Goal: Information Seeking & Learning: Learn about a topic

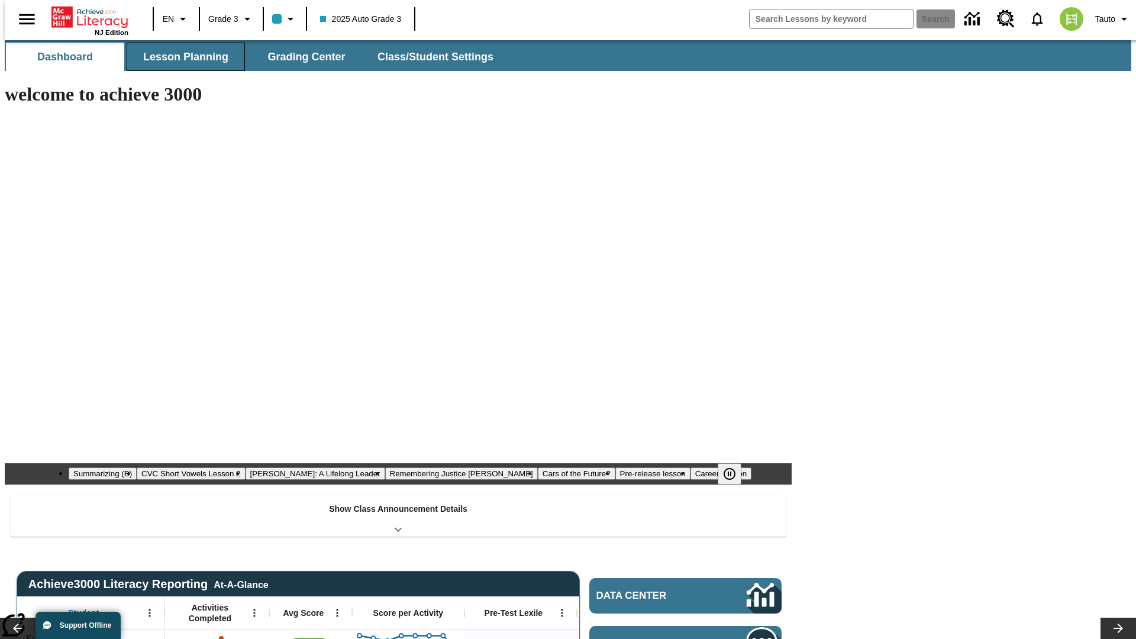
click at [181, 57] on span "Lesson Planning" at bounding box center [185, 57] width 85 height 14
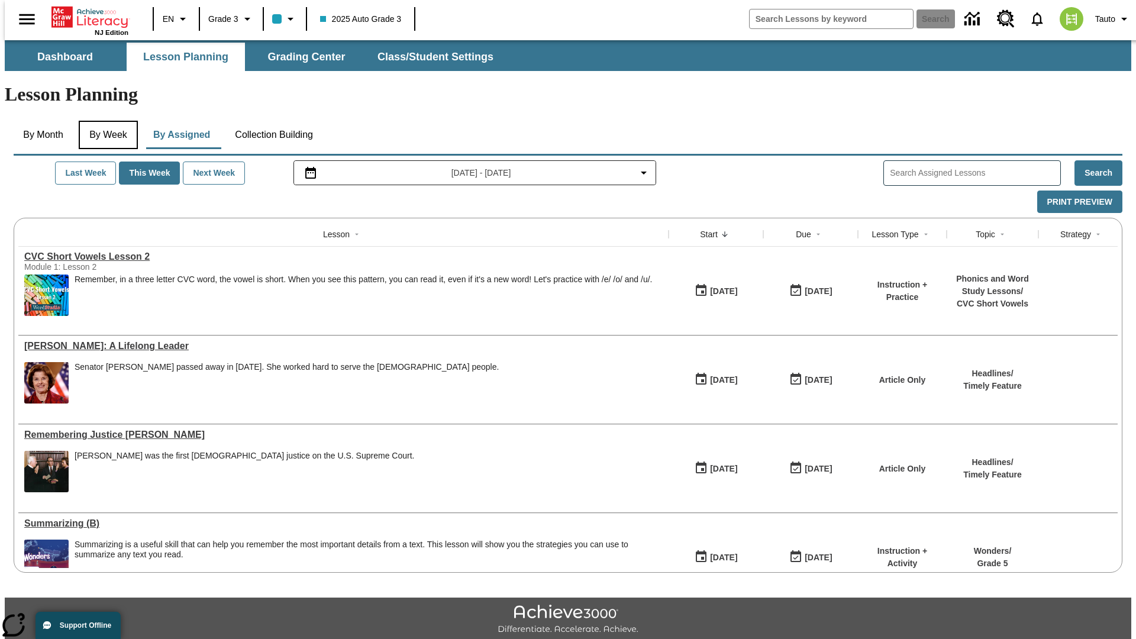
click at [106, 121] on button "By Week" at bounding box center [108, 135] width 59 height 28
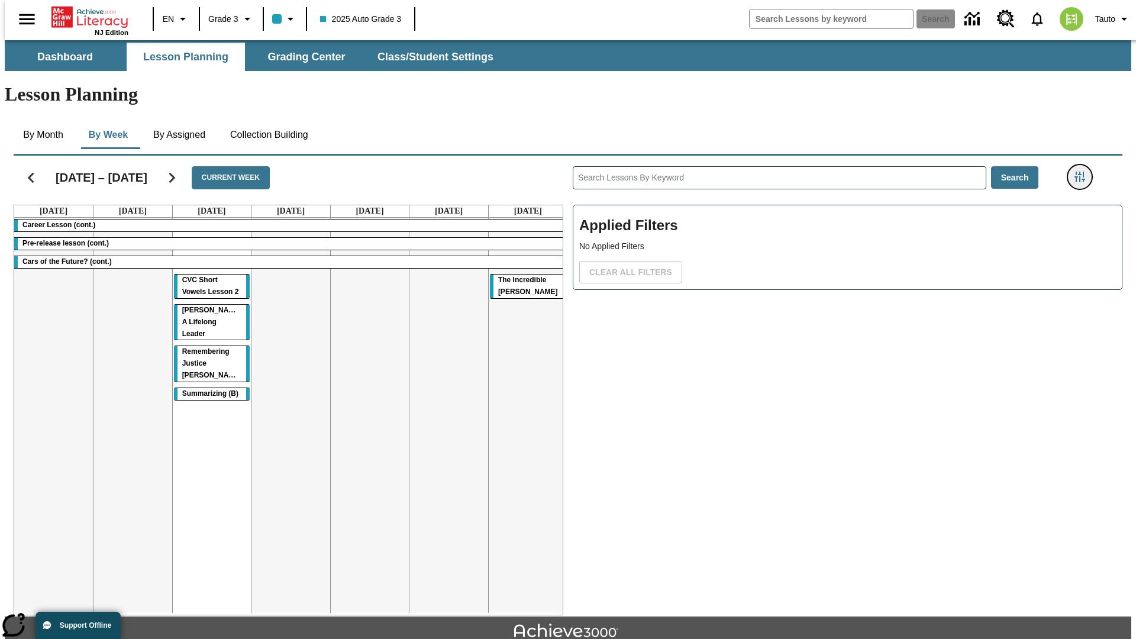
click at [1083, 172] on icon "Filters Side menu" at bounding box center [1079, 177] width 11 height 11
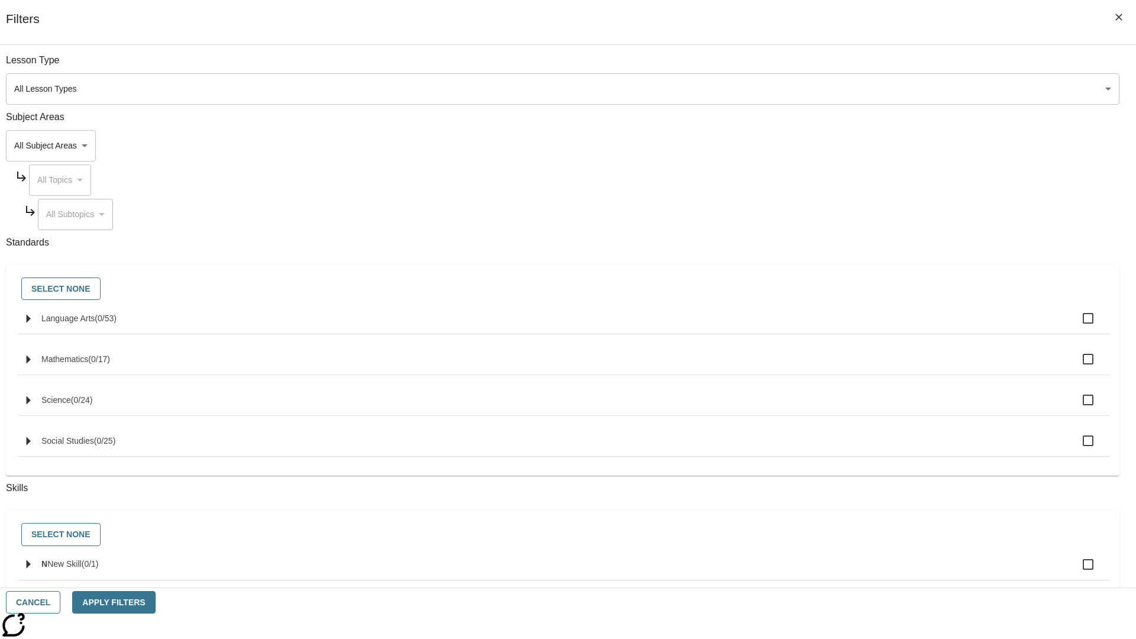
click at [852, 145] on body "Skip to main content NJ Edition EN Grade 3 2025 Auto Grade 3 Search 0 Tauto Das…" at bounding box center [568, 366] width 1126 height 652
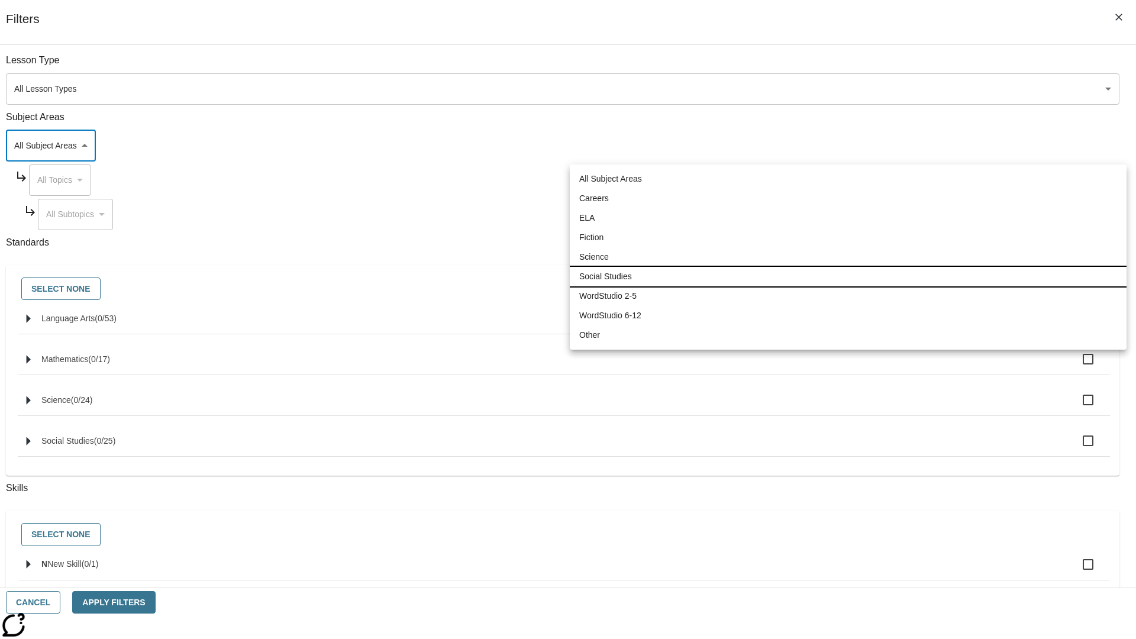
click at [848, 276] on li "Social Studies" at bounding box center [848, 277] width 557 height 20
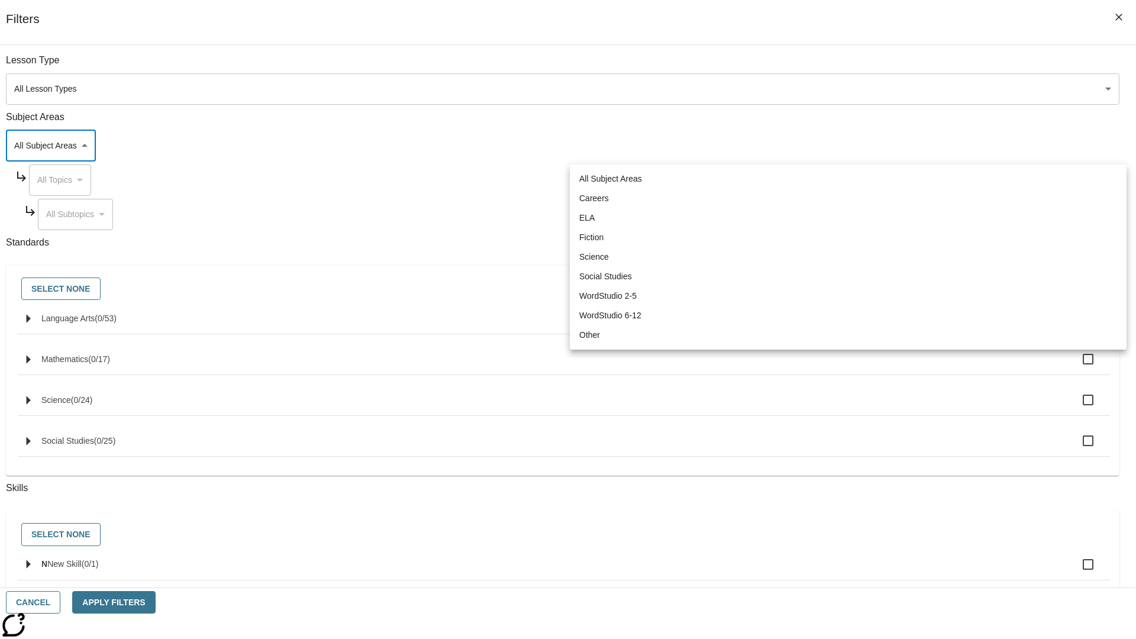
type input "3"
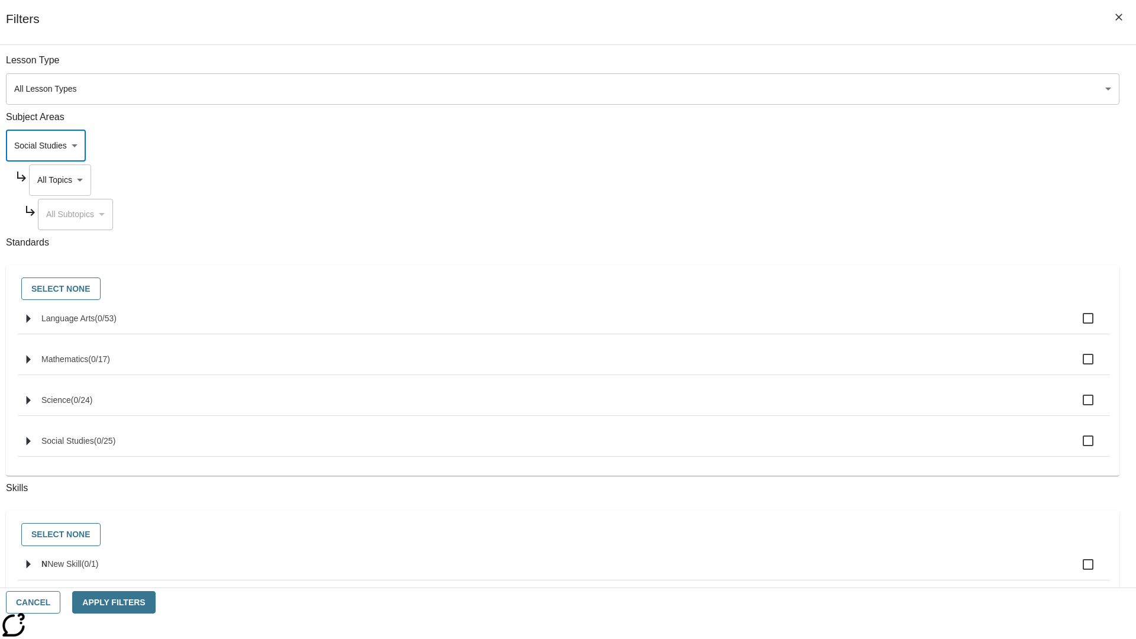
scroll to position [0, 1]
click at [862, 66] on body "Skip to main content NJ Edition EN Grade 3 2025 Auto Grade 3 Search 0 Tauto Das…" at bounding box center [568, 366] width 1126 height 652
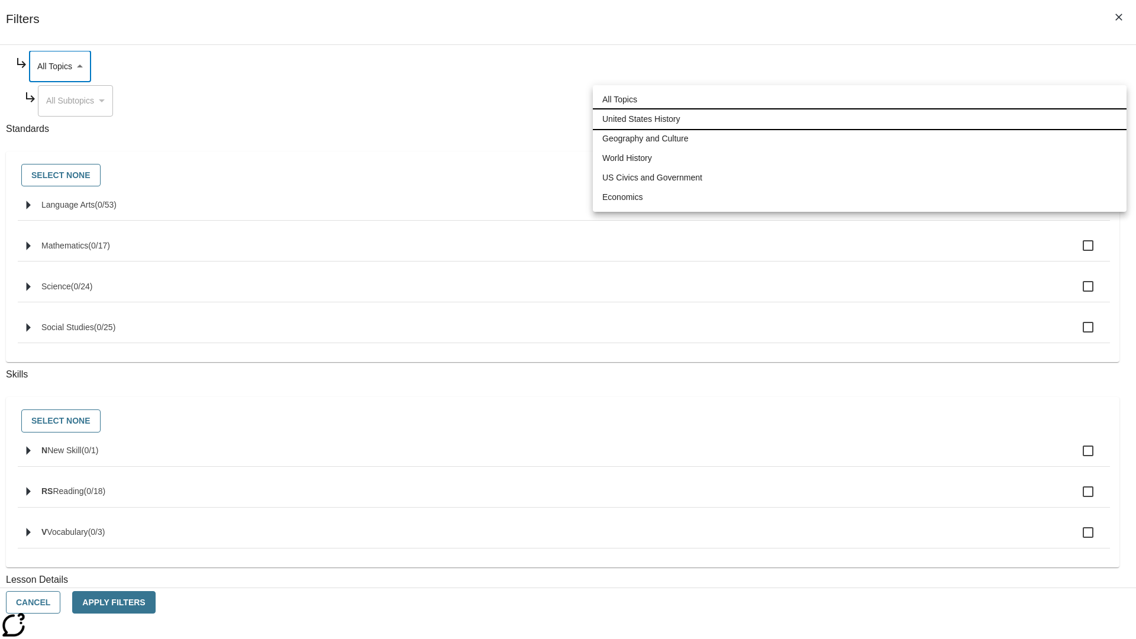
click at [859, 119] on li "United States History" at bounding box center [859, 119] width 533 height 20
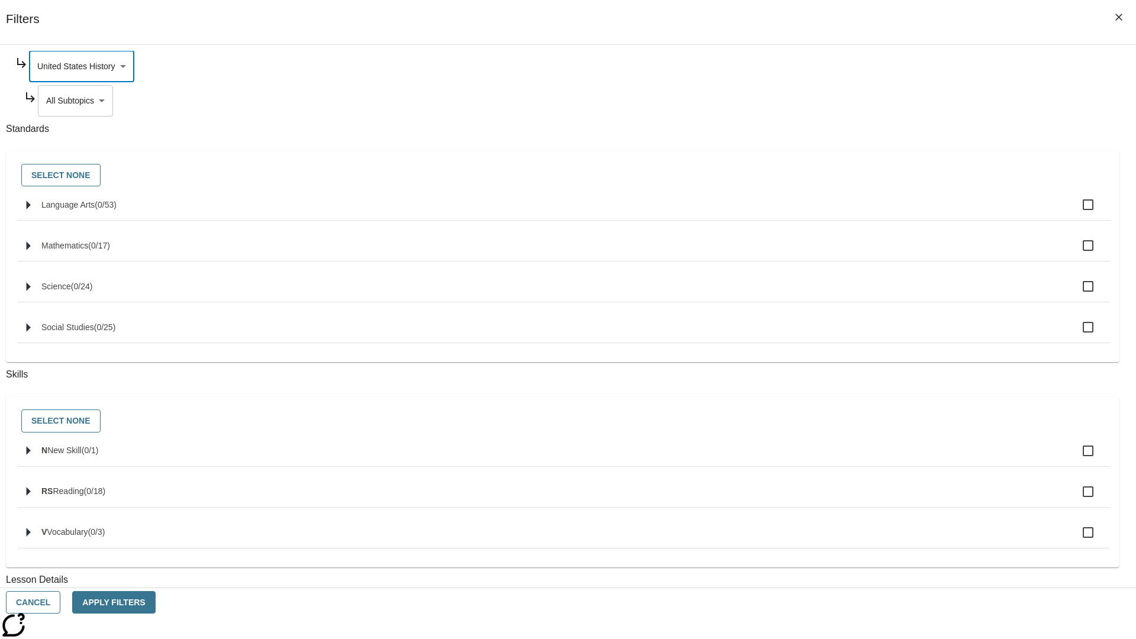
scroll to position [0, 0]
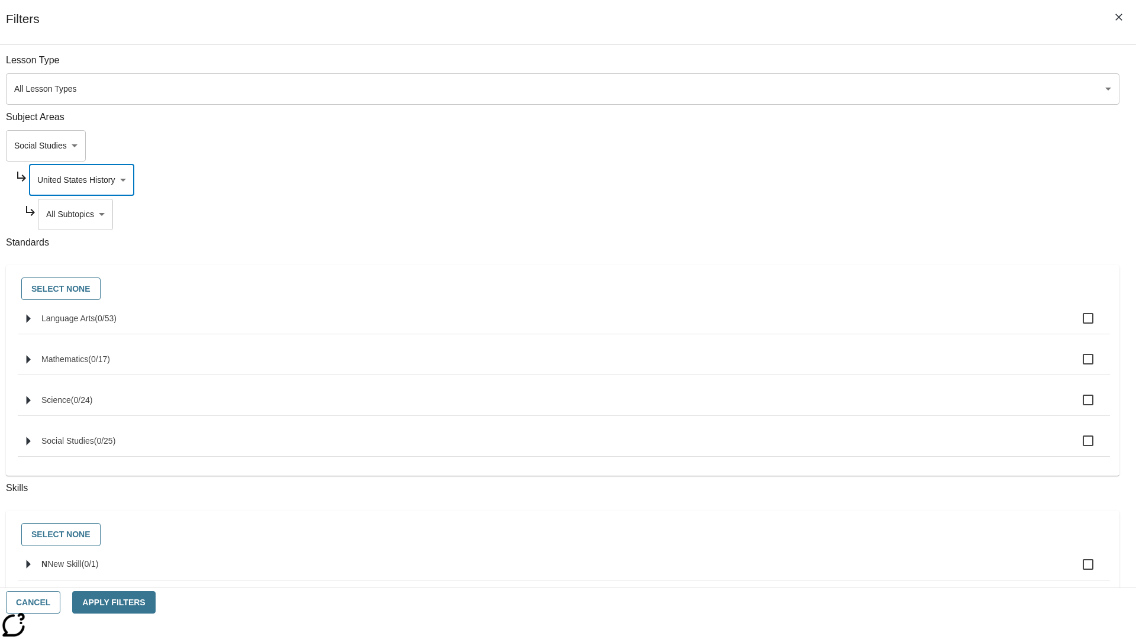
click at [867, 214] on body "Skip to main content NJ Edition EN Grade 3 2025 Auto Grade 3 Search 0 Tauto Das…" at bounding box center [568, 366] width 1126 height 652
click at [862, 180] on body "Skip to main content NJ Edition EN Grade 3 2025 Auto Grade 3 Search 0 Tauto Das…" at bounding box center [568, 366] width 1126 height 652
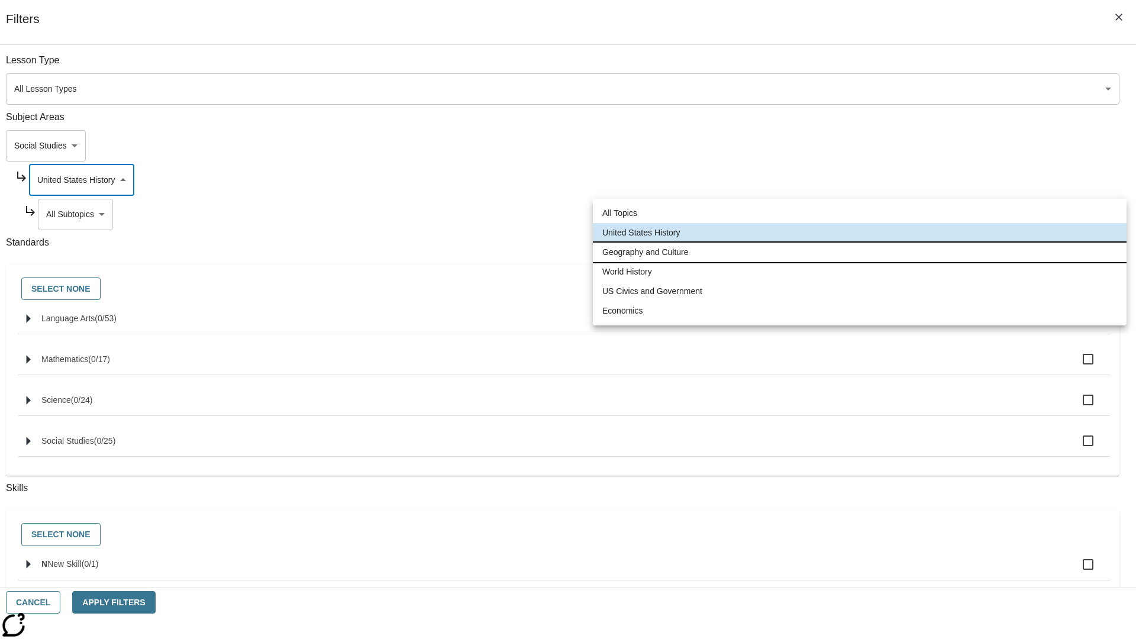
click at [859, 252] on li "Geography and Culture" at bounding box center [859, 252] width 533 height 20
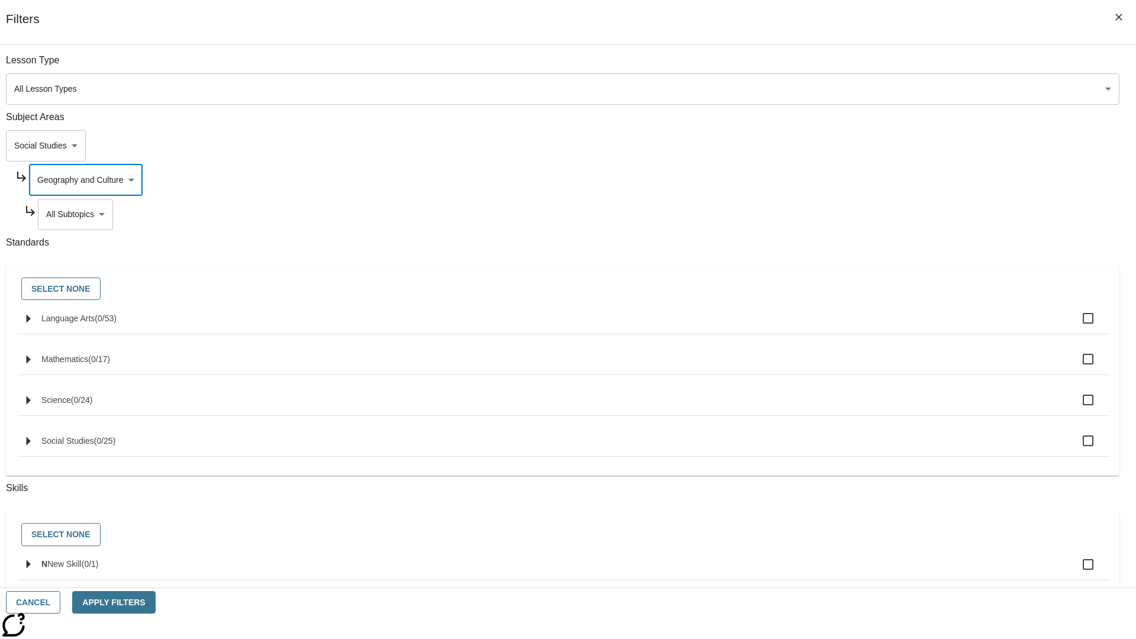
click at [867, 214] on body "Skip to main content NJ Edition EN Grade 3 2025 Auto Grade 3 Search 0 Tauto Das…" at bounding box center [568, 366] width 1126 height 652
click at [862, 66] on body "Skip to main content NJ Edition EN Grade 3 2025 Auto Grade 3 Search 0 Tauto Das…" at bounding box center [568, 366] width 1126 height 652
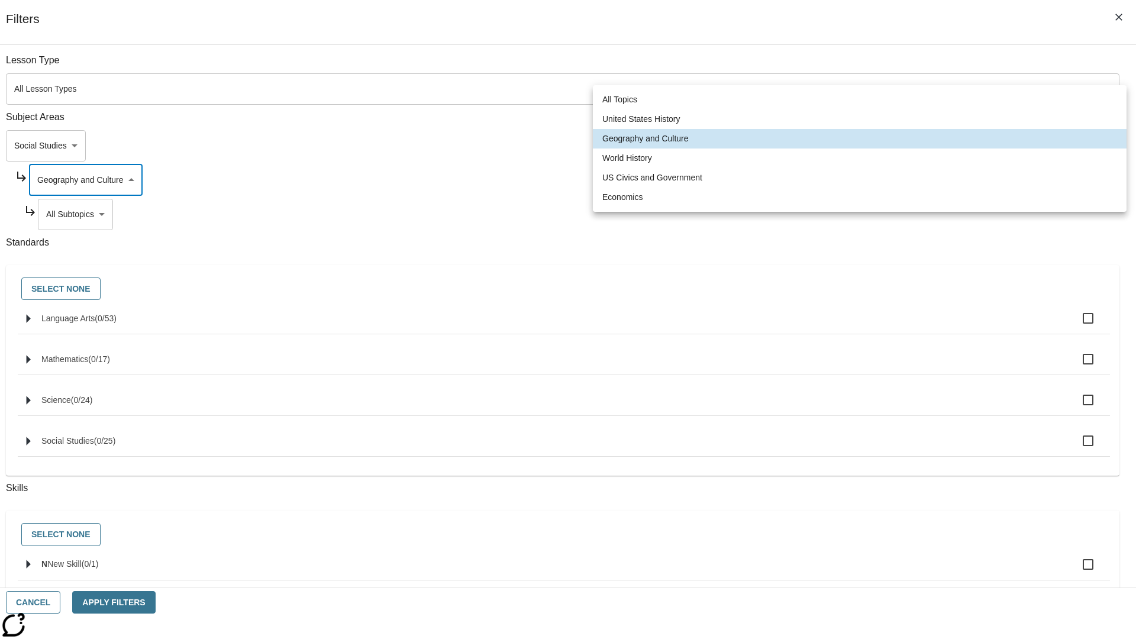
scroll to position [114, 1]
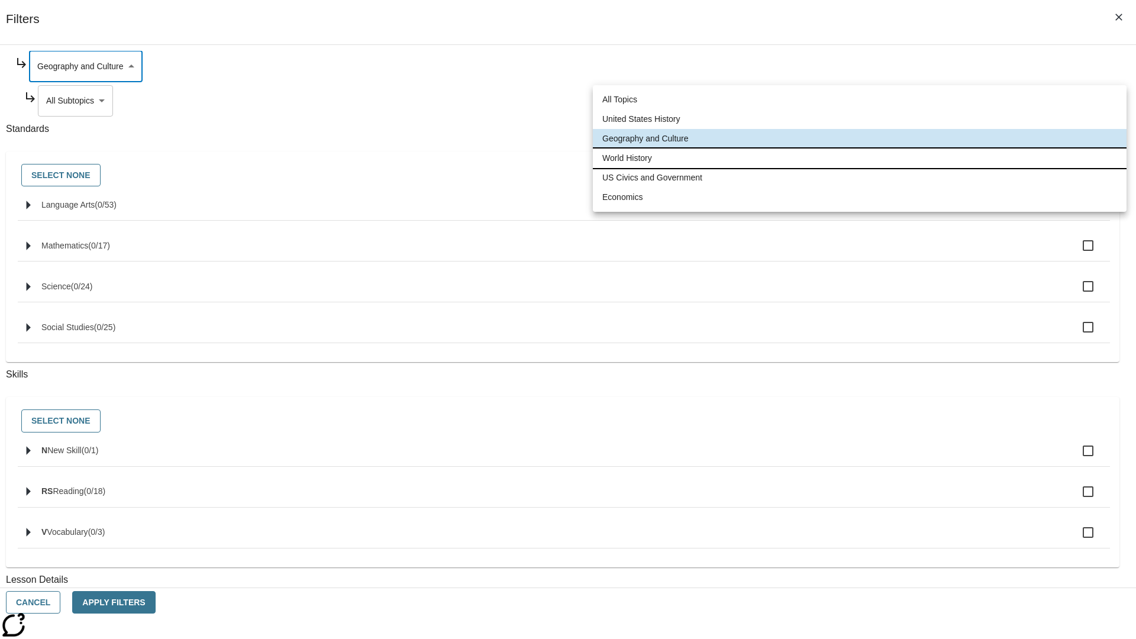
click at [859, 158] on li "World History" at bounding box center [859, 158] width 533 height 20
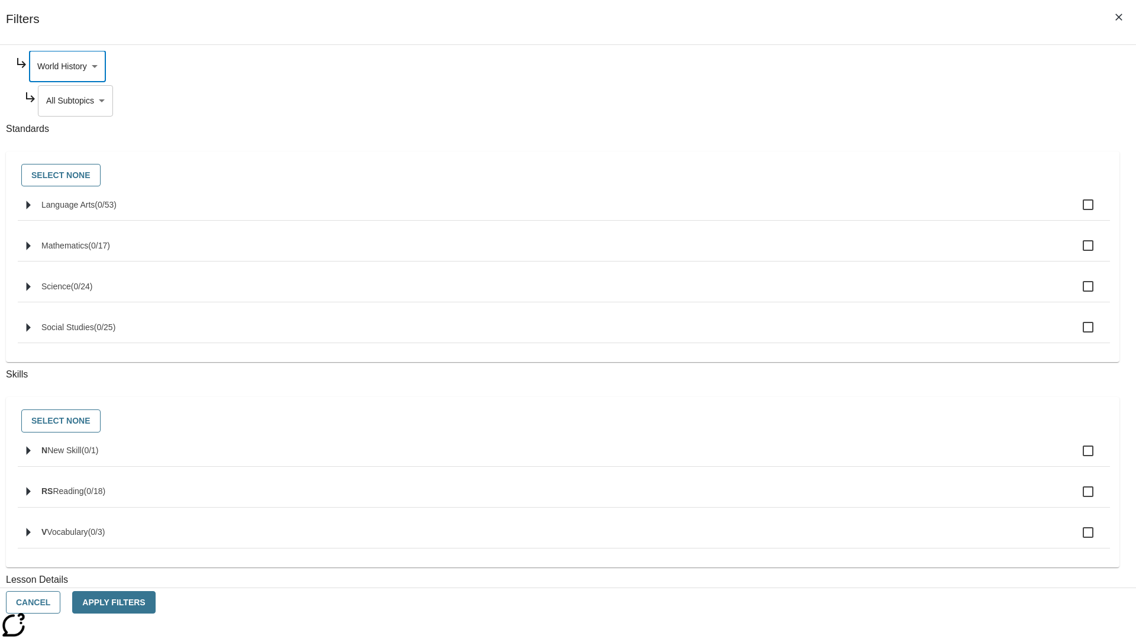
click at [868, 214] on body "Skip to main content NJ Edition EN Grade 3 2025 Auto Grade 3 Search 0 Tauto Das…" at bounding box center [568, 366] width 1126 height 652
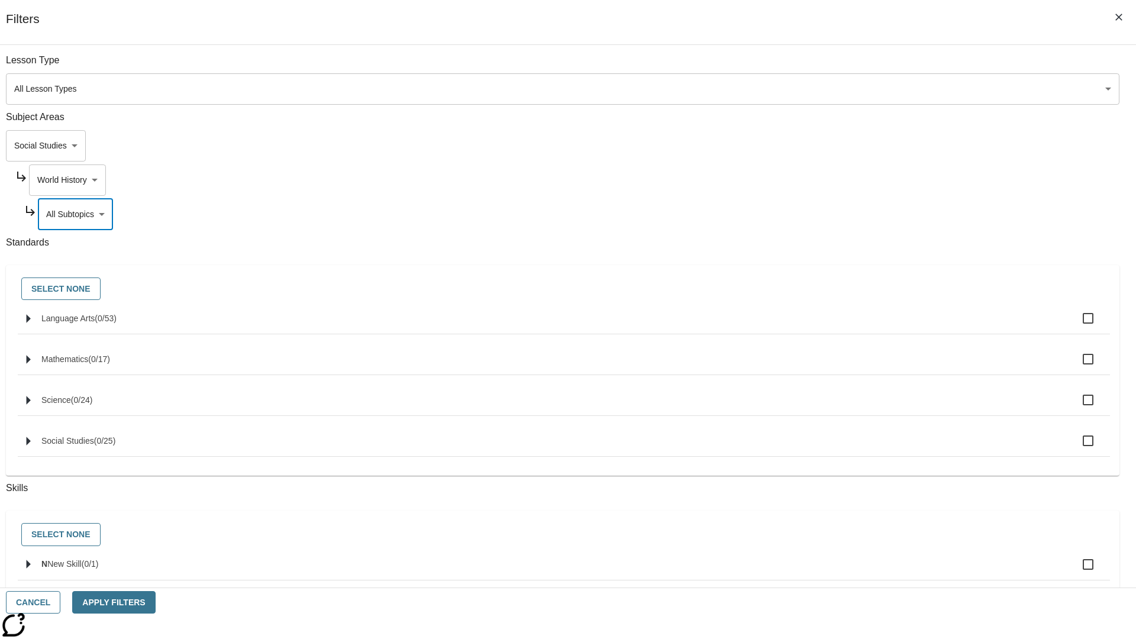
click at [863, 180] on body "Skip to main content NJ Edition EN Grade 3 2025 Auto Grade 3 Search 0 Tauto Das…" at bounding box center [568, 366] width 1126 height 652
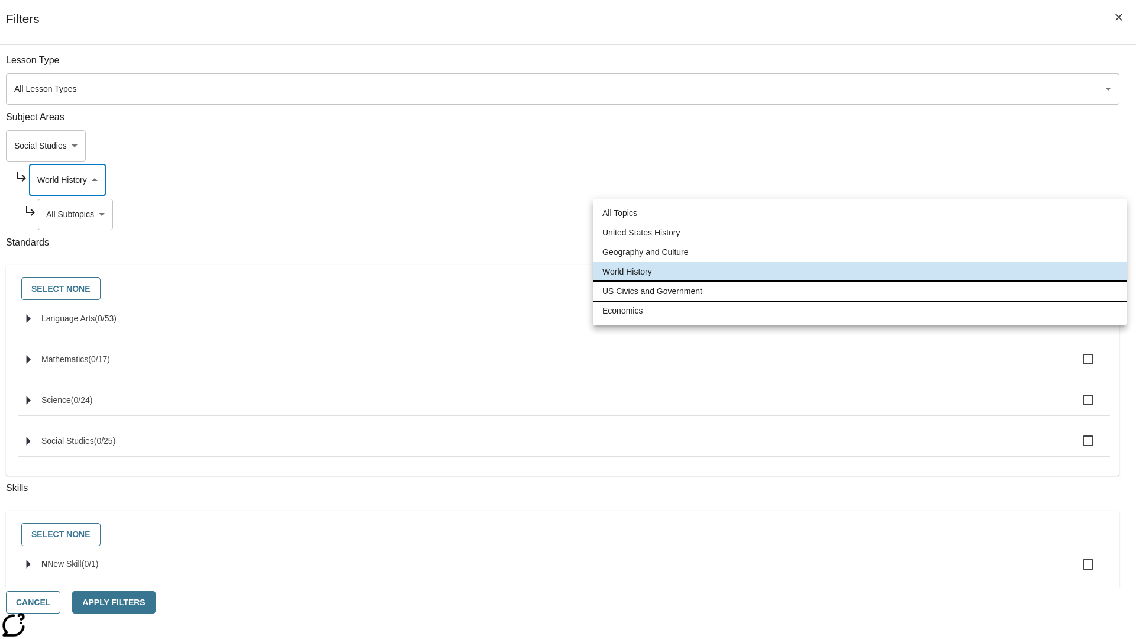
click at [859, 291] on li "US Civics and Government" at bounding box center [859, 292] width 533 height 20
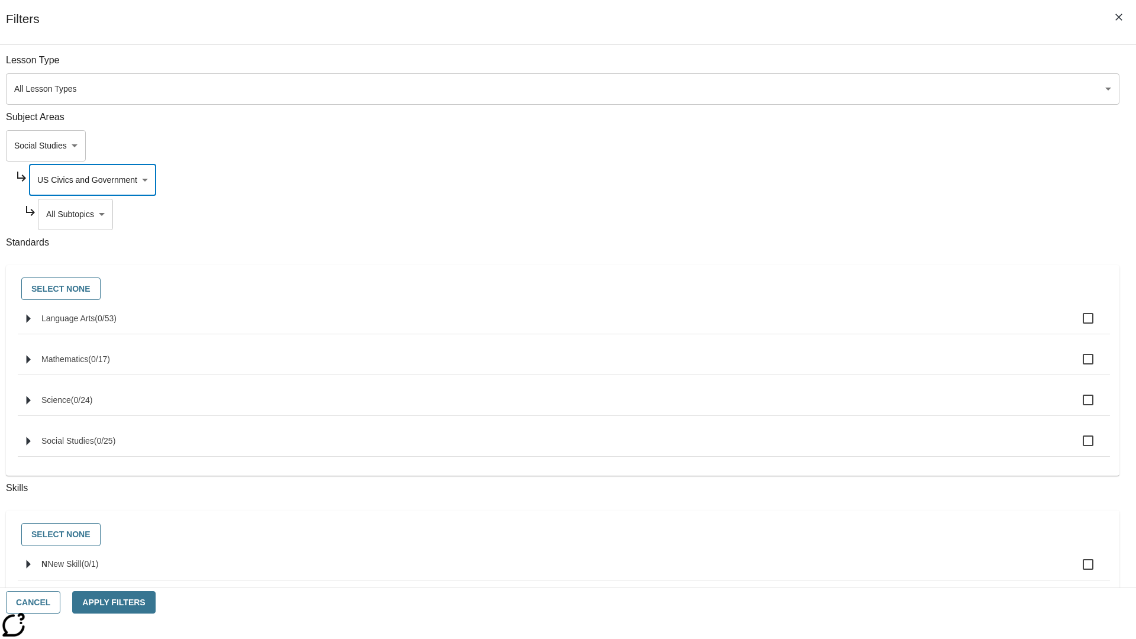
scroll to position [0, 1]
click at [867, 66] on body "Skip to main content NJ Edition EN Grade 3 2025 Auto Grade 3 Search 0 Tauto Das…" at bounding box center [568, 366] width 1126 height 652
click at [862, 66] on body "Skip to main content NJ Edition EN Grade 3 2025 Auto Grade 3 Search 0 Tauto Das…" at bounding box center [568, 366] width 1126 height 652
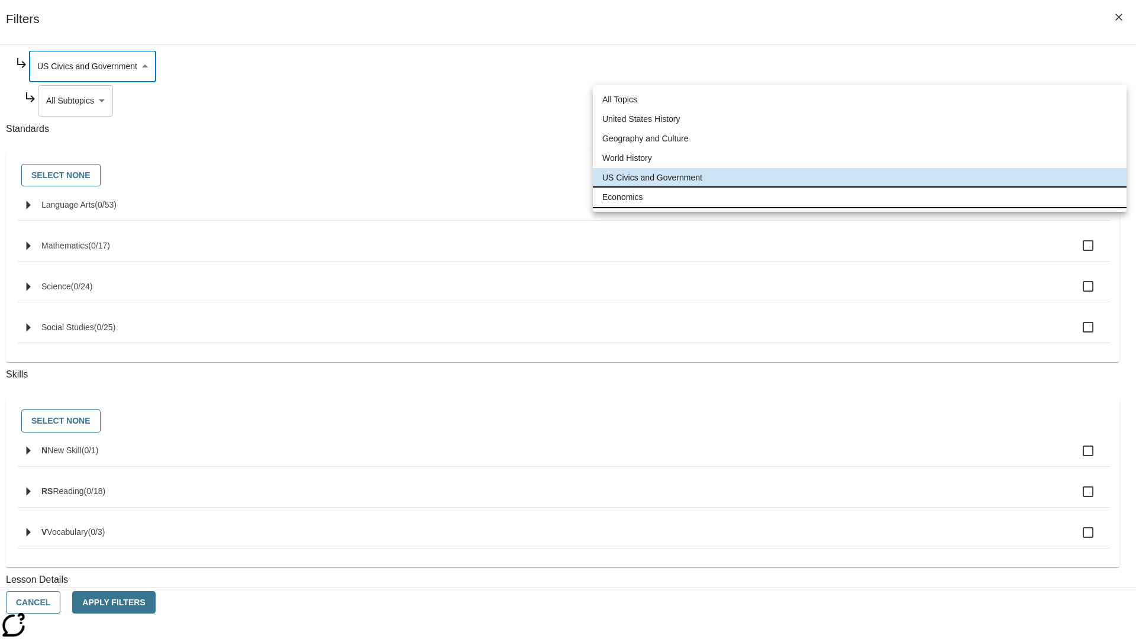
click at [859, 197] on li "Economics" at bounding box center [859, 197] width 533 height 20
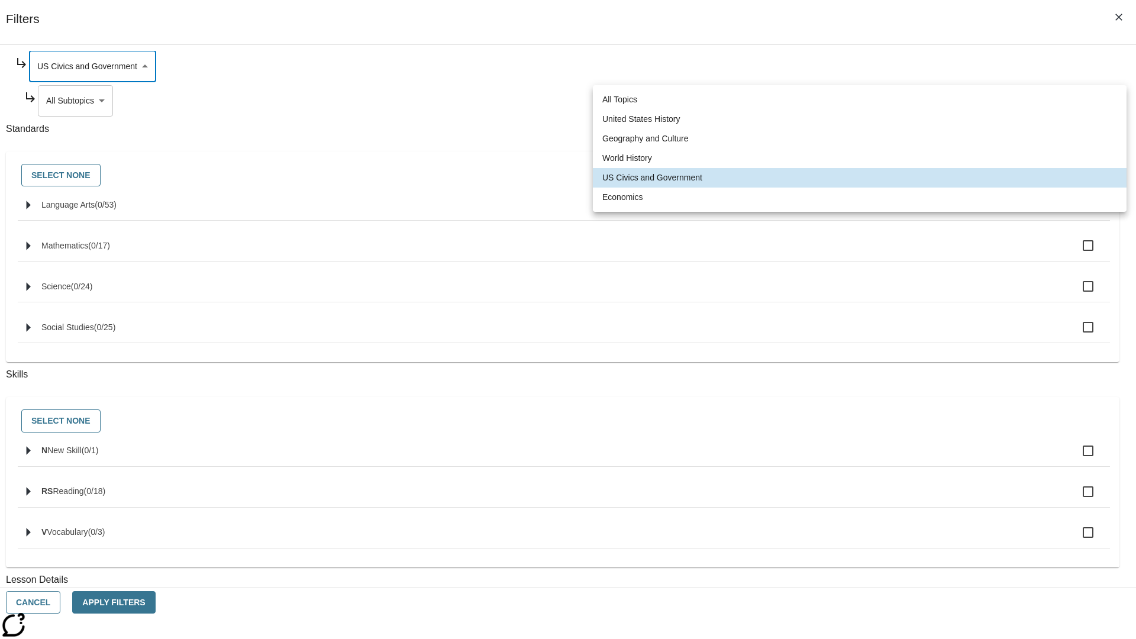
type input "195"
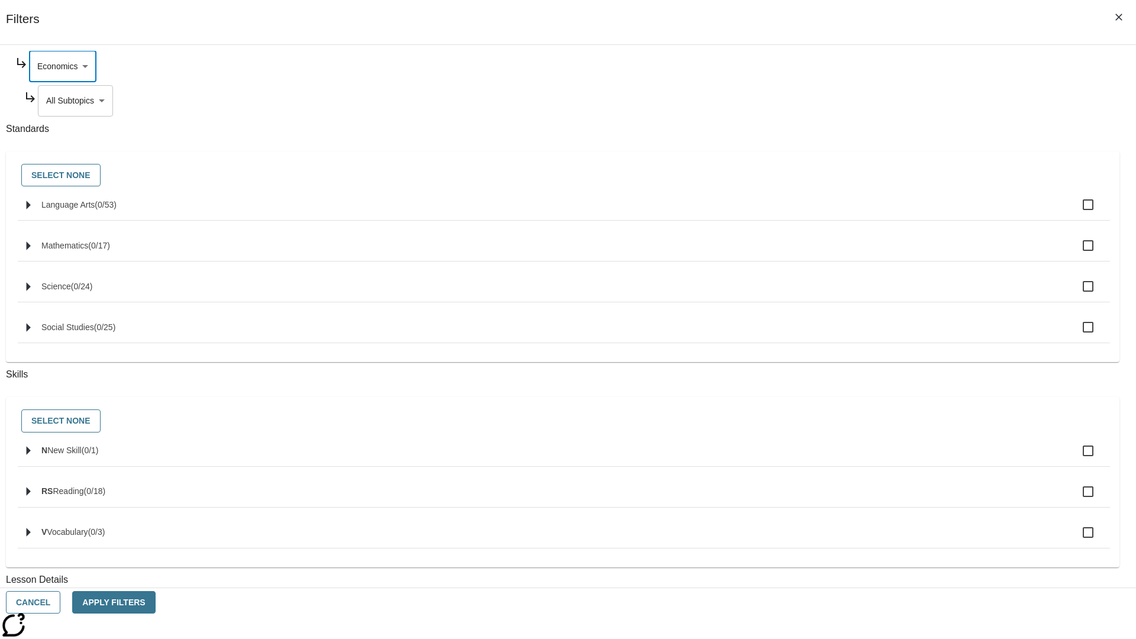
click at [867, 214] on body "Skip to main content NJ Edition EN Grade 3 2025 Auto Grade 3 Search 0 Tauto Das…" at bounding box center [568, 366] width 1126 height 652
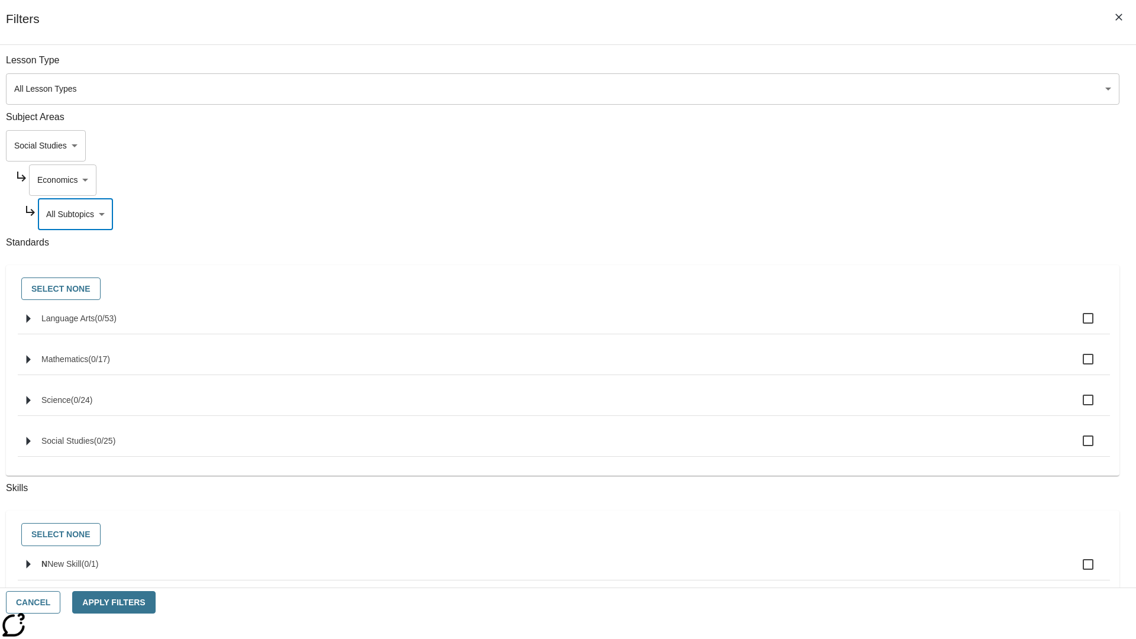
click at [851, 145] on body "Skip to main content NJ Edition EN Grade 3 2025 Auto Grade 3 Search 0 Tauto Das…" at bounding box center [568, 366] width 1126 height 652
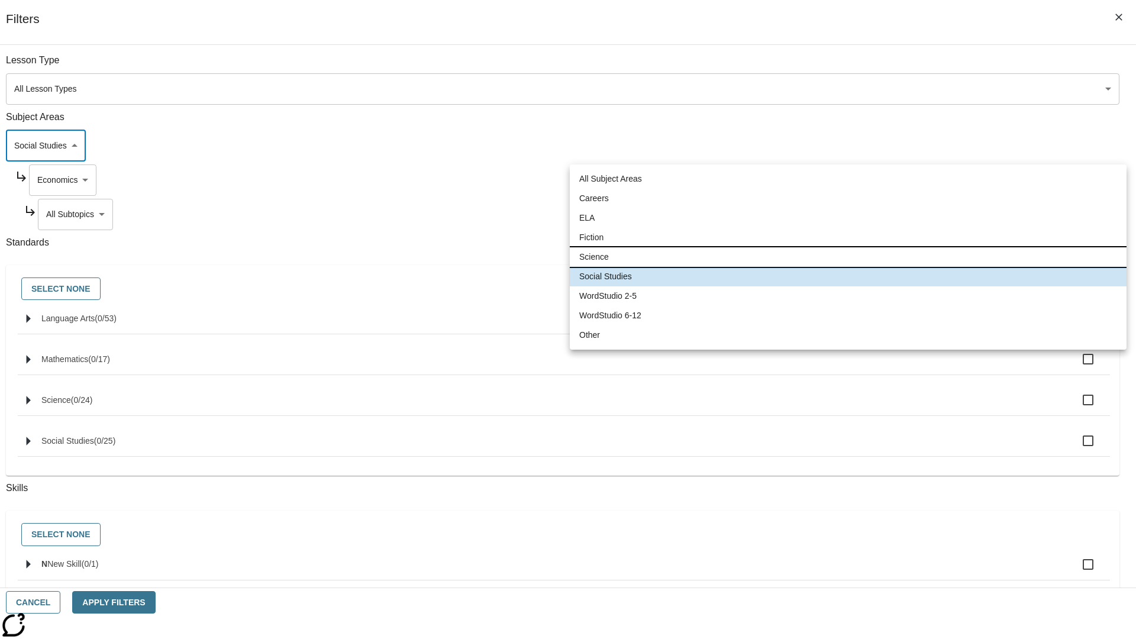
click at [848, 257] on li "Science" at bounding box center [848, 257] width 557 height 20
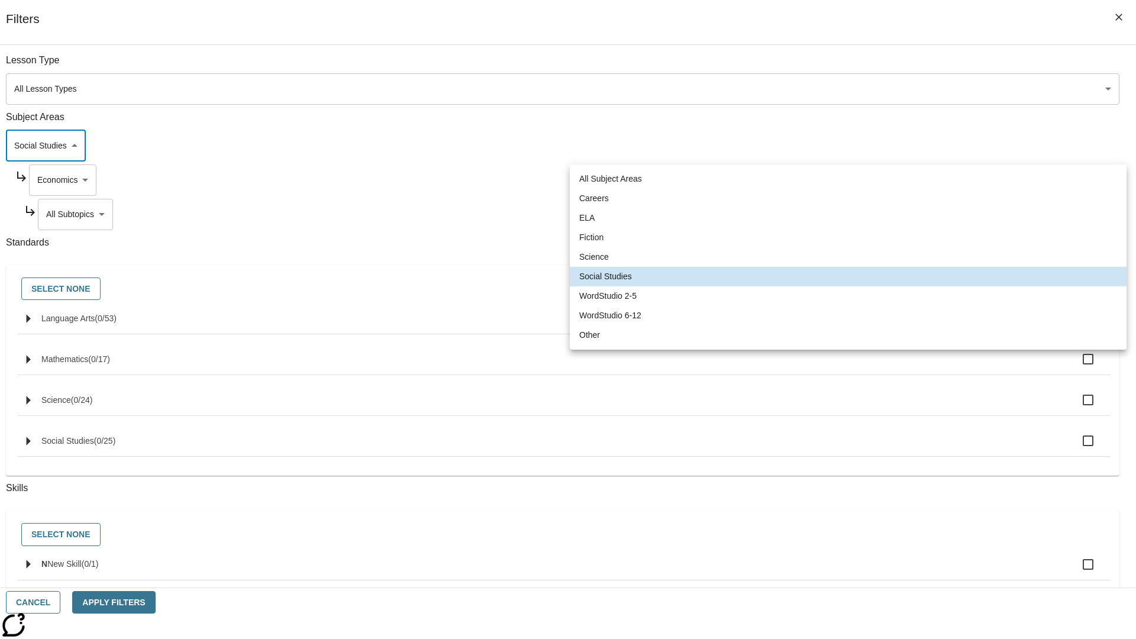
type input "2"
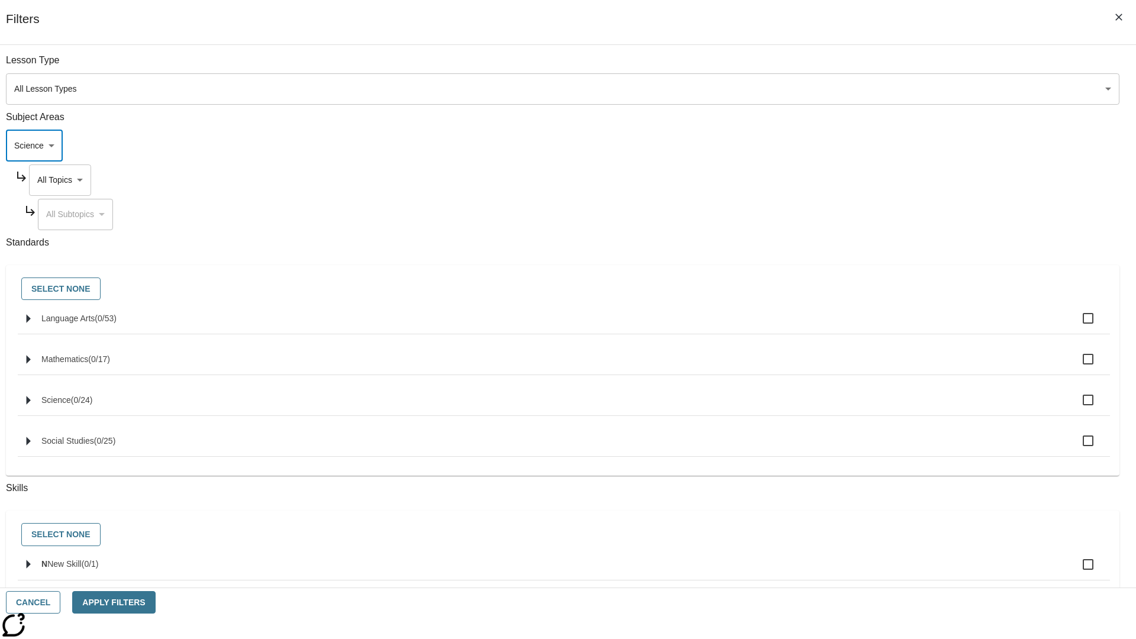
click at [862, 66] on body "Skip to main content NJ Edition EN Grade 3 2025 Auto Grade 3 Search 0 Tauto Das…" at bounding box center [568, 366] width 1126 height 652
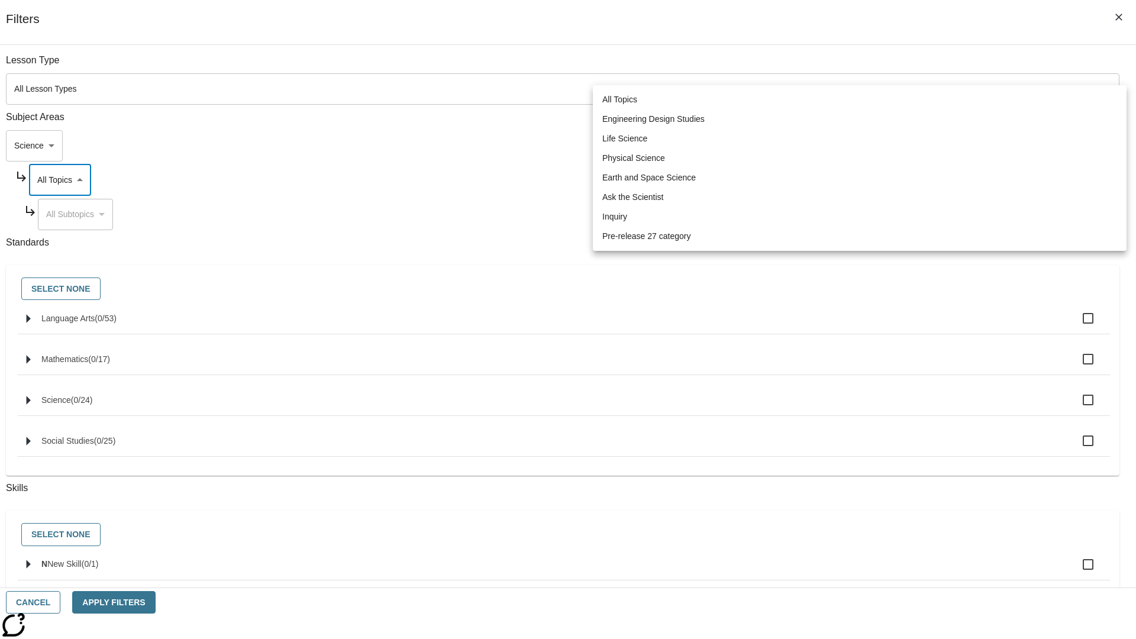
scroll to position [114, 1]
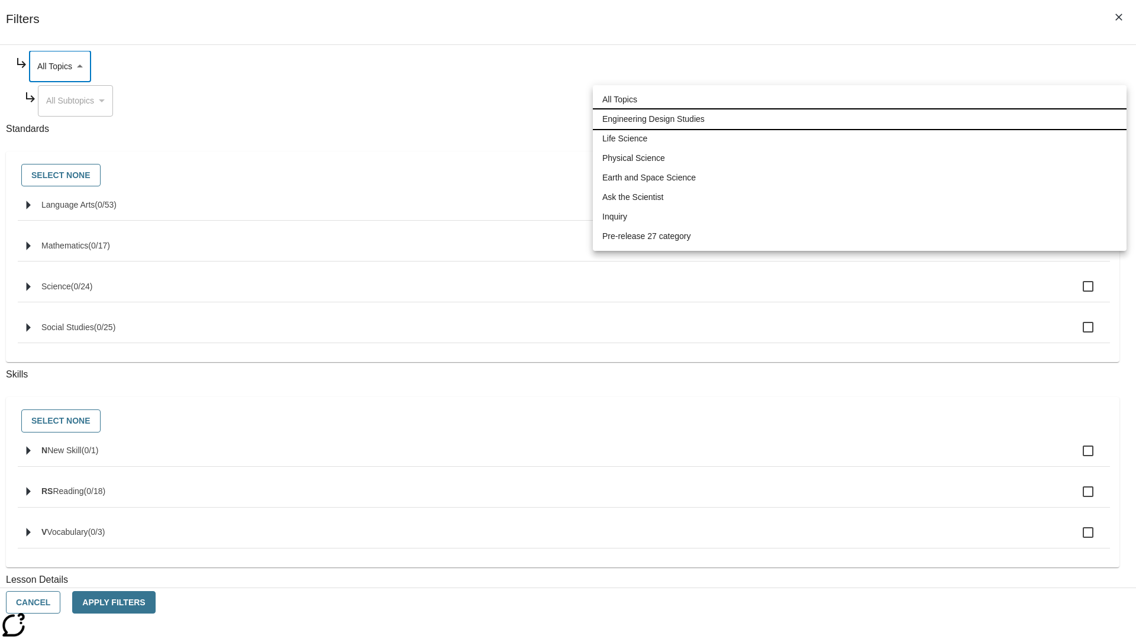
click at [859, 119] on li "Engineering Design Studies" at bounding box center [859, 119] width 533 height 20
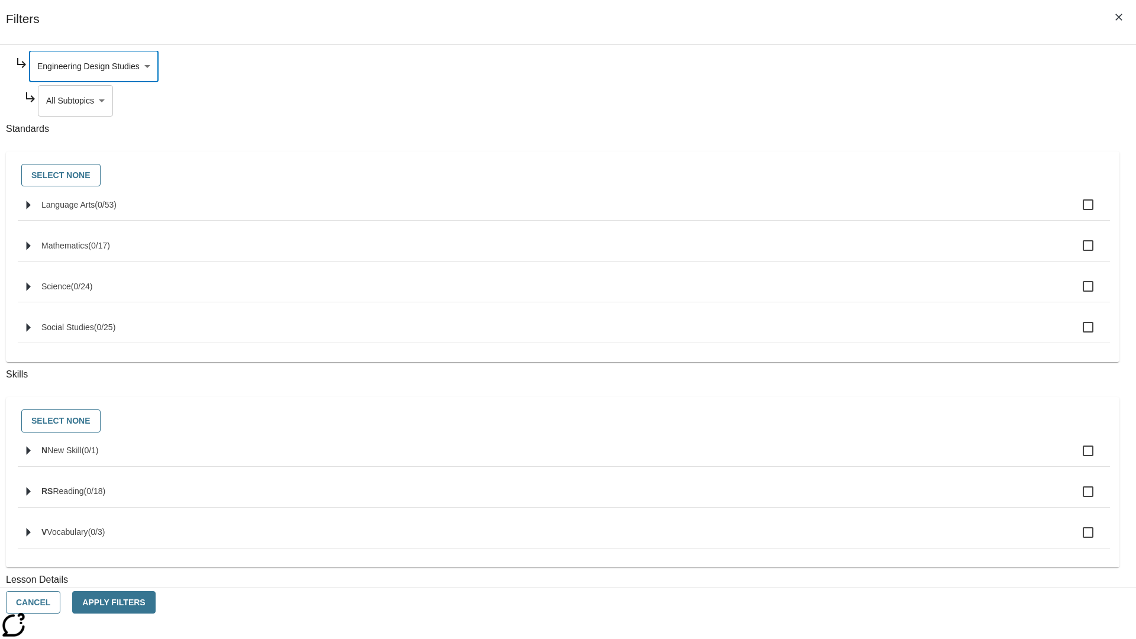
scroll to position [0, 1]
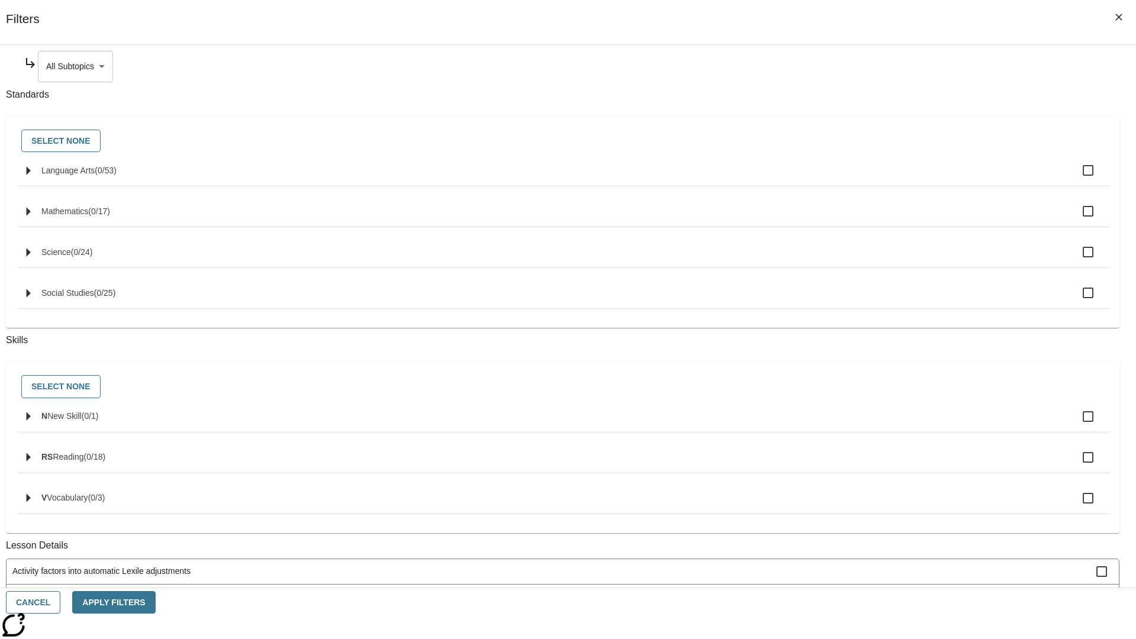
click at [867, 66] on body "Skip to main content NJ Edition EN Grade 3 2025 Auto Grade 3 Search 0 Tauto Das…" at bounding box center [568, 366] width 1126 height 652
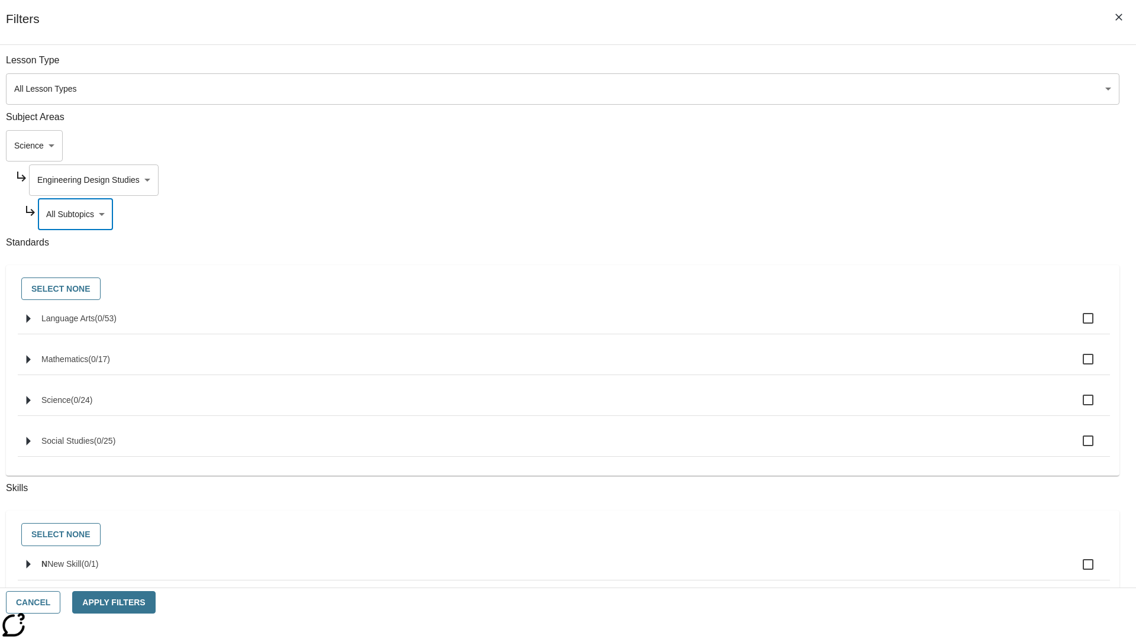
click at [862, 66] on body "Skip to main content NJ Edition EN Grade 3 2025 Auto Grade 3 Search 0 Tauto Das…" at bounding box center [568, 366] width 1126 height 652
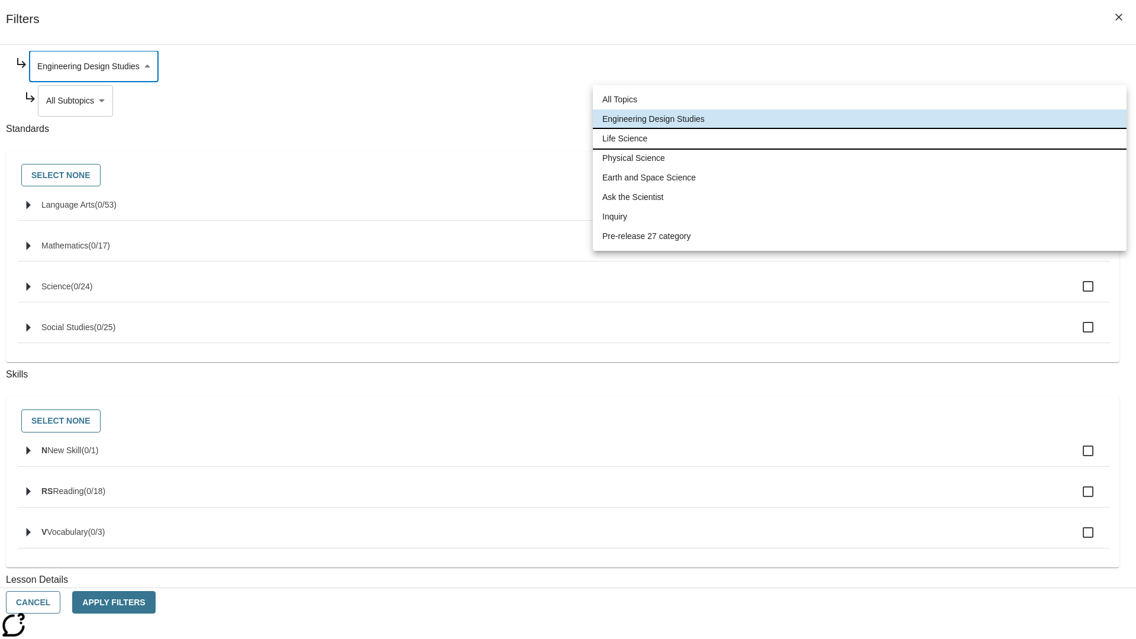
click at [859, 138] on li "Life Science" at bounding box center [859, 139] width 533 height 20
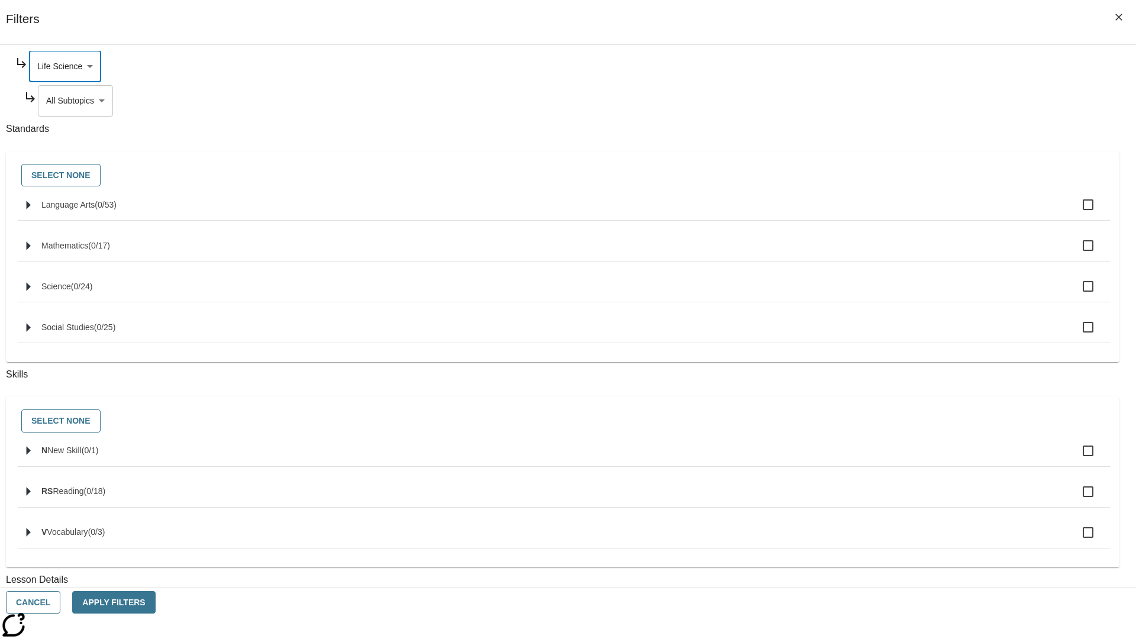
scroll to position [0, 1]
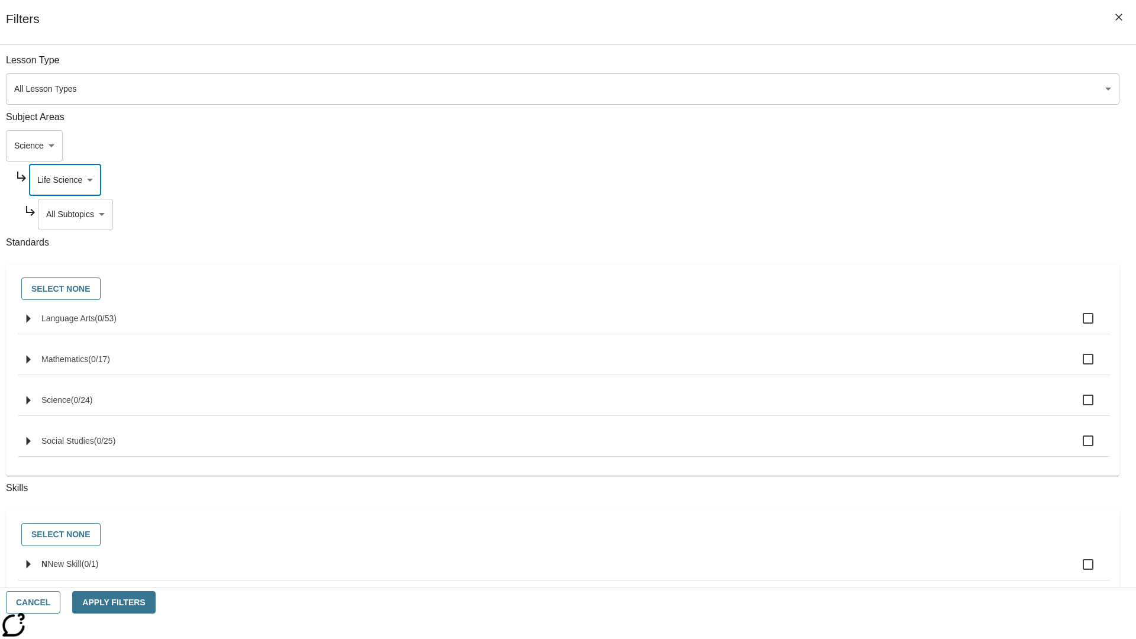
click at [867, 66] on body "Skip to main content NJ Edition EN Grade 3 2025 Auto Grade 3 Search 0 Tauto Das…" at bounding box center [568, 366] width 1126 height 652
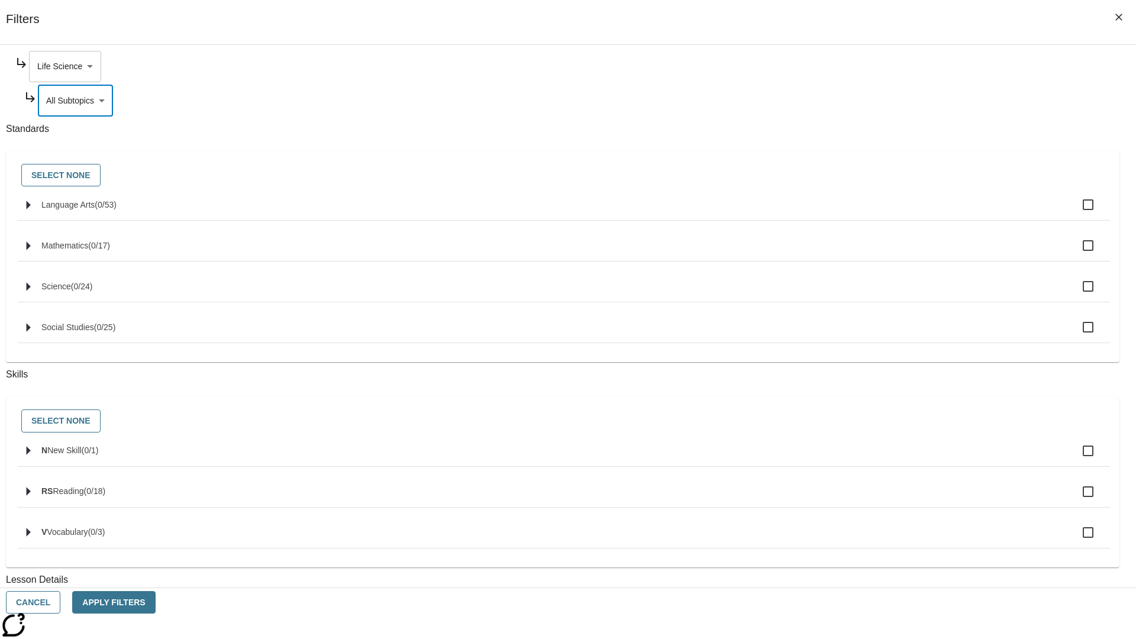
click at [862, 66] on body "Skip to main content NJ Edition EN Grade 3 2025 Auto Grade 3 Search 0 Tauto Das…" at bounding box center [568, 366] width 1126 height 652
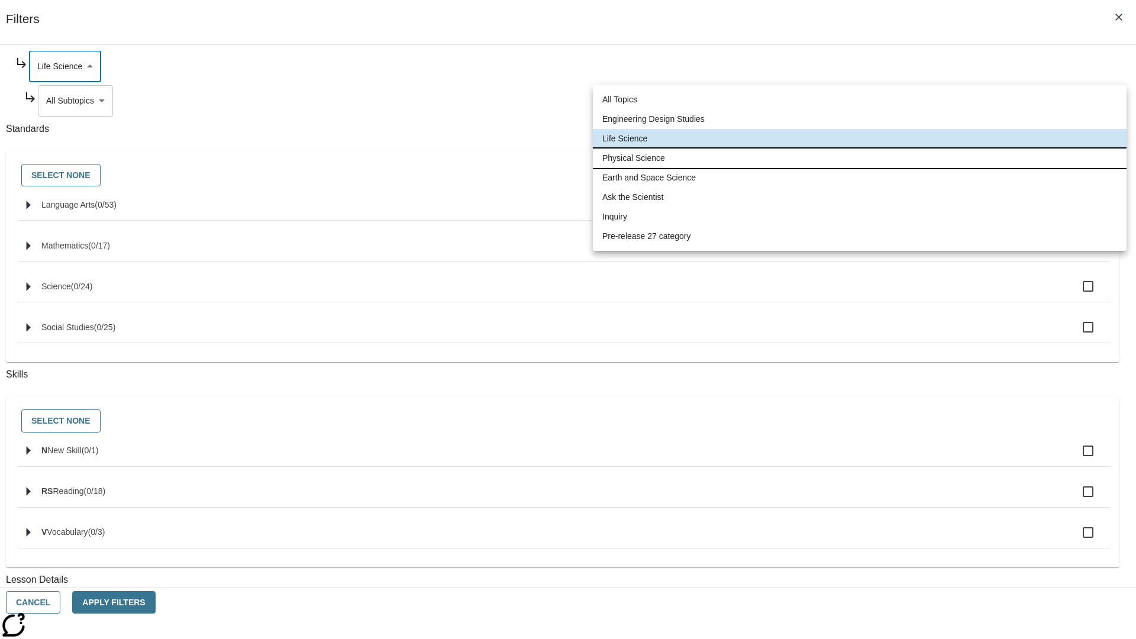
click at [859, 158] on li "Physical Science" at bounding box center [859, 158] width 533 height 20
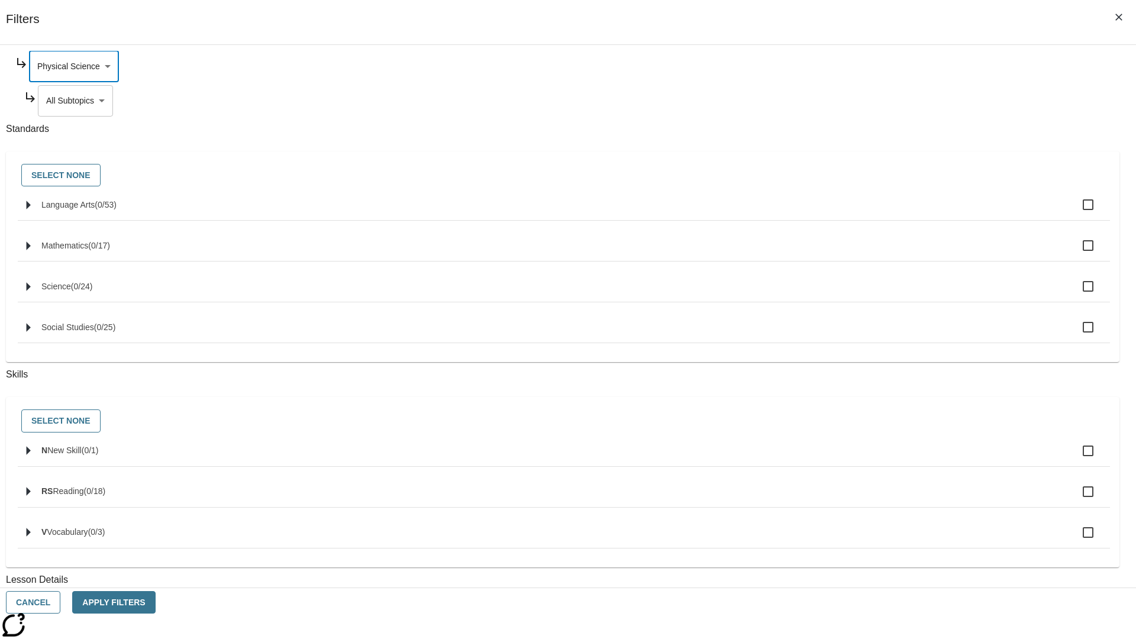
scroll to position [0, 1]
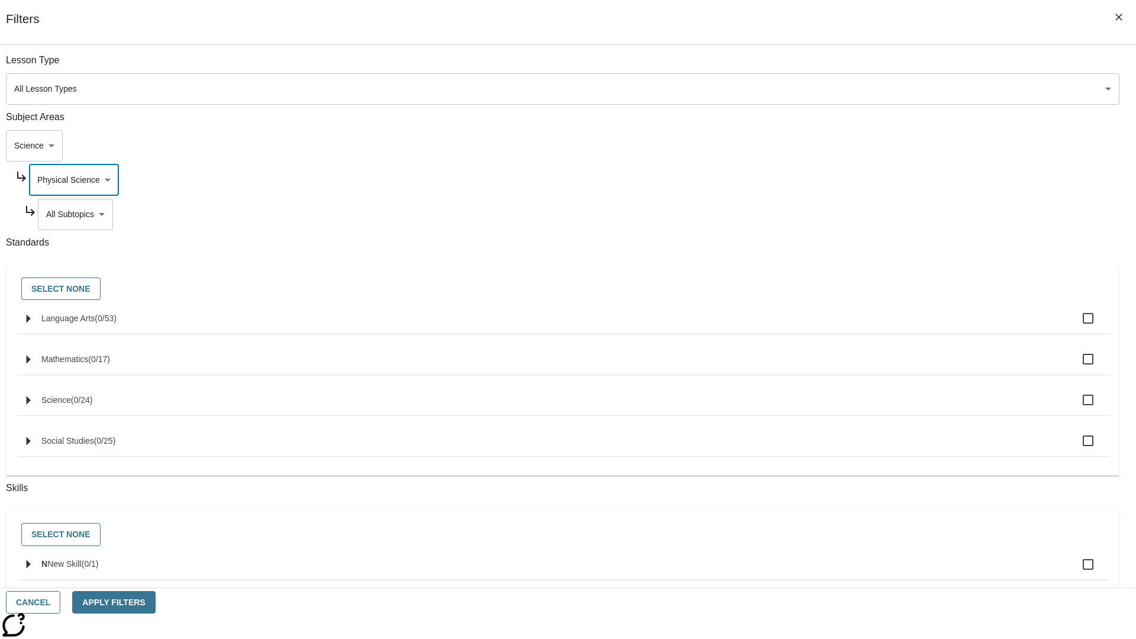
click at [867, 66] on body "Skip to main content NJ Edition EN Grade 3 2025 Auto Grade 3 Search 0 Tauto Das…" at bounding box center [568, 366] width 1126 height 652
click at [862, 66] on body "Skip to main content NJ Edition EN Grade 3 2025 Auto Grade 3 Search 0 Tauto Das…" at bounding box center [568, 366] width 1126 height 652
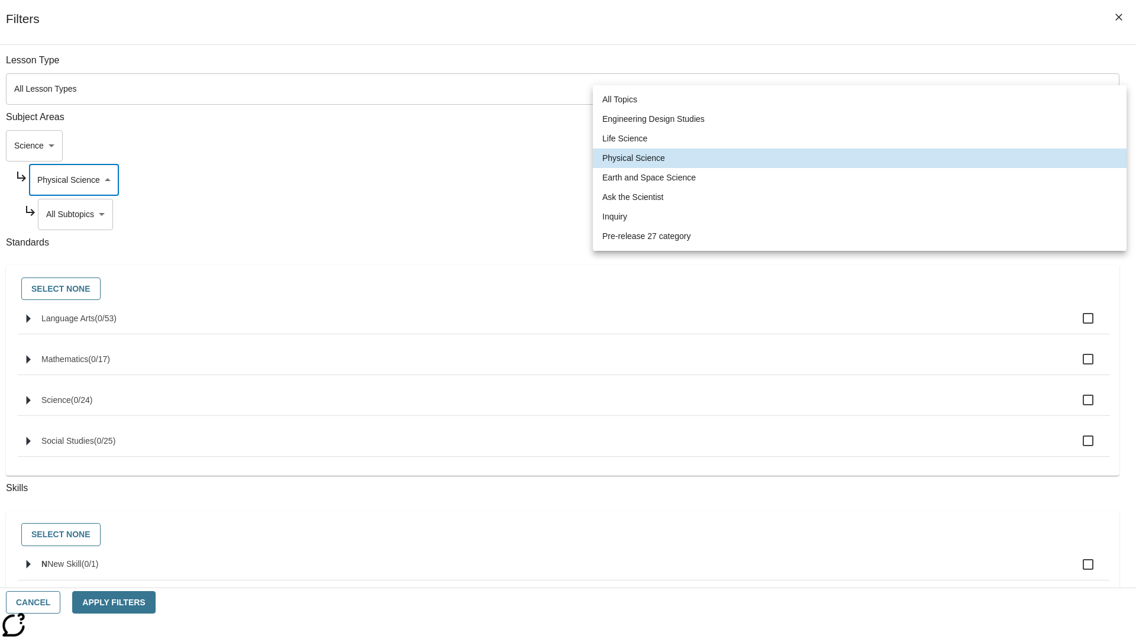
scroll to position [114, 1]
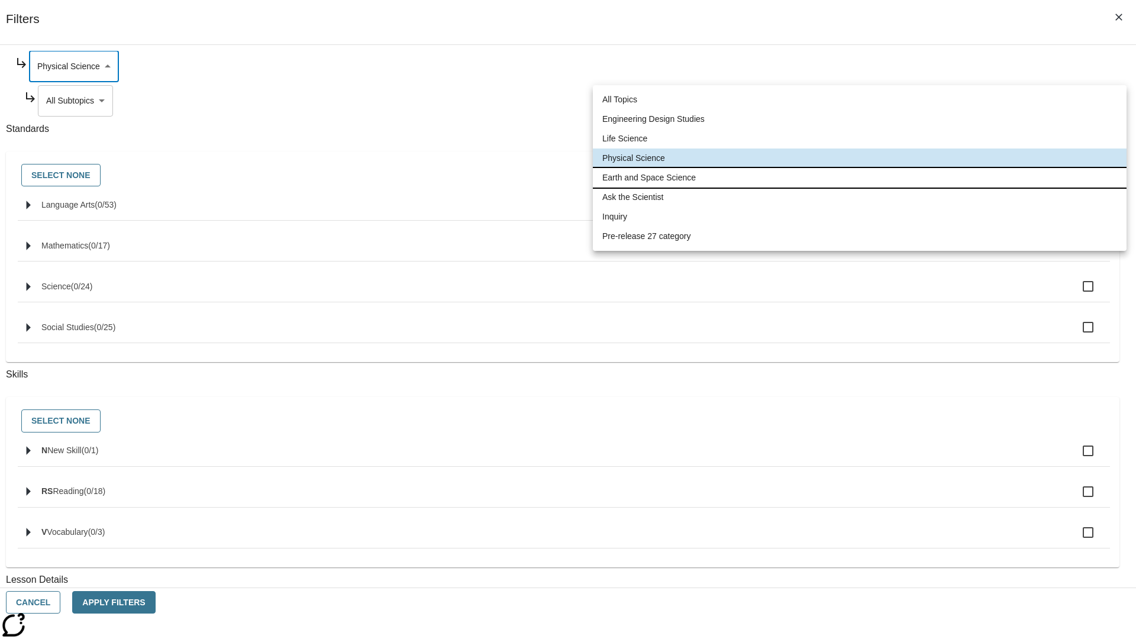
click at [859, 177] on li "Earth and Space Science" at bounding box center [859, 178] width 533 height 20
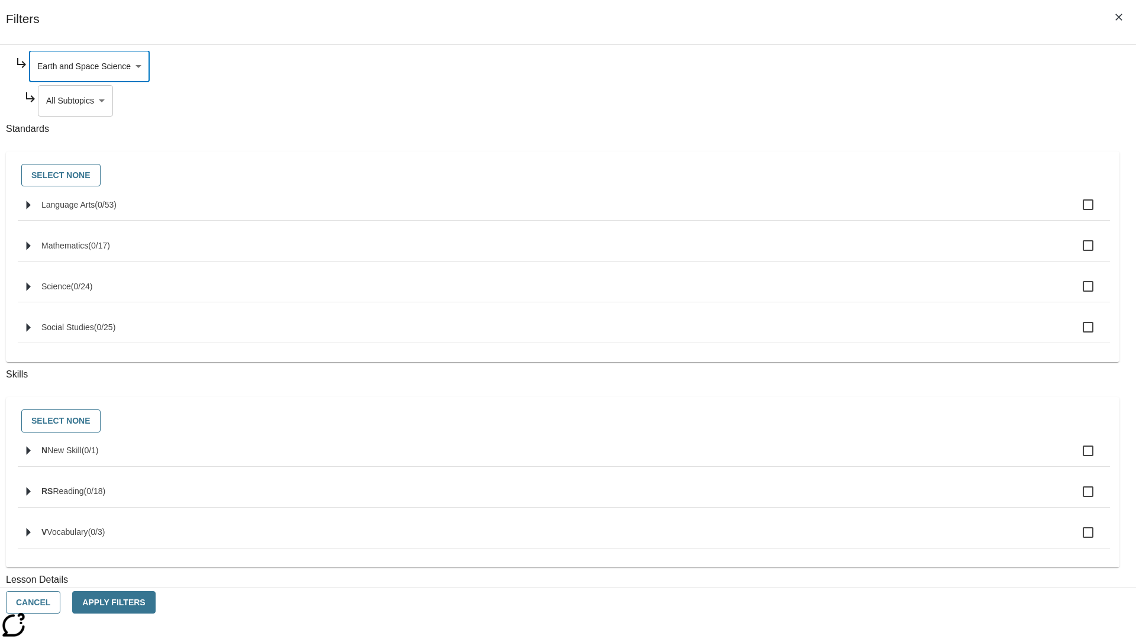
scroll to position [0, 1]
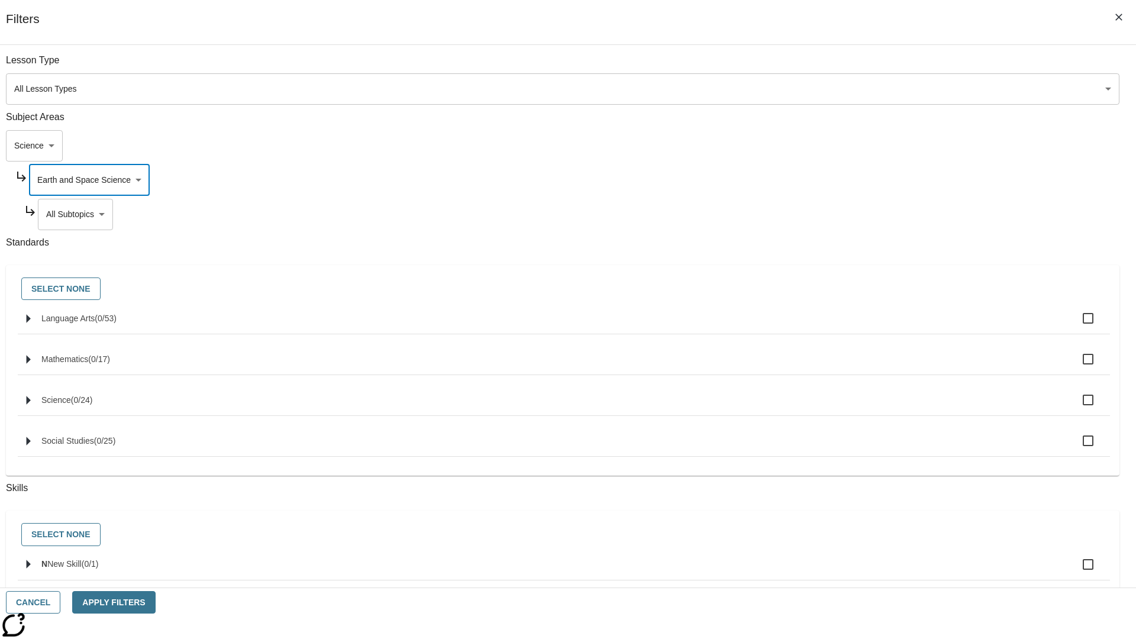
click at [867, 66] on body "Skip to main content NJ Edition EN Grade 3 2025 Auto Grade 3 Search 0 Tauto Das…" at bounding box center [568, 366] width 1126 height 652
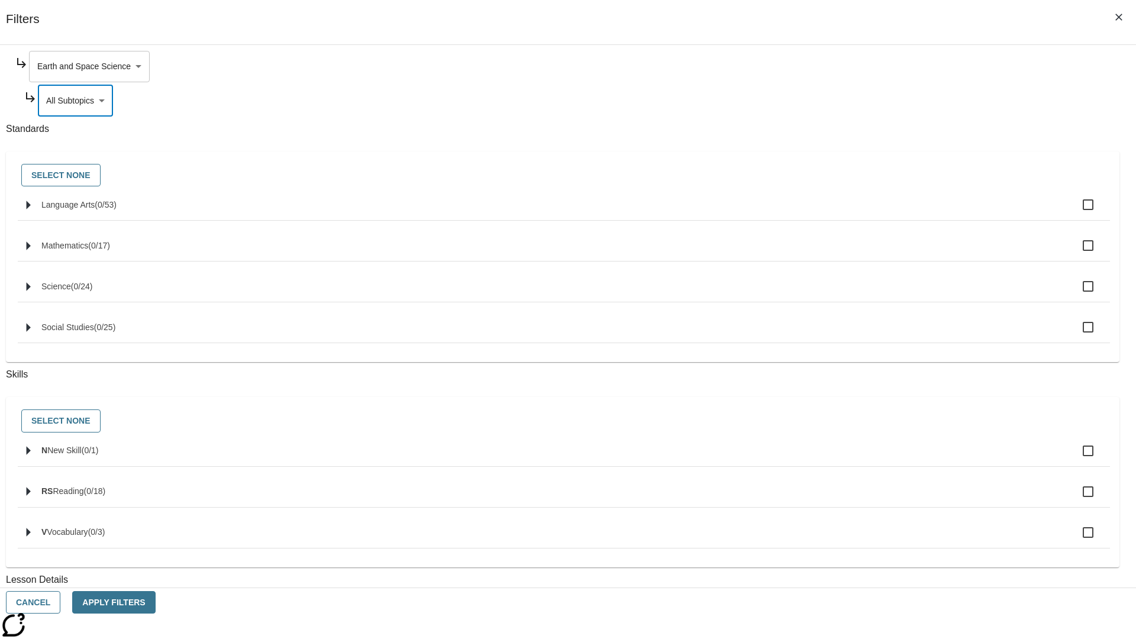
click at [862, 66] on body "Skip to main content NJ Edition EN Grade 3 2025 Auto Grade 3 Search 0 Tauto Das…" at bounding box center [568, 366] width 1126 height 652
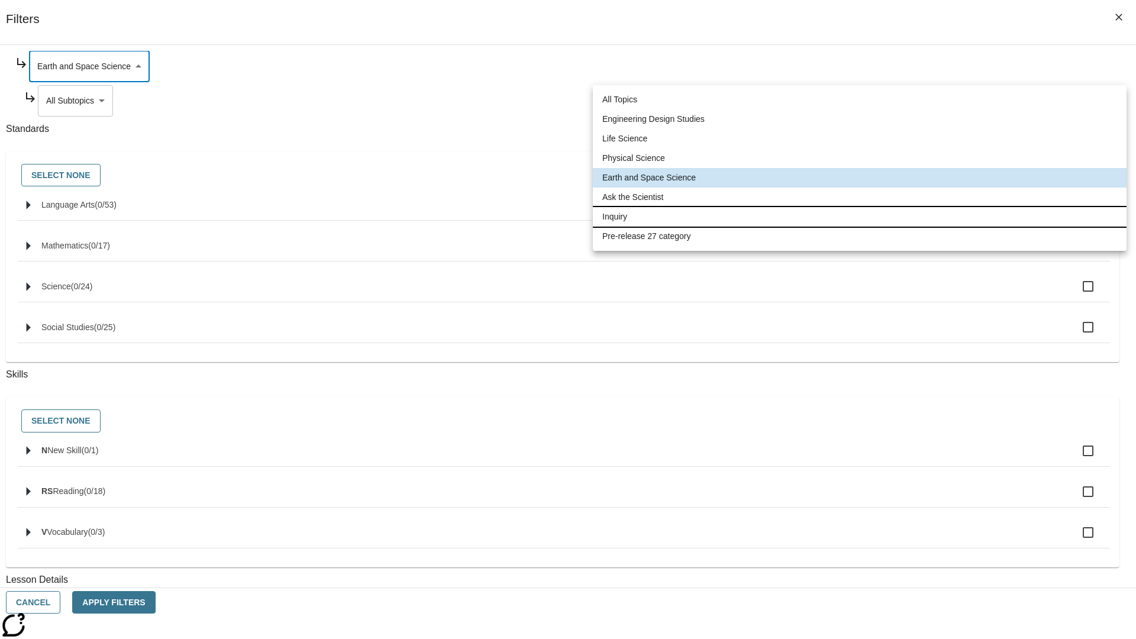
click at [859, 216] on li "Inquiry" at bounding box center [859, 217] width 533 height 20
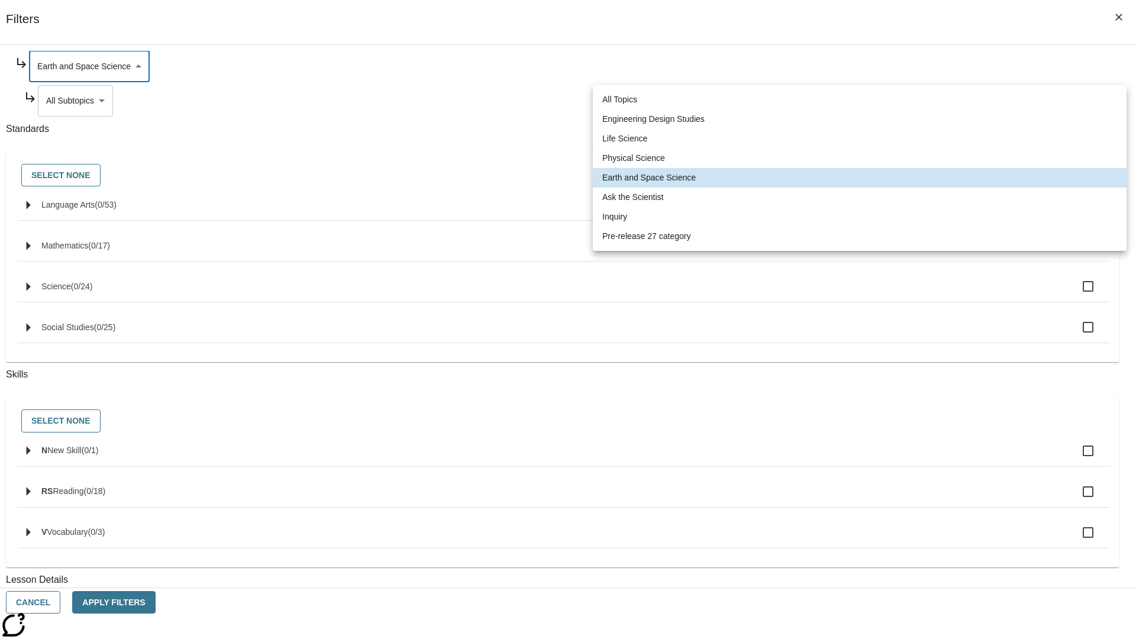
type input "251"
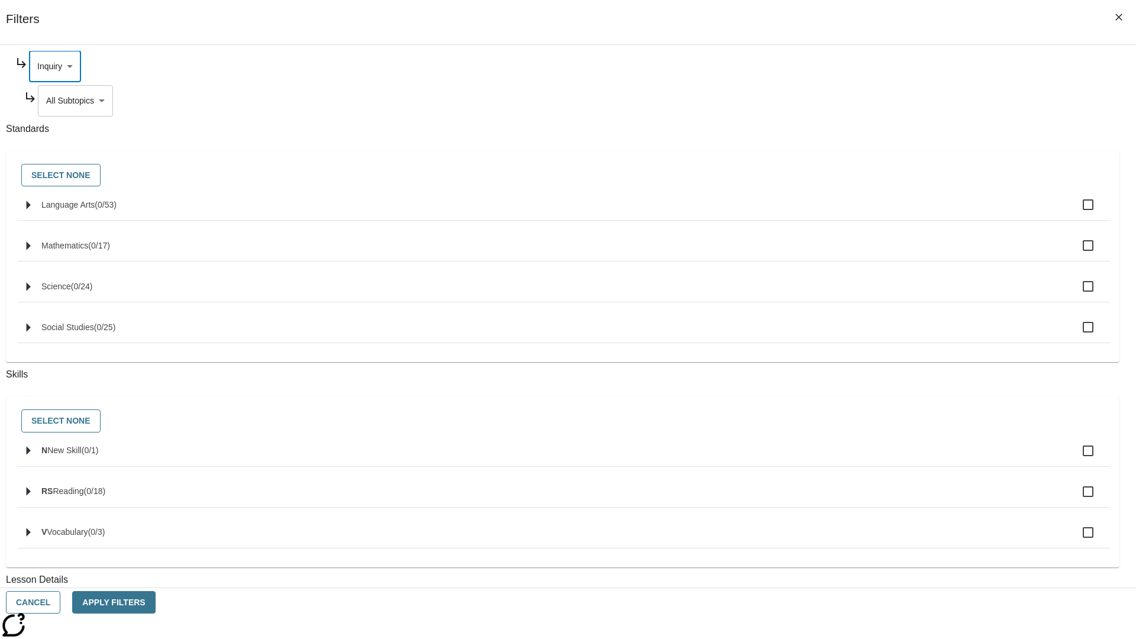
scroll to position [0, 1]
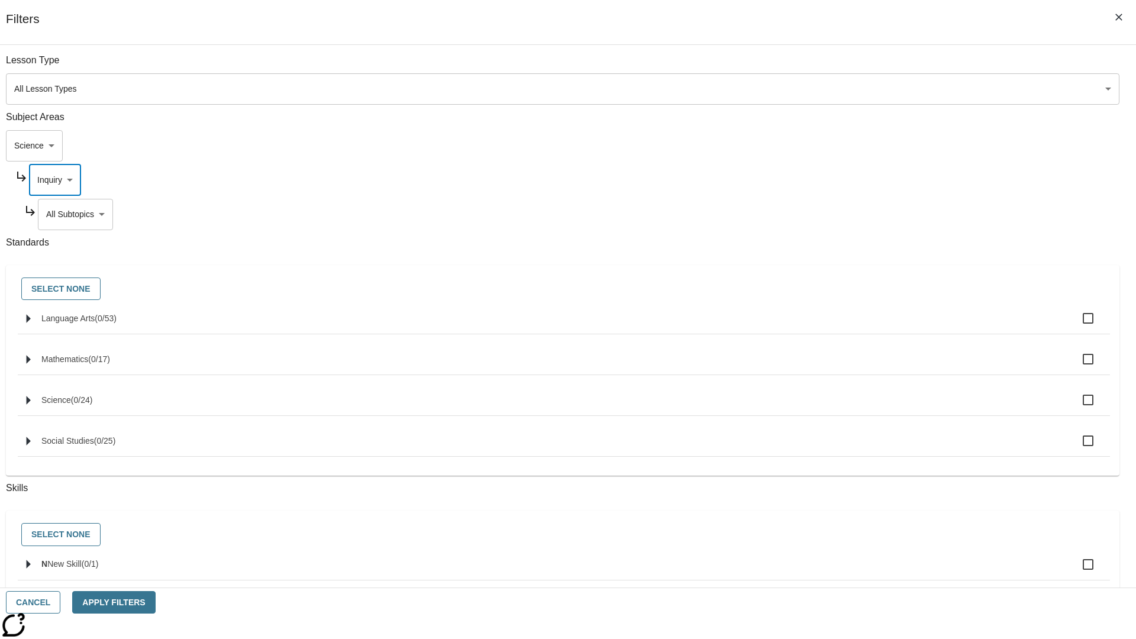
click at [867, 66] on body "Skip to main content NJ Edition EN Grade 3 2025 Auto Grade 3 Search 0 Tauto Das…" at bounding box center [568, 366] width 1126 height 652
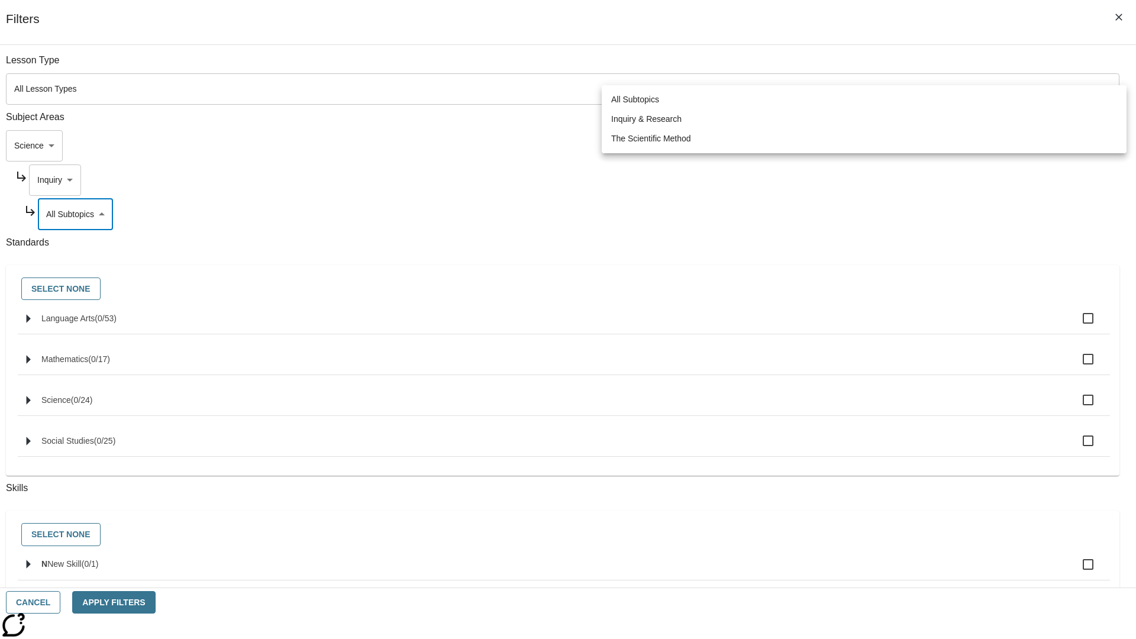
scroll to position [0, 0]
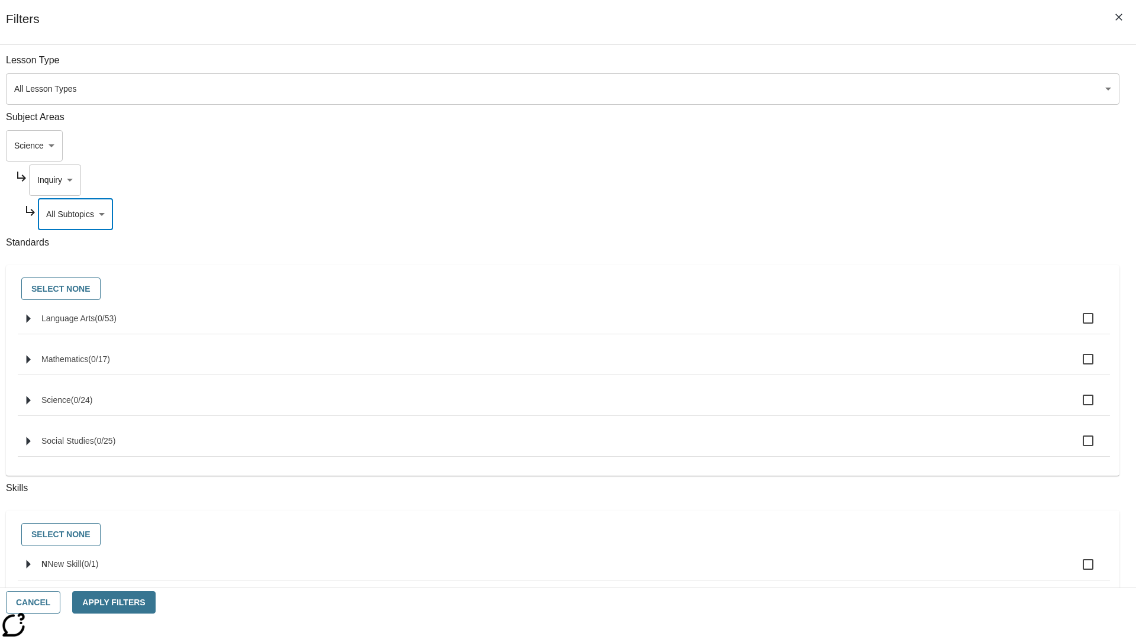
click at [862, 180] on body "Skip to main content NJ Edition EN Grade 3 2025 Auto Grade 3 Search 0 Tauto Das…" at bounding box center [568, 366] width 1126 height 652
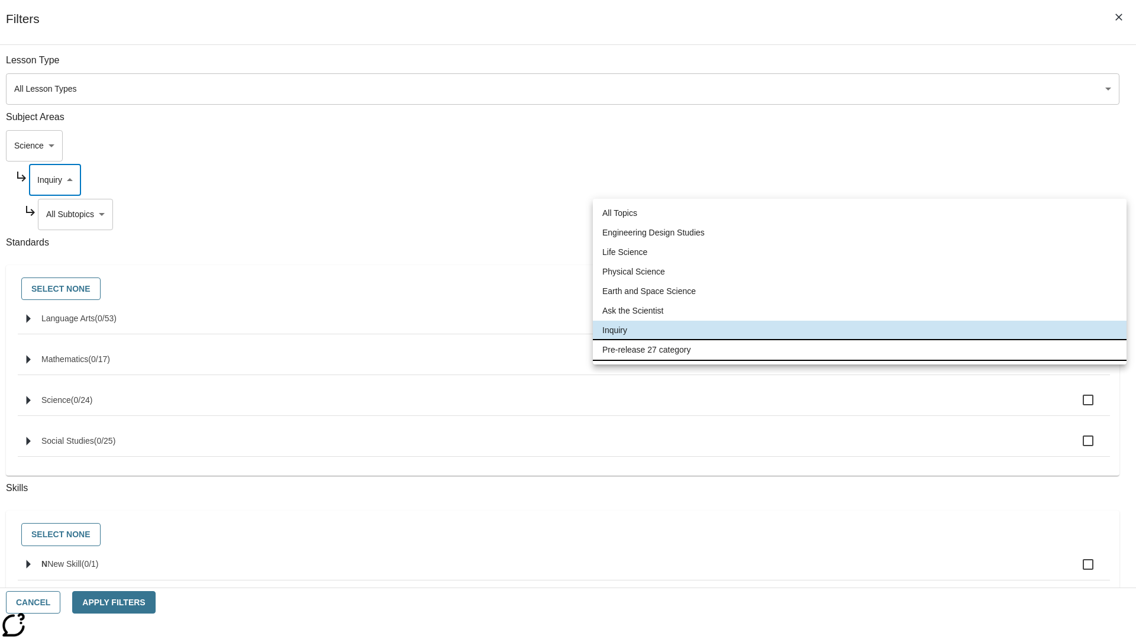
click at [859, 350] on li "Pre-release 27 category" at bounding box center [859, 350] width 533 height 20
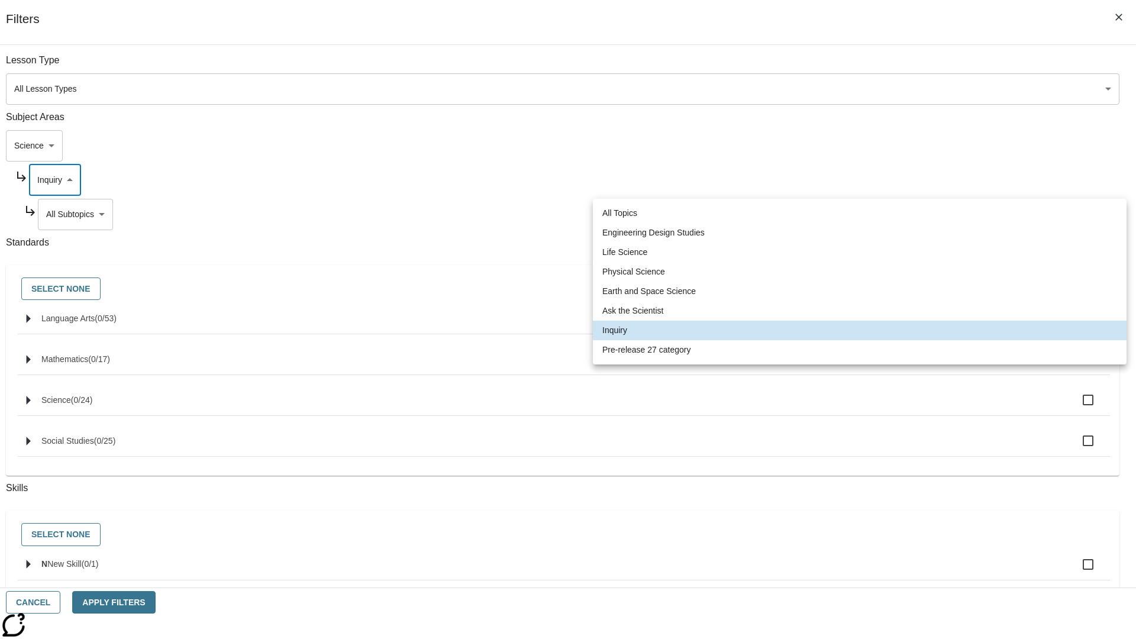
type input "271"
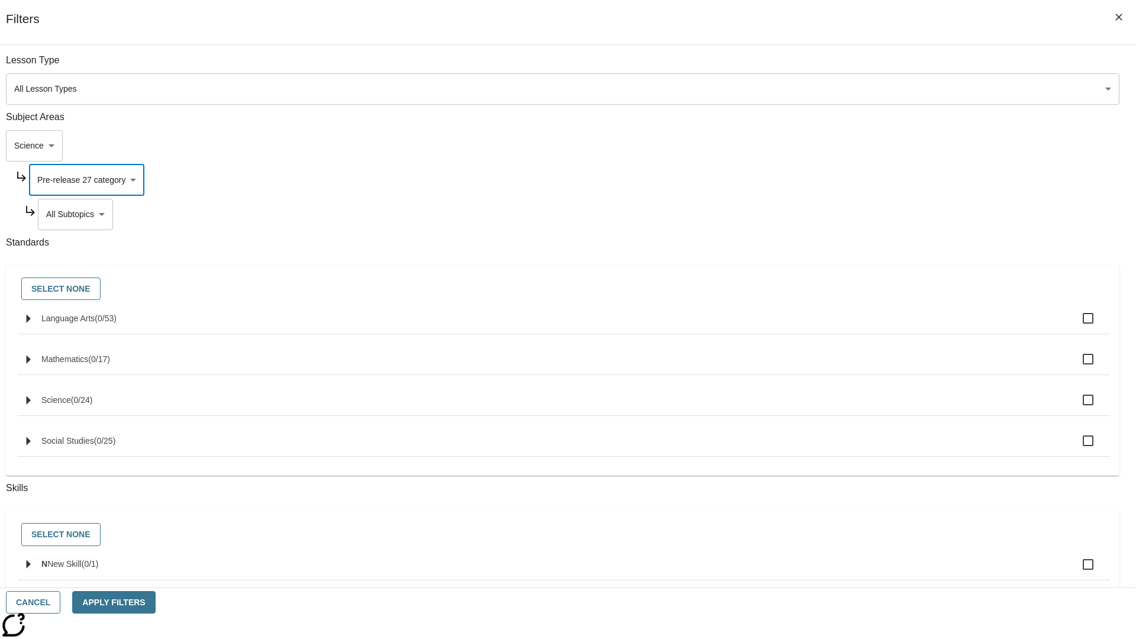
click at [867, 66] on body "Skip to main content NJ Edition EN Grade 3 2025 Auto Grade 3 Search 0 Tauto Das…" at bounding box center [568, 366] width 1126 height 652
click at [851, 66] on body "Skip to main content NJ Edition EN Grade 3 2025 Auto Grade 3 Search 0 Tauto Das…" at bounding box center [568, 366] width 1126 height 652
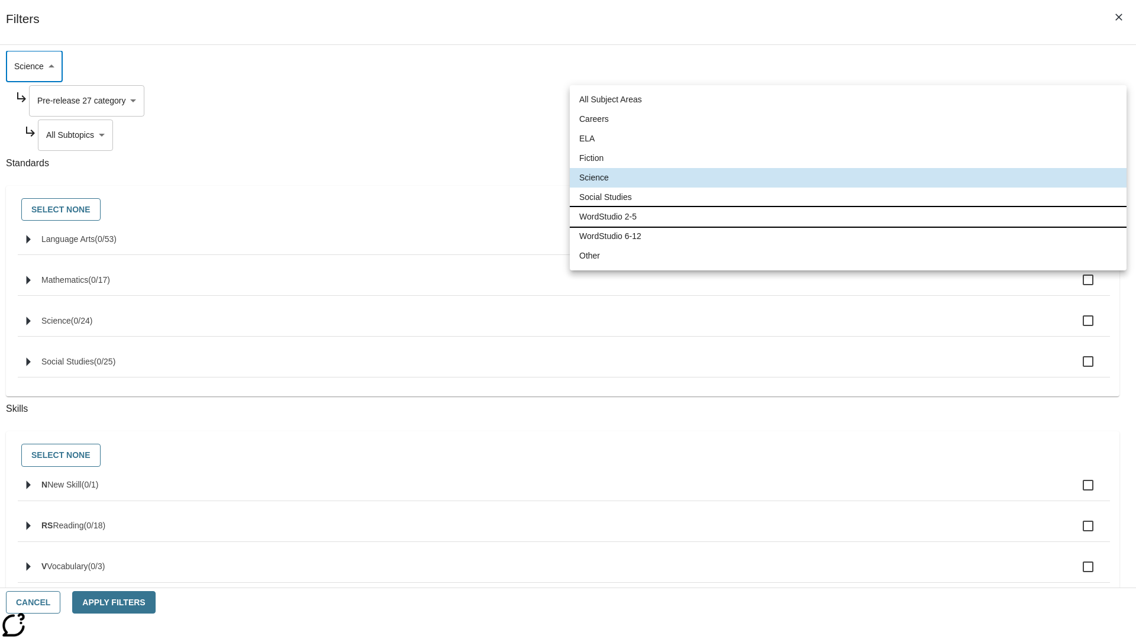
click at [848, 216] on li "WordStudio 2-5" at bounding box center [848, 217] width 557 height 20
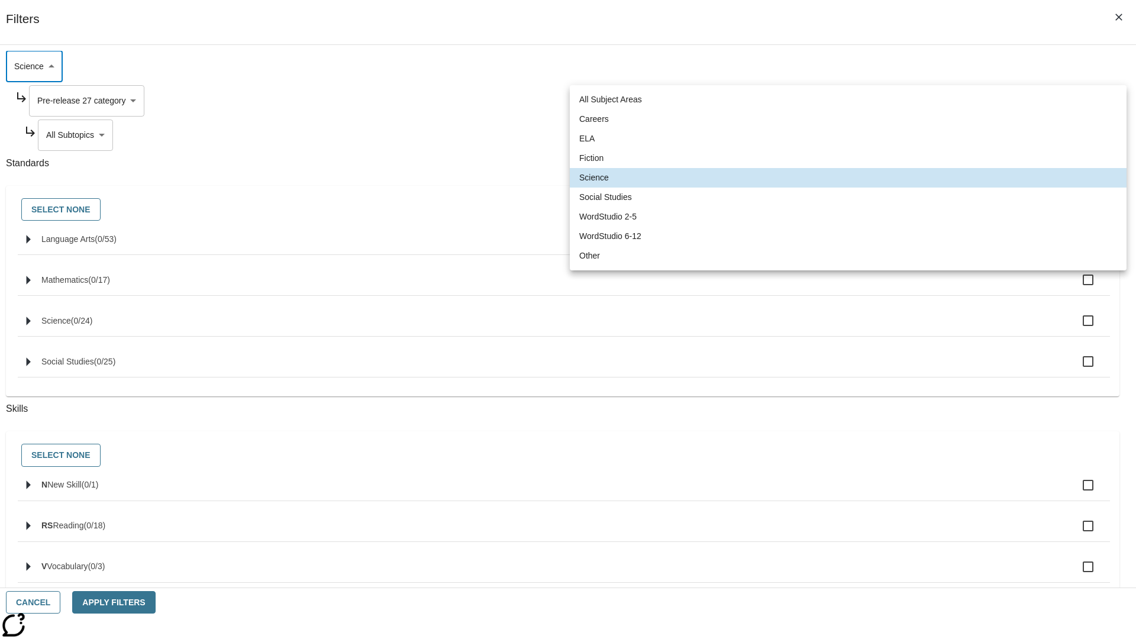
type input "6"
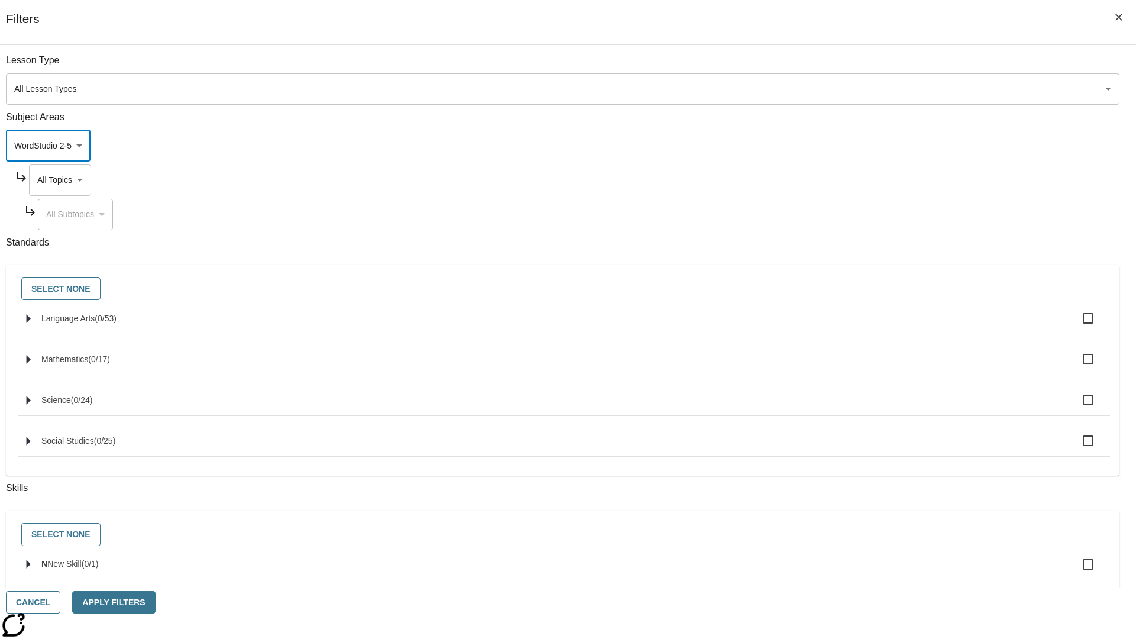
click at [862, 180] on body "Skip to main content NJ Edition EN Grade 3 2025 Auto Grade 3 Search 0 Tauto Das…" at bounding box center [568, 366] width 1126 height 652
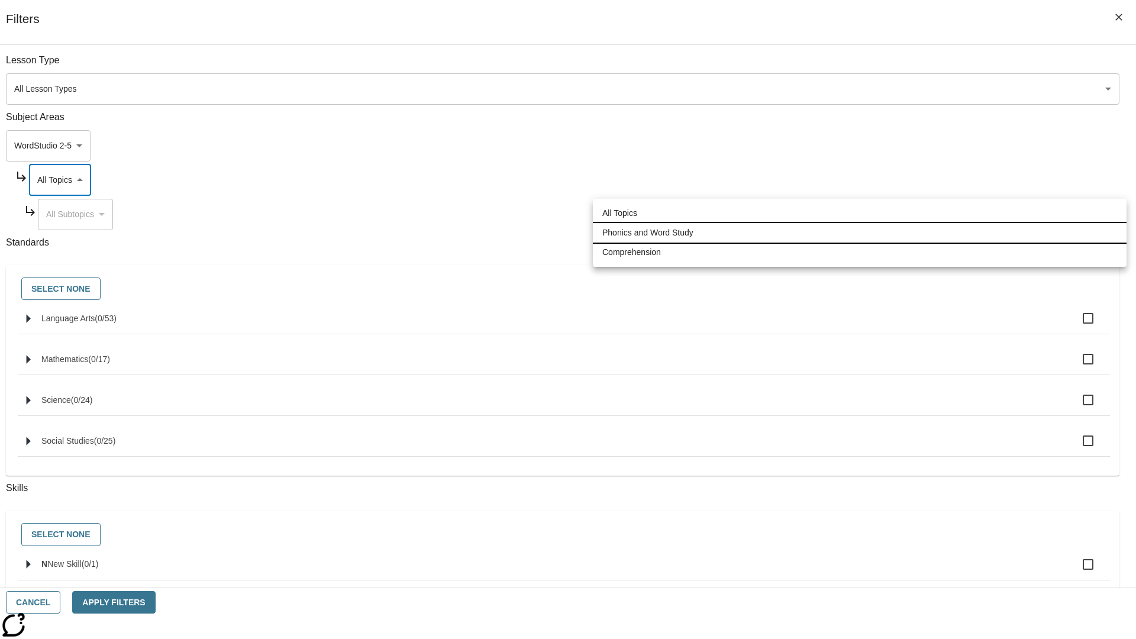
click at [859, 232] on li "Phonics and Word Study" at bounding box center [859, 233] width 533 height 20
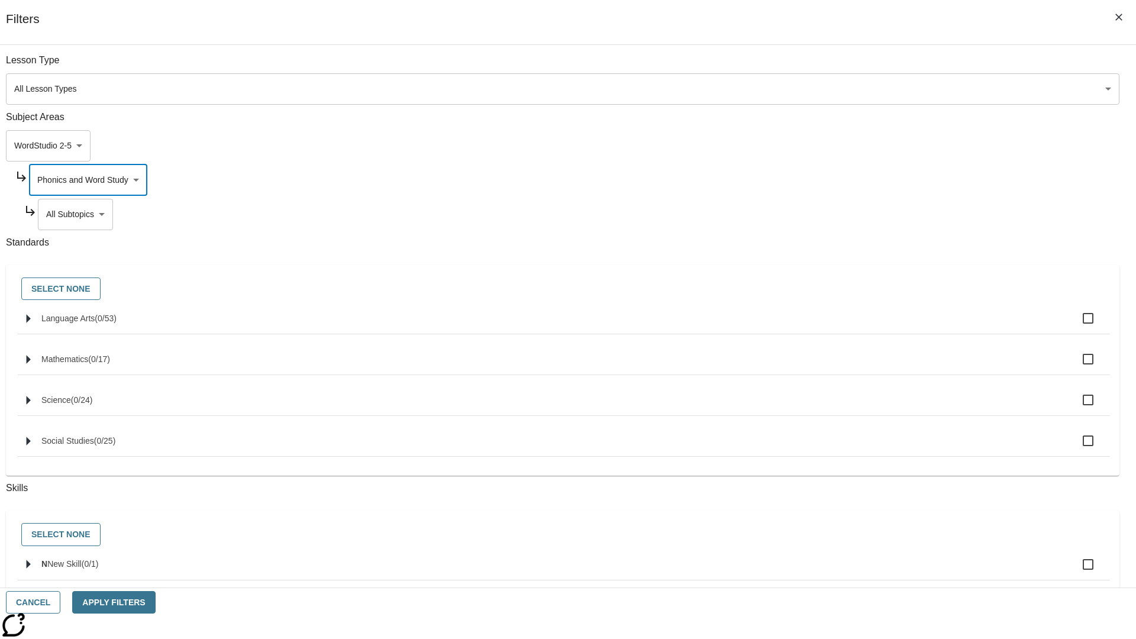
type input "249"
click at [868, 214] on body "Skip to main content NJ Edition EN Grade 3 2025 Auto Grade 3 Search 0 Tauto Das…" at bounding box center [568, 366] width 1126 height 652
click at [862, 180] on body "Skip to main content NJ Edition EN Grade 3 2025 Auto Grade 3 Search 0 Tauto Das…" at bounding box center [568, 366] width 1126 height 652
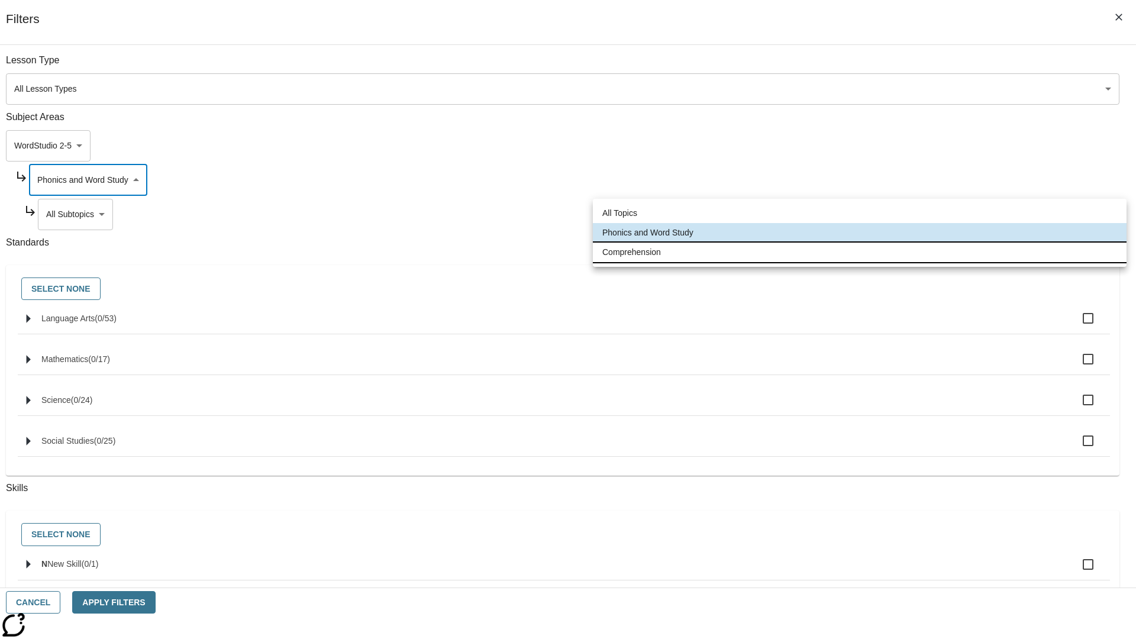
click at [859, 252] on li "Comprehension" at bounding box center [859, 252] width 533 height 20
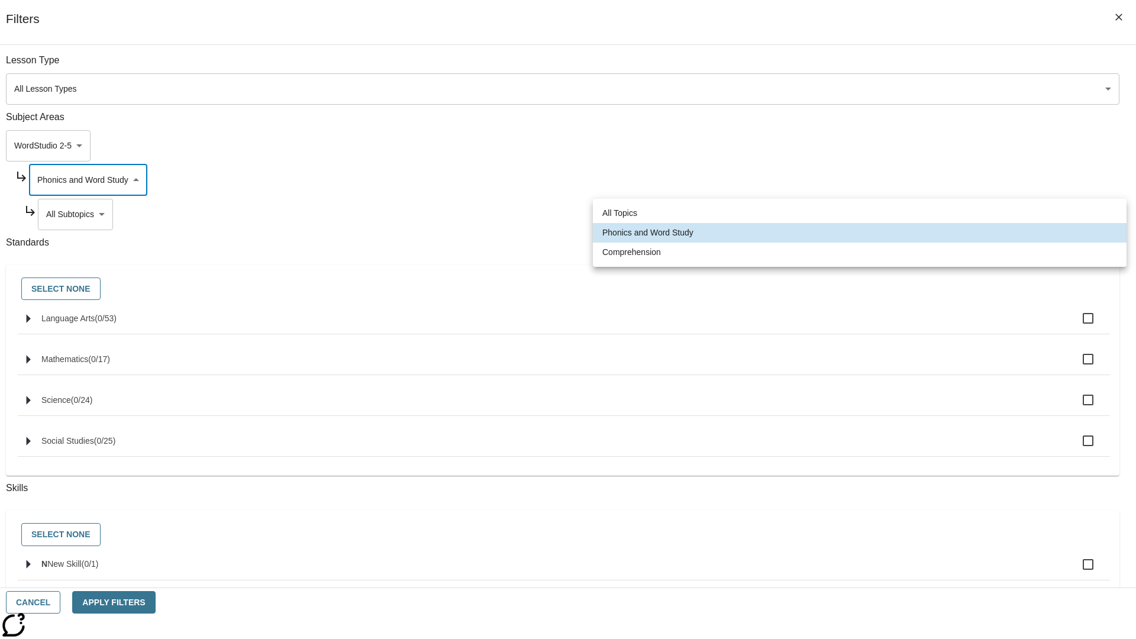
type input "252"
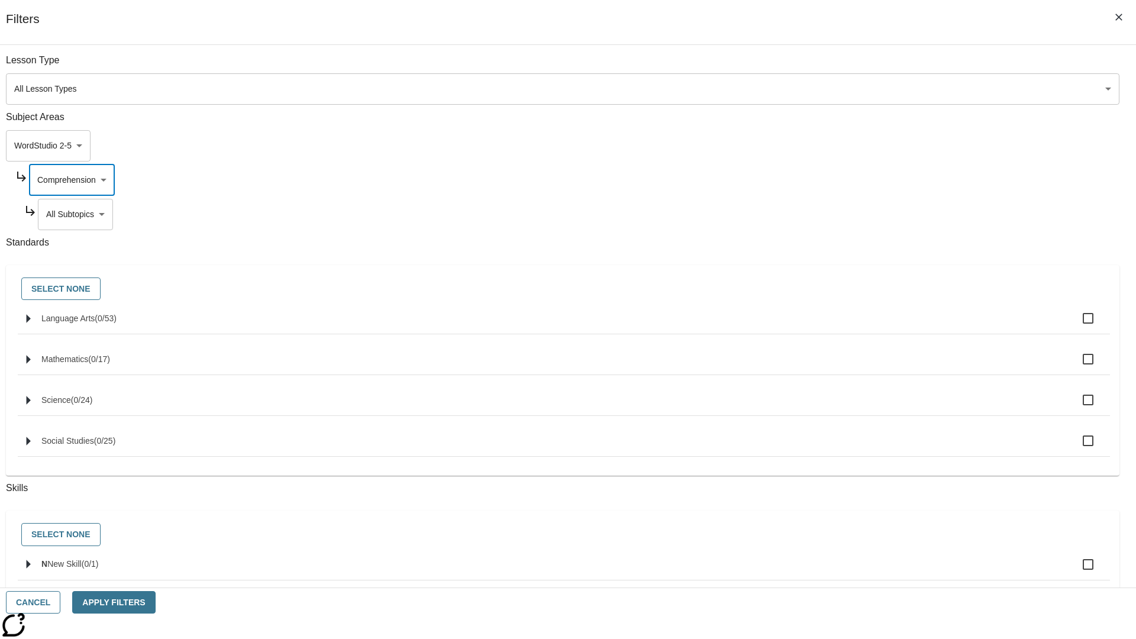
click at [868, 214] on body "Skip to main content NJ Edition EN Grade 3 2025 Auto Grade 3 Search 0 Tauto Das…" at bounding box center [568, 366] width 1126 height 652
click at [60, 602] on button "Cancel" at bounding box center [33, 602] width 54 height 23
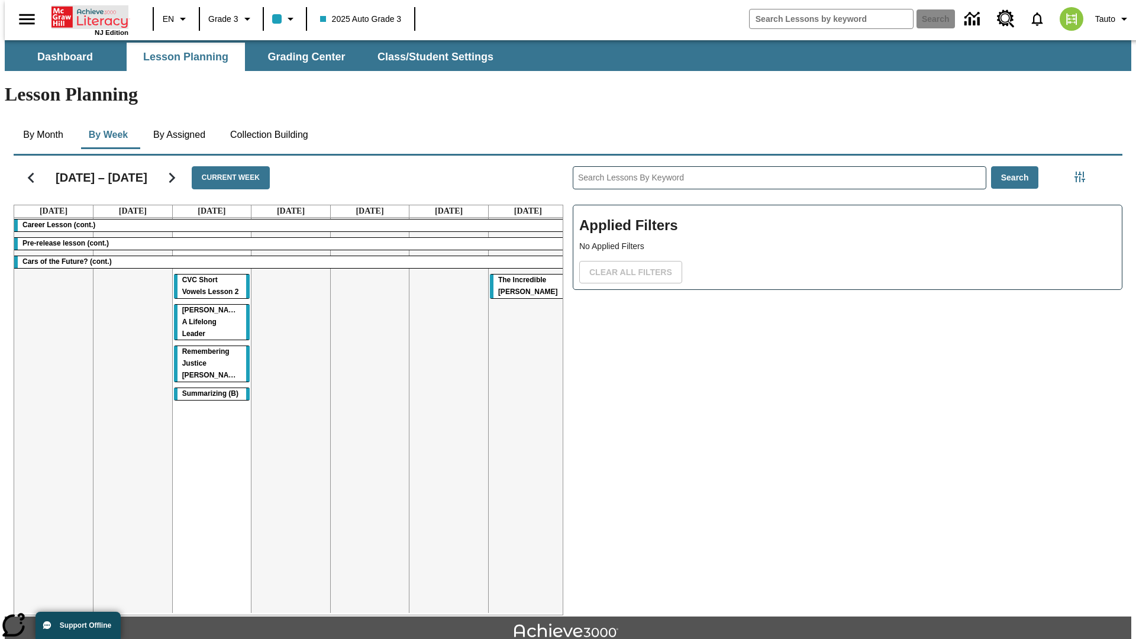
click at [85, 16] on icon "Home" at bounding box center [90, 17] width 79 height 24
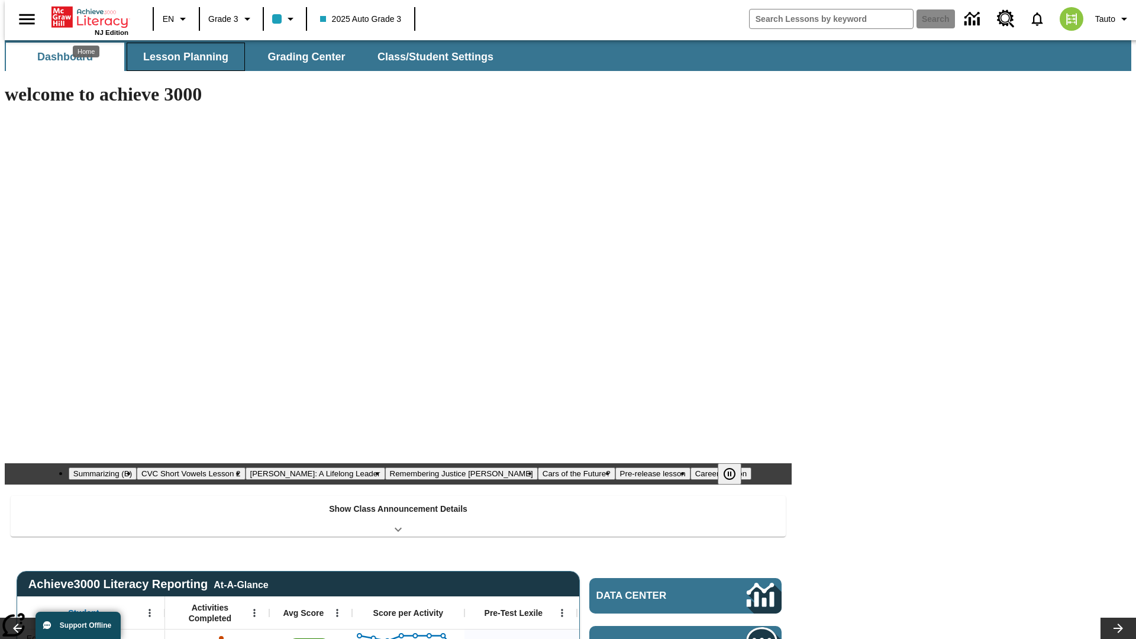
click at [181, 57] on span "Lesson Planning" at bounding box center [185, 57] width 85 height 14
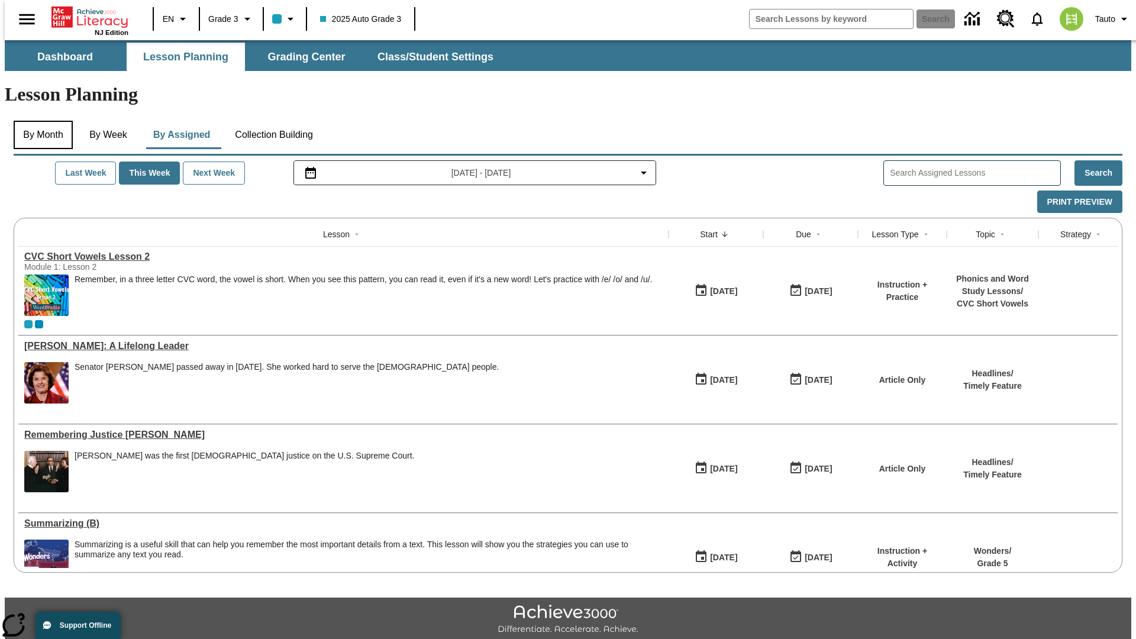
click at [40, 121] on button "By Month" at bounding box center [43, 135] width 59 height 28
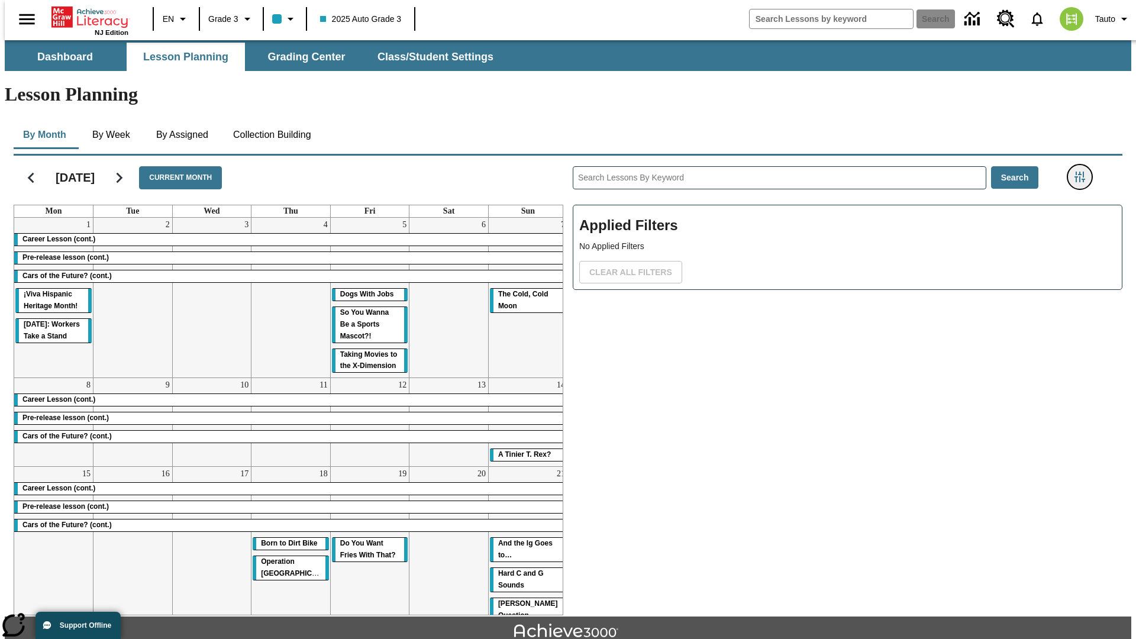
click at [1083, 172] on icon "Filters Side menu" at bounding box center [1079, 177] width 11 height 11
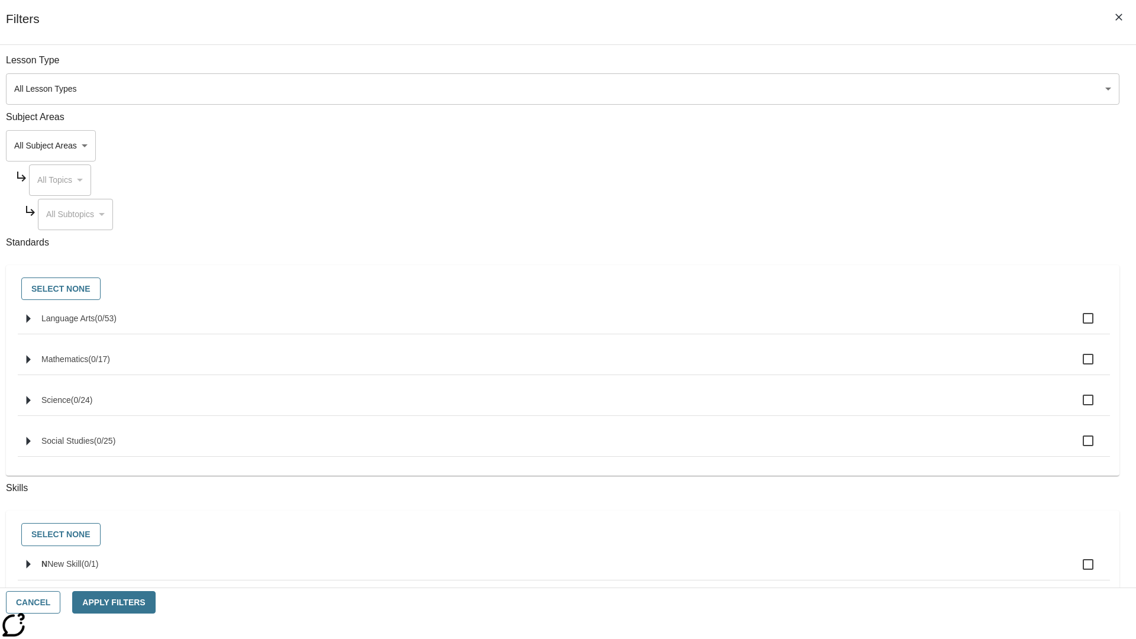
click at [852, 145] on body "Skip to main content [GEOGRAPHIC_DATA] Edition EN Grade 3 2025 Auto Grade 3 Sea…" at bounding box center [568, 366] width 1126 height 652
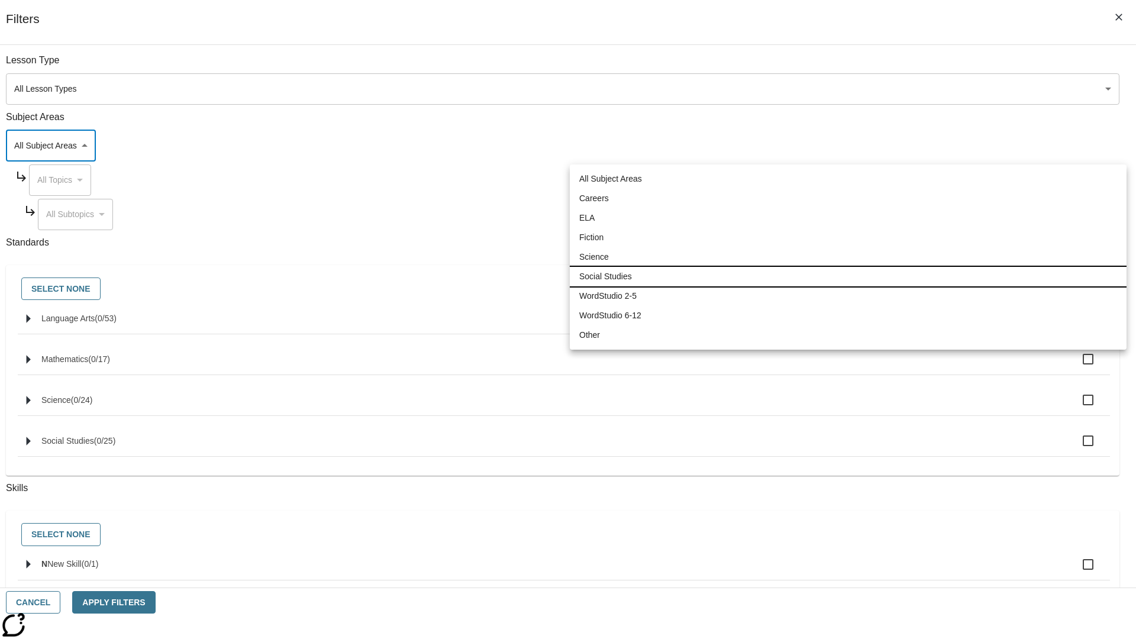
click at [848, 276] on li "Social Studies" at bounding box center [848, 277] width 557 height 20
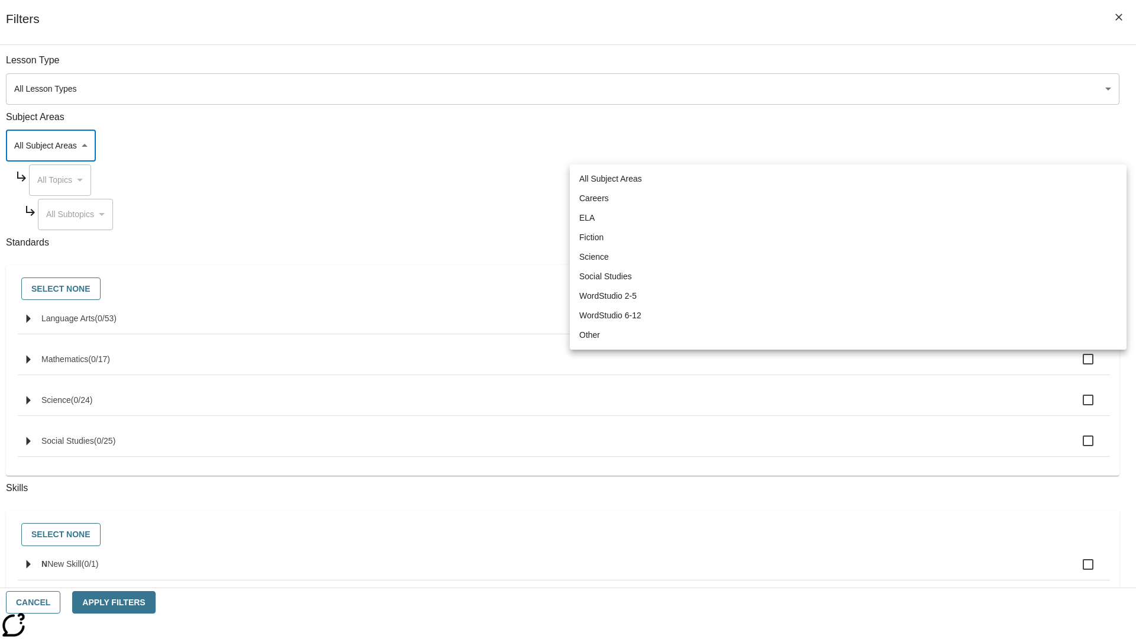
type input "3"
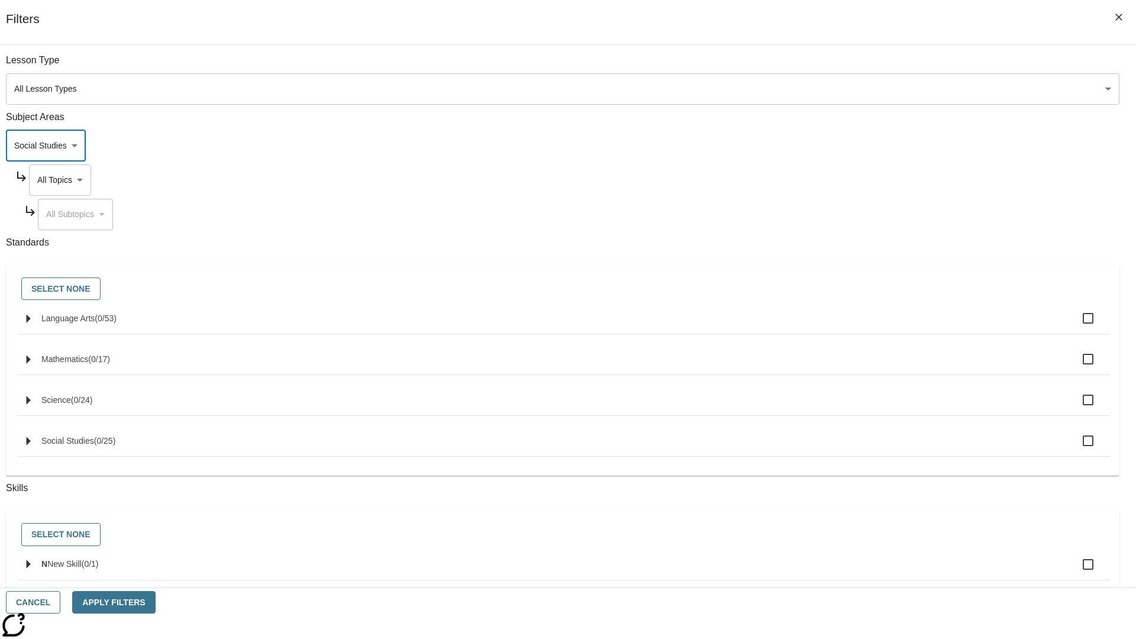
click at [863, 180] on body "Skip to main content [GEOGRAPHIC_DATA] Edition EN Grade 3 2025 Auto Grade 3 Sea…" at bounding box center [568, 366] width 1126 height 652
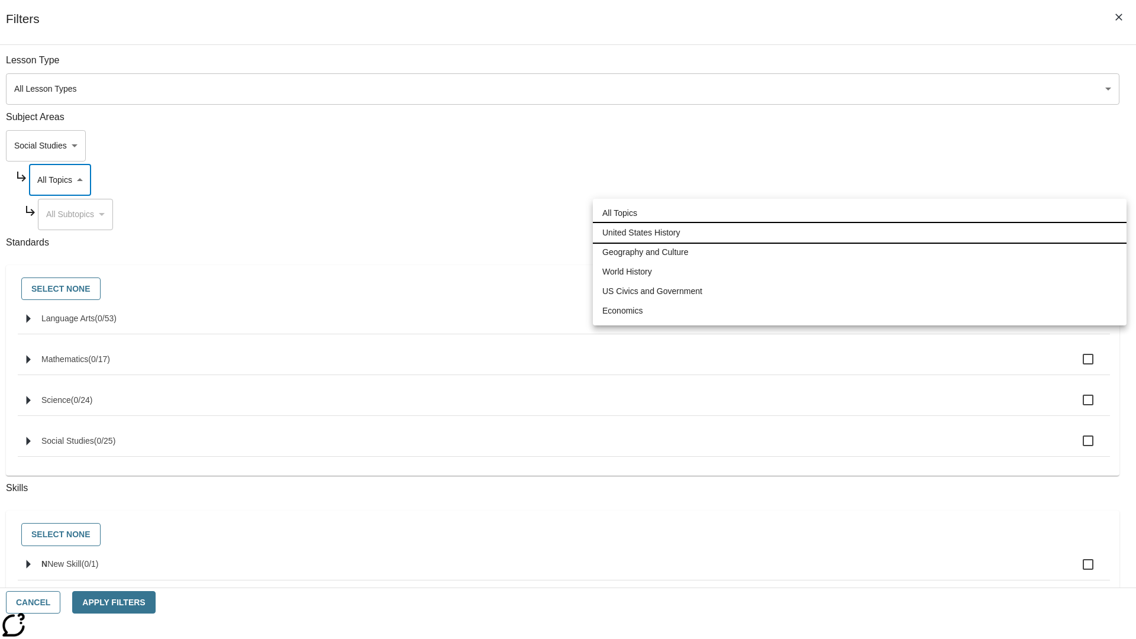
click at [859, 232] on li "United States History" at bounding box center [859, 233] width 533 height 20
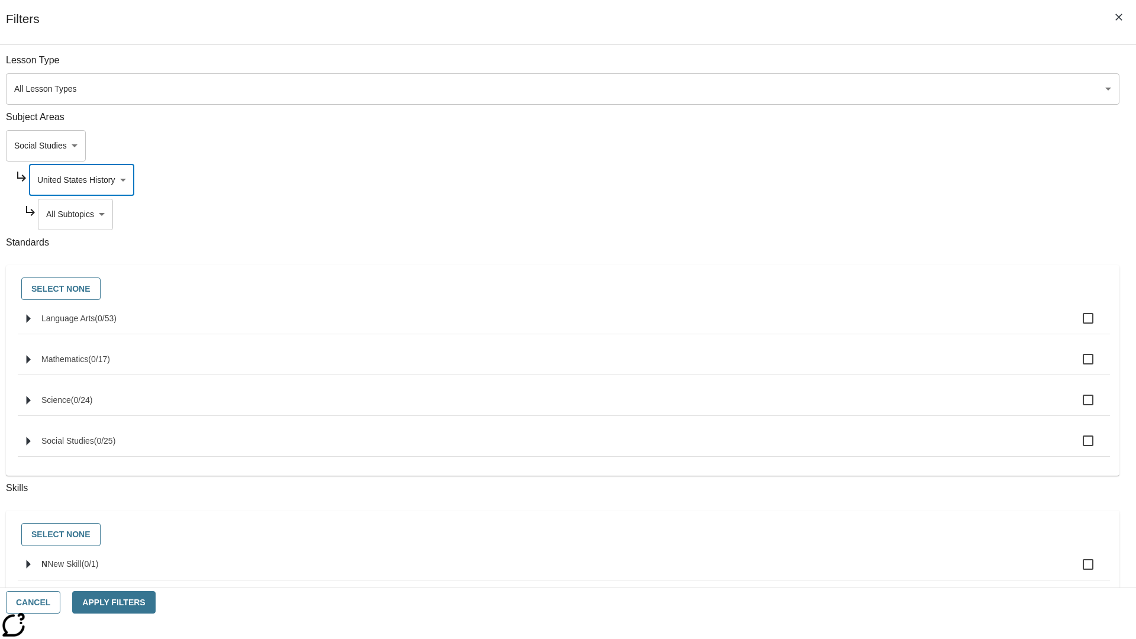
type input "184"
click at [867, 214] on body "Skip to main content [GEOGRAPHIC_DATA] Edition EN Grade 3 2025 Auto Grade 3 Sea…" at bounding box center [568, 366] width 1126 height 652
click at [862, 66] on body "Skip to main content [GEOGRAPHIC_DATA] Edition EN Grade 3 2025 Auto Grade 3 Sea…" at bounding box center [568, 366] width 1126 height 652
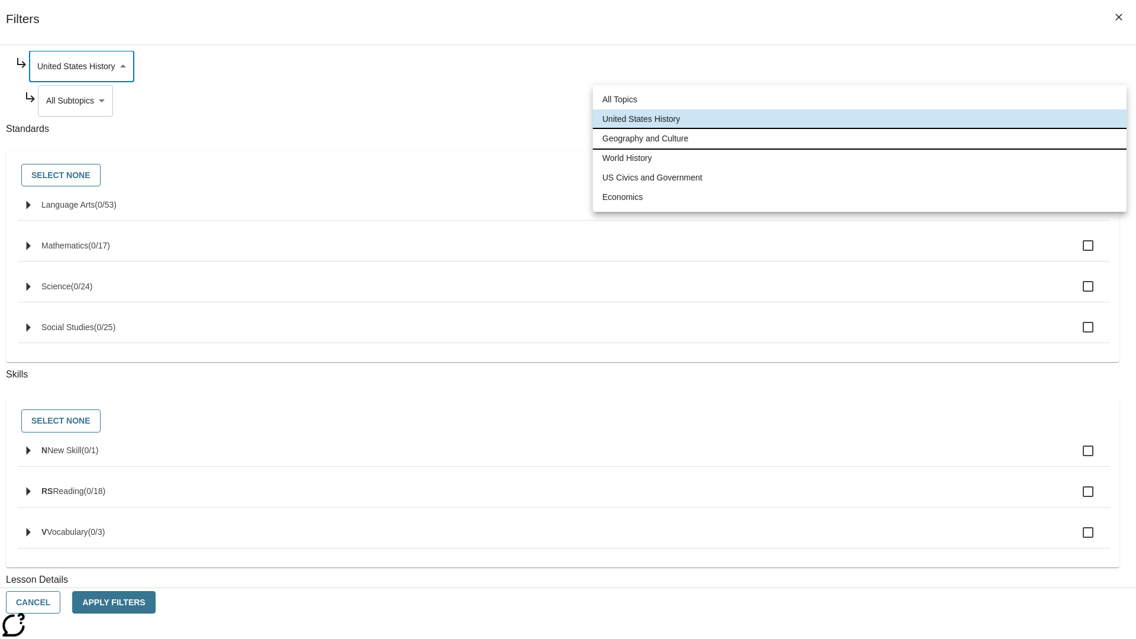
click at [859, 138] on li "Geography and Culture" at bounding box center [859, 139] width 533 height 20
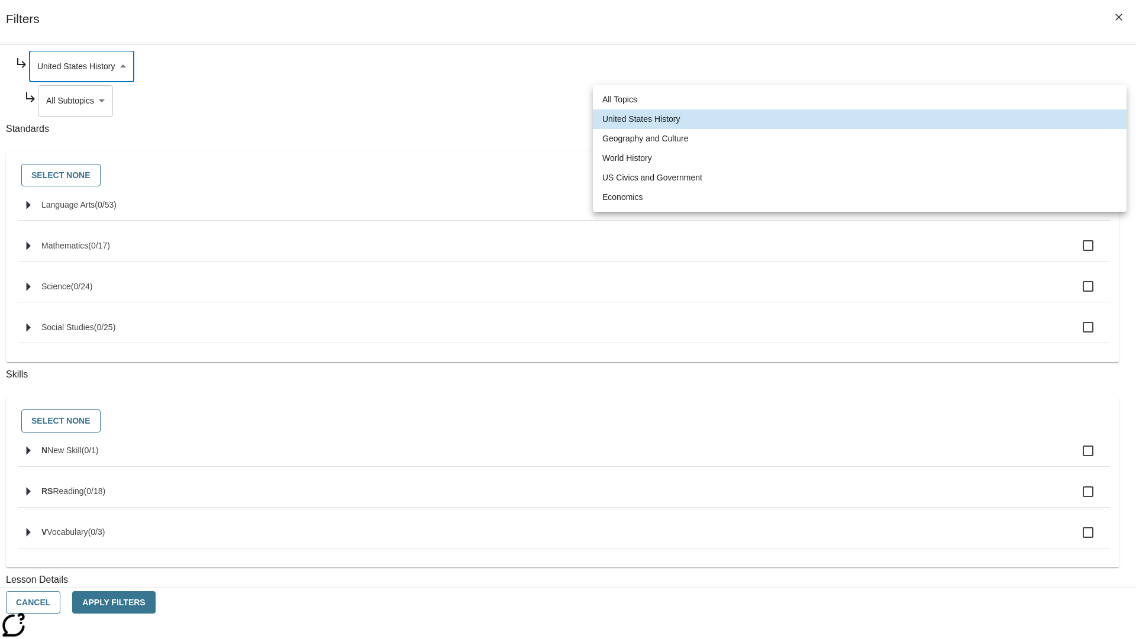
type input "186"
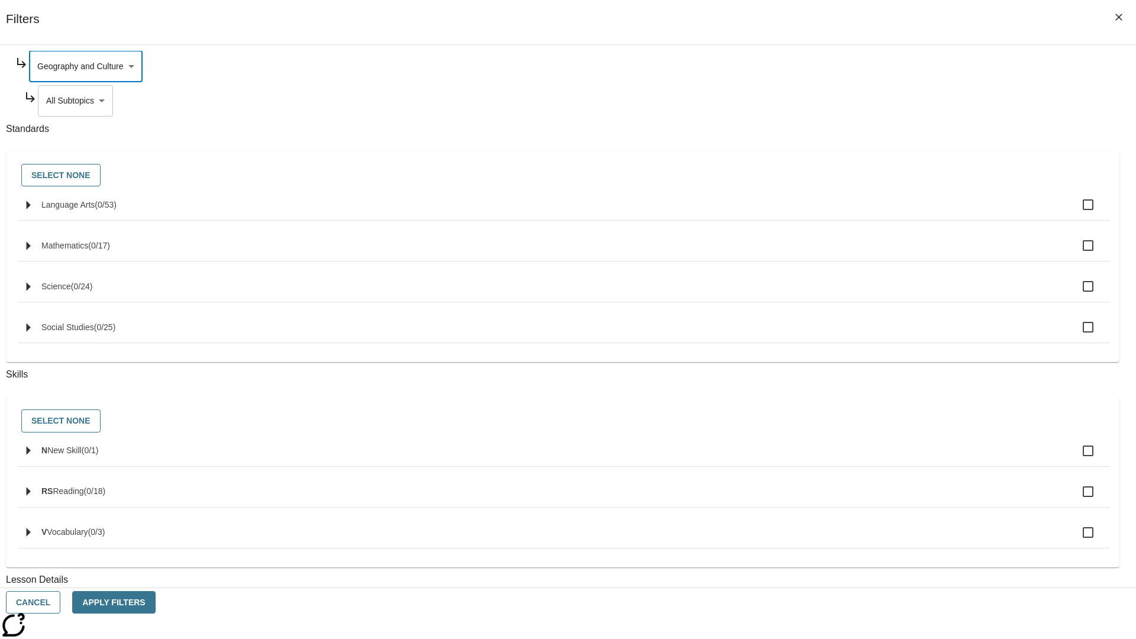
click at [868, 214] on body "Skip to main content [GEOGRAPHIC_DATA] Edition EN Grade 3 2025 Auto Grade 3 Sea…" at bounding box center [568, 366] width 1126 height 652
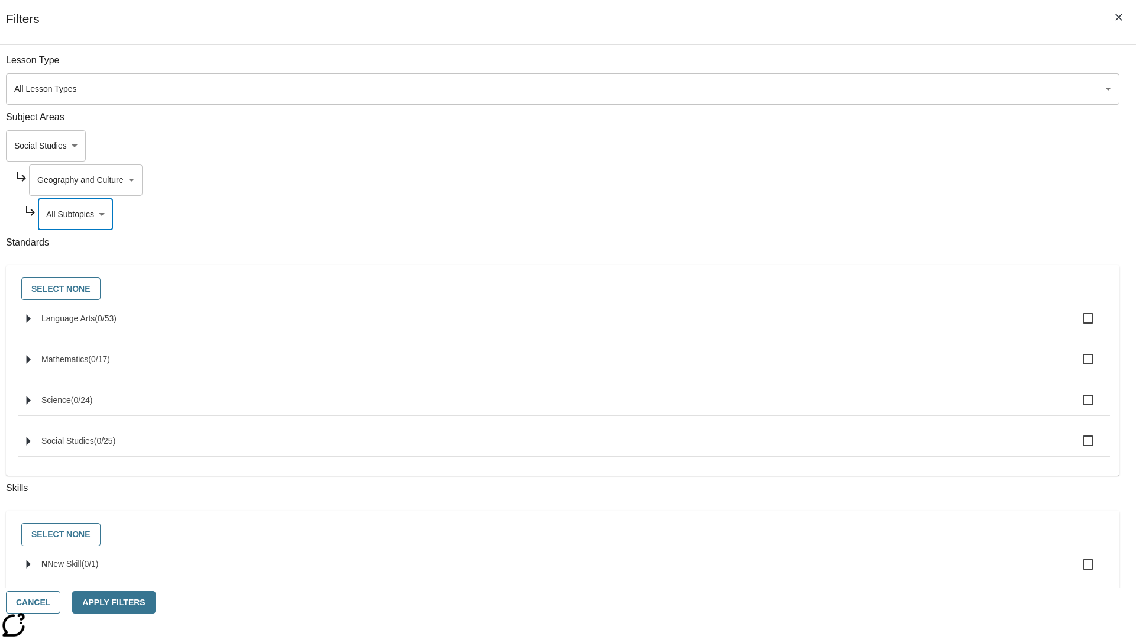
click at [862, 180] on body "Skip to main content [GEOGRAPHIC_DATA] Edition EN Grade 3 2025 Auto Grade 3 Sea…" at bounding box center [568, 366] width 1126 height 652
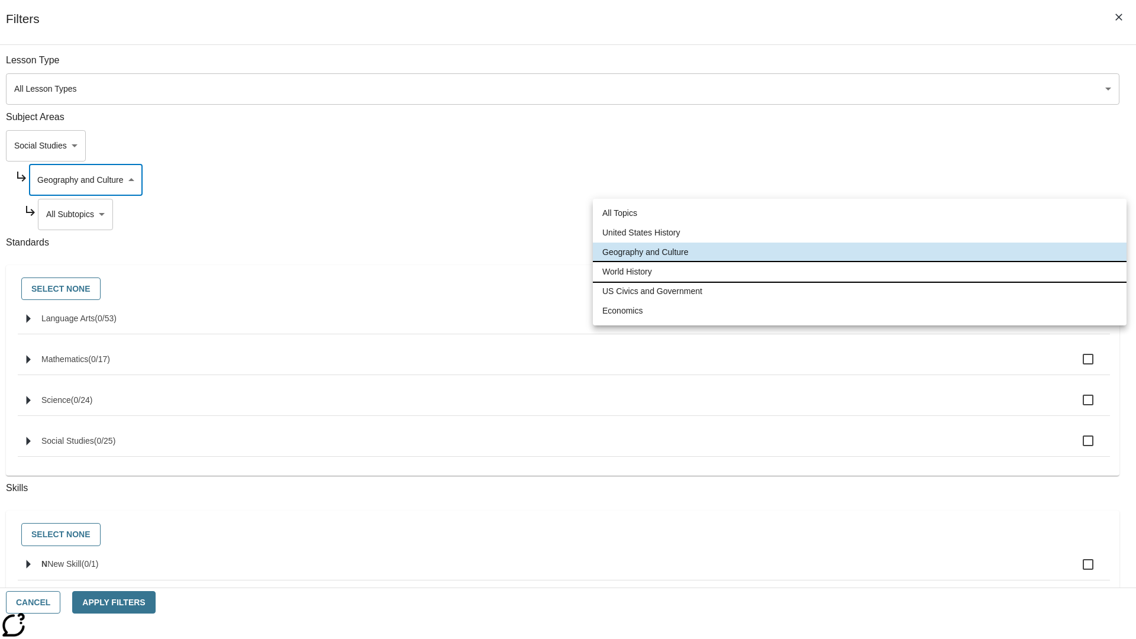
click at [859, 271] on li "World History" at bounding box center [859, 272] width 533 height 20
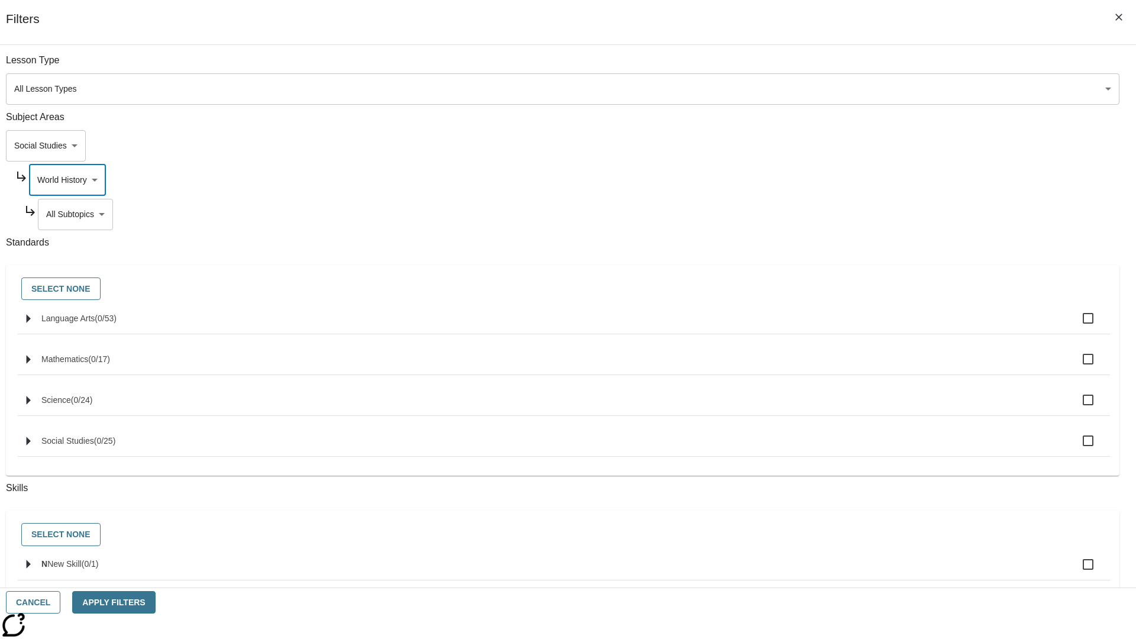
click at [867, 214] on body "Skip to main content [GEOGRAPHIC_DATA] Edition EN Grade 3 2025 Auto Grade 3 Sea…" at bounding box center [568, 366] width 1126 height 652
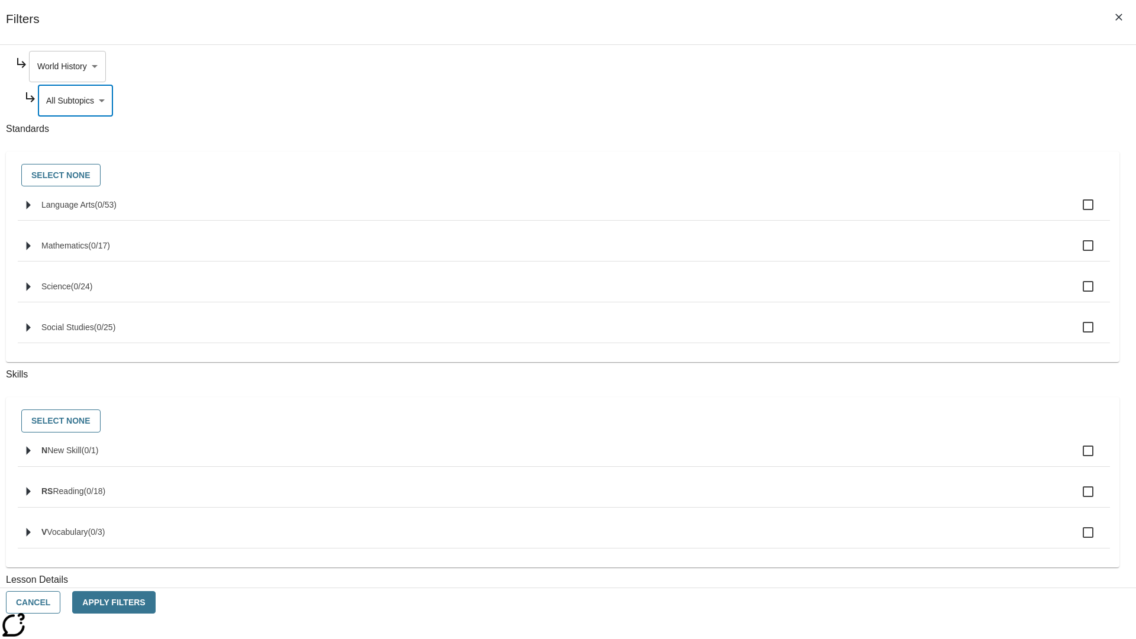
click at [862, 66] on body "Skip to main content [GEOGRAPHIC_DATA] Edition EN Grade 3 2025 Auto Grade 3 Sea…" at bounding box center [568, 366] width 1126 height 652
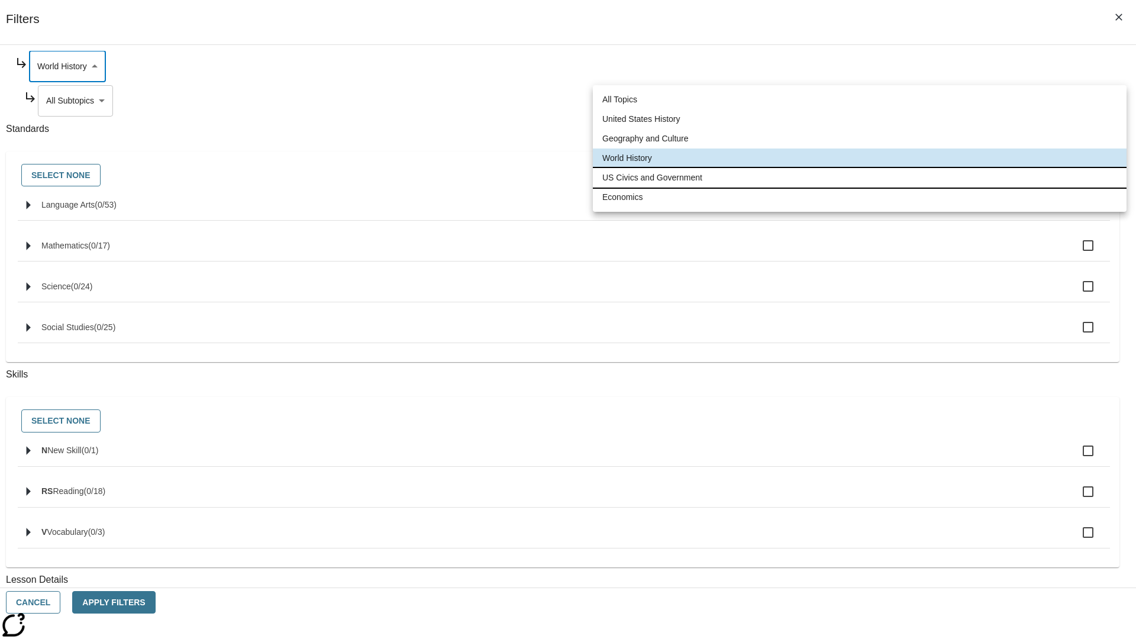
click at [859, 177] on li "US Civics and Government" at bounding box center [859, 178] width 533 height 20
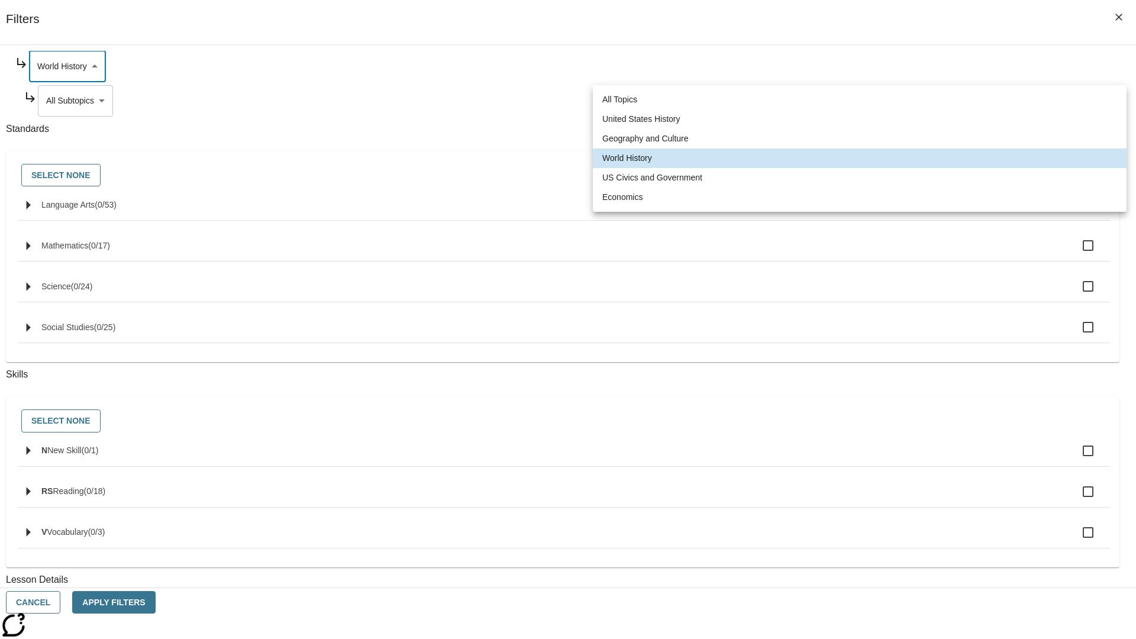
type input "194"
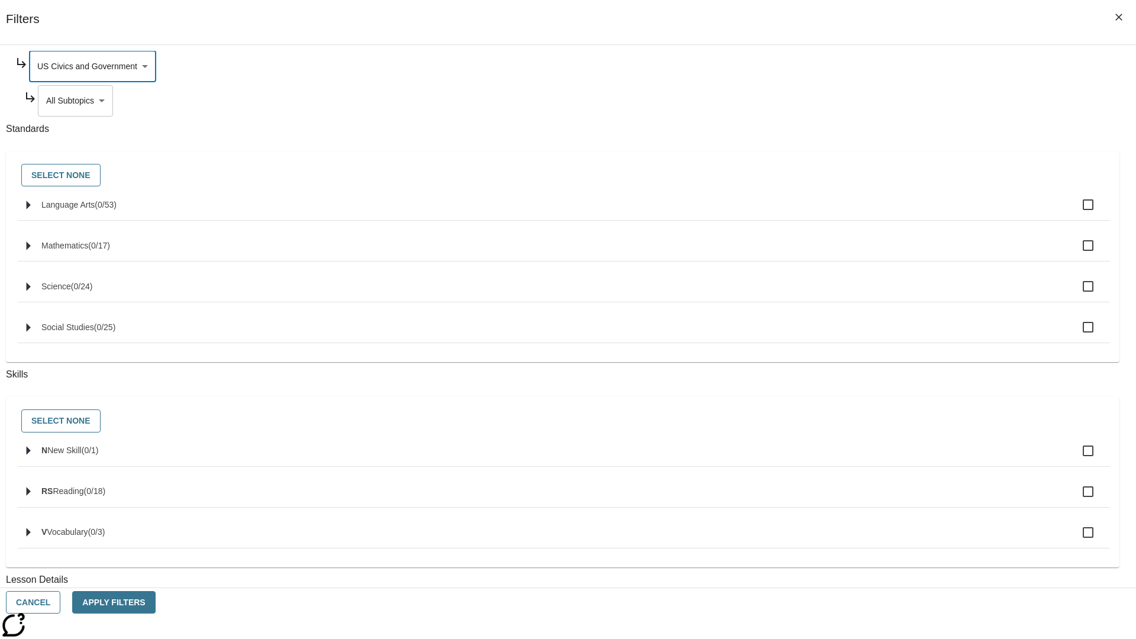
click at [868, 214] on body "Skip to main content [GEOGRAPHIC_DATA] Edition EN Grade 3 2025 Auto Grade 3 Sea…" at bounding box center [568, 366] width 1126 height 652
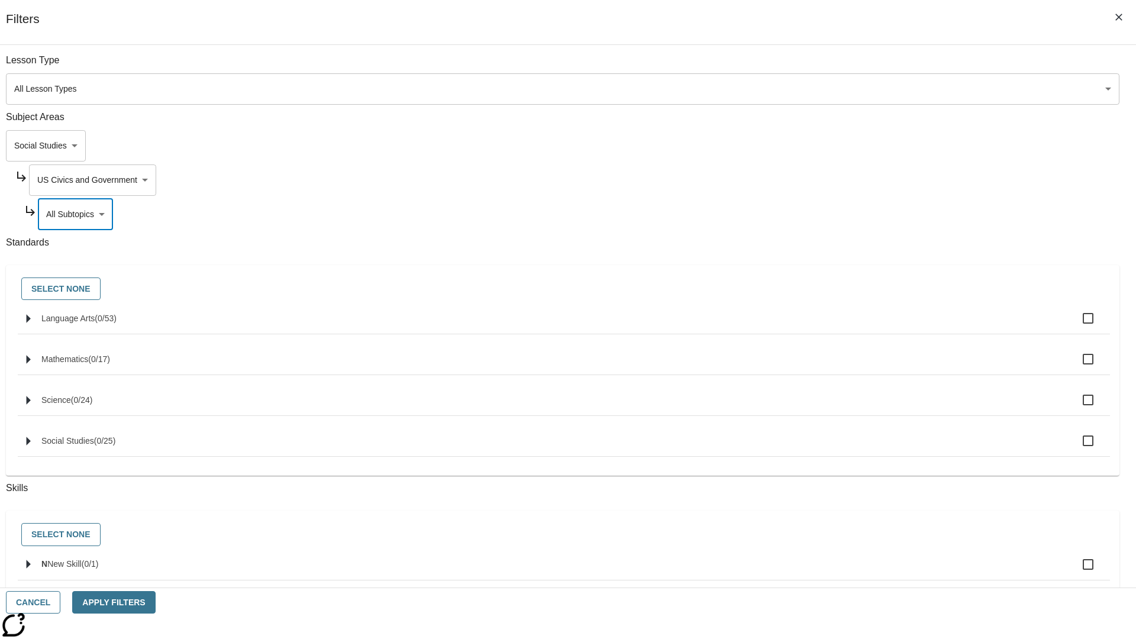
click at [862, 180] on body "Skip to main content [GEOGRAPHIC_DATA] Edition EN Grade 3 2025 Auto Grade 3 Sea…" at bounding box center [568, 366] width 1126 height 652
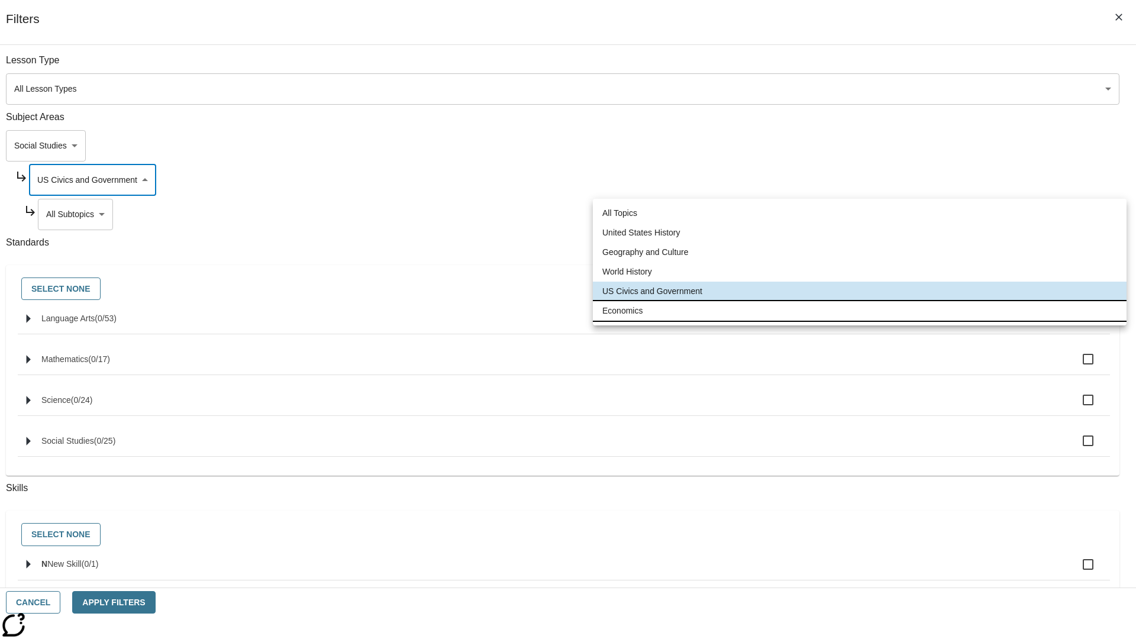
click at [859, 310] on li "Economics" at bounding box center [859, 311] width 533 height 20
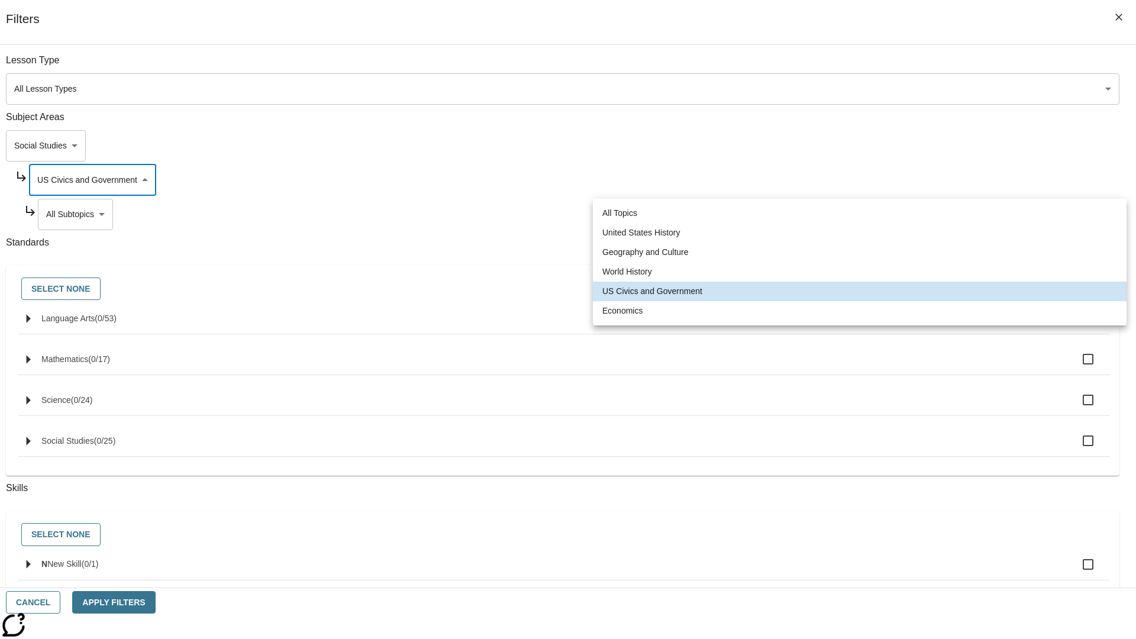
type input "195"
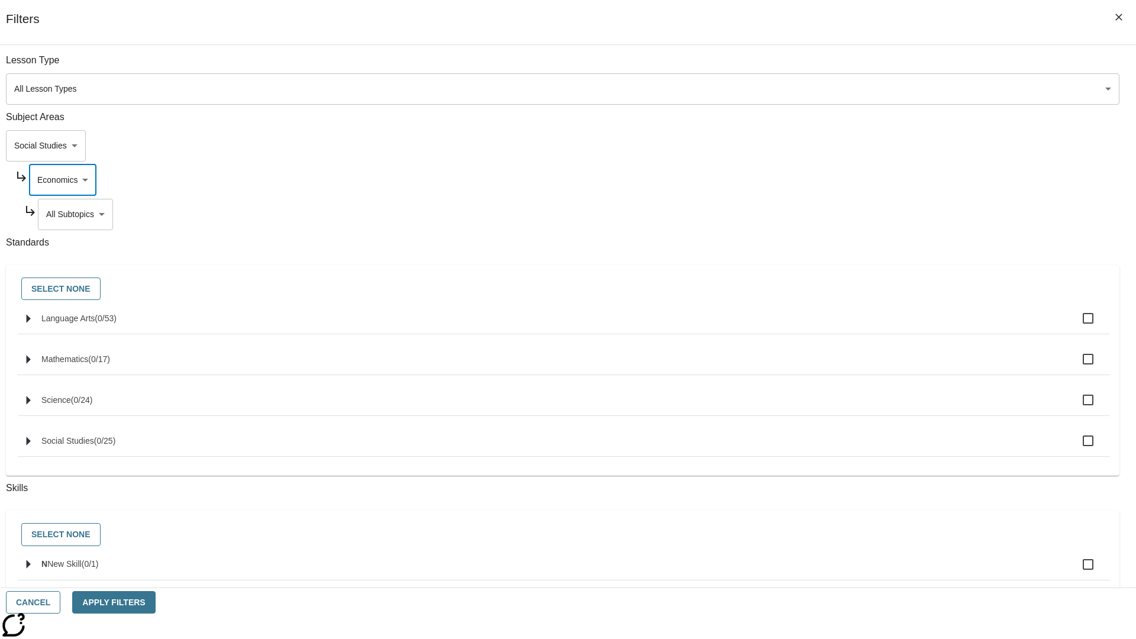
click at [867, 66] on body "Skip to main content [GEOGRAPHIC_DATA] Edition EN Grade 3 2025 Auto Grade 3 Sea…" at bounding box center [568, 366] width 1126 height 652
click at [852, 145] on body "Skip to main content [GEOGRAPHIC_DATA] Edition EN Grade 3 2025 Auto Grade 3 Sea…" at bounding box center [568, 366] width 1126 height 652
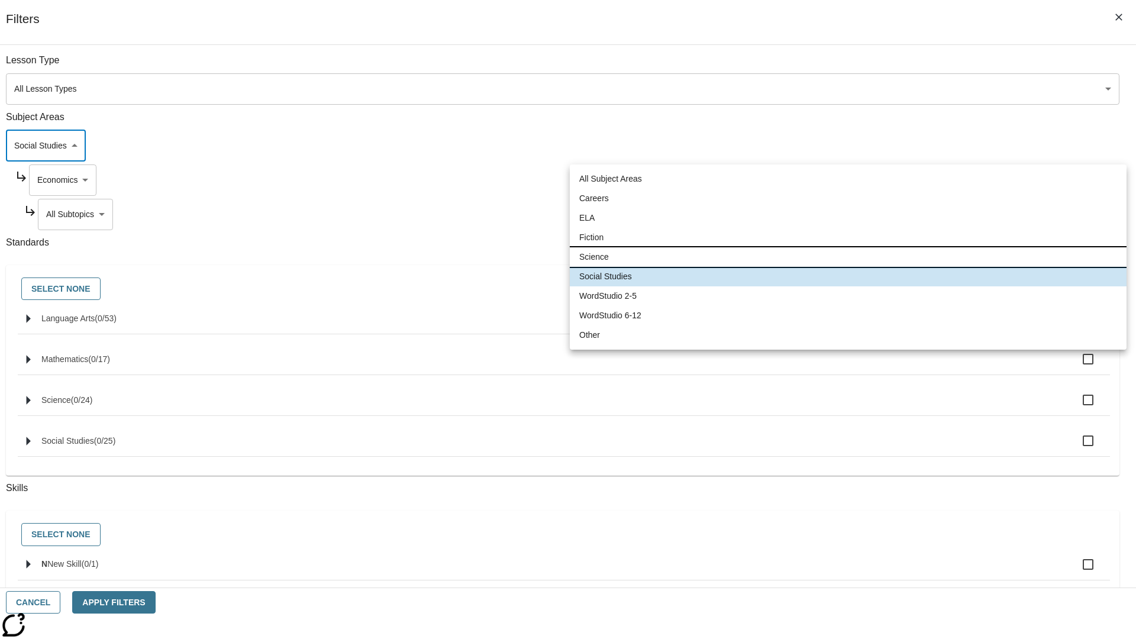
click at [848, 257] on li "Science" at bounding box center [848, 257] width 557 height 20
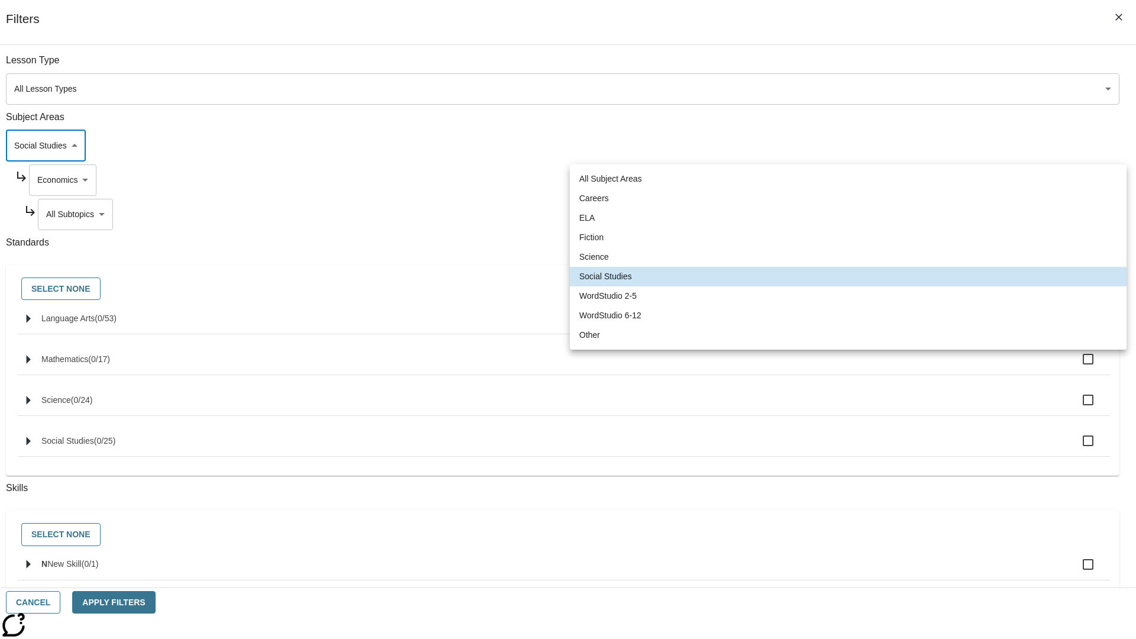
type input "2"
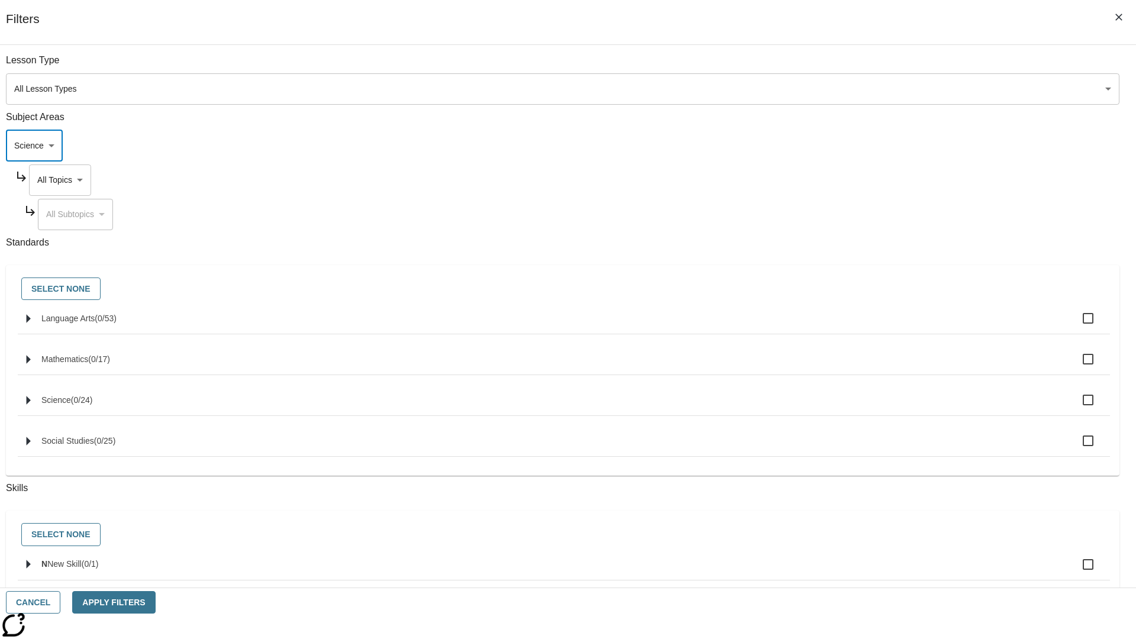
click at [863, 180] on body "Skip to main content [GEOGRAPHIC_DATA] Edition EN Grade 3 2025 Auto Grade 3 Sea…" at bounding box center [568, 366] width 1126 height 652
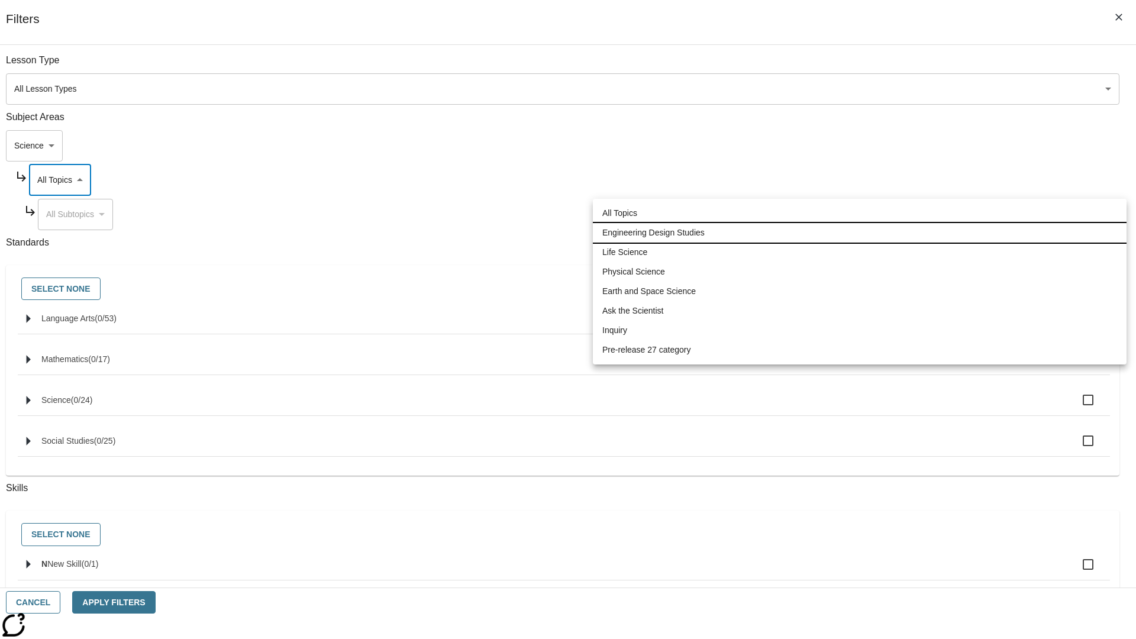
click at [859, 232] on li "Engineering Design Studies" at bounding box center [859, 233] width 533 height 20
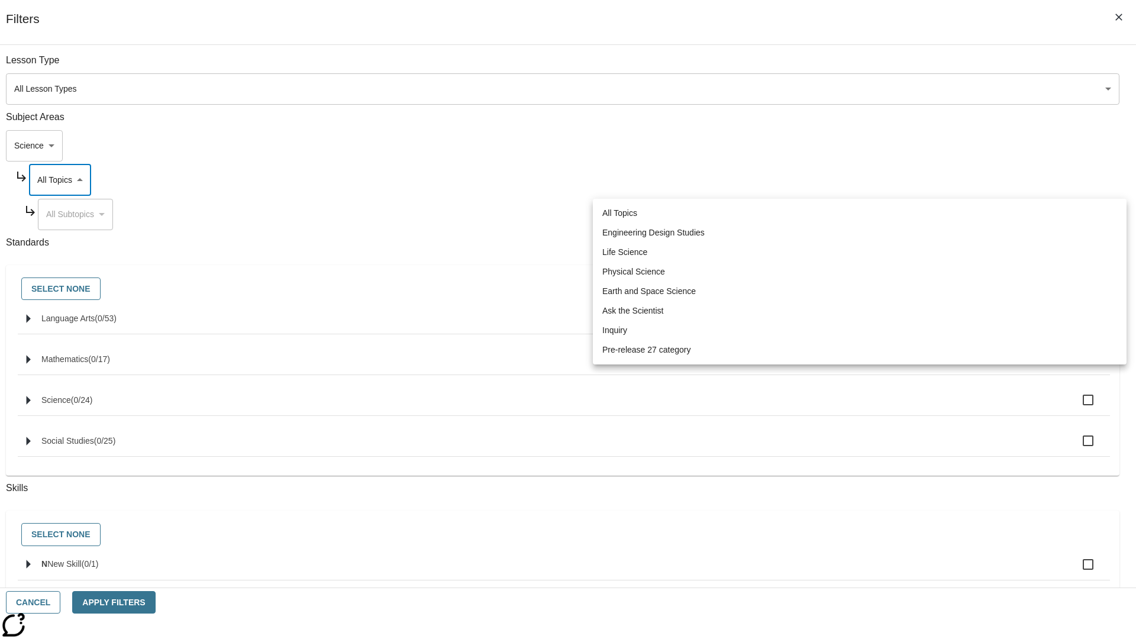
type input "187"
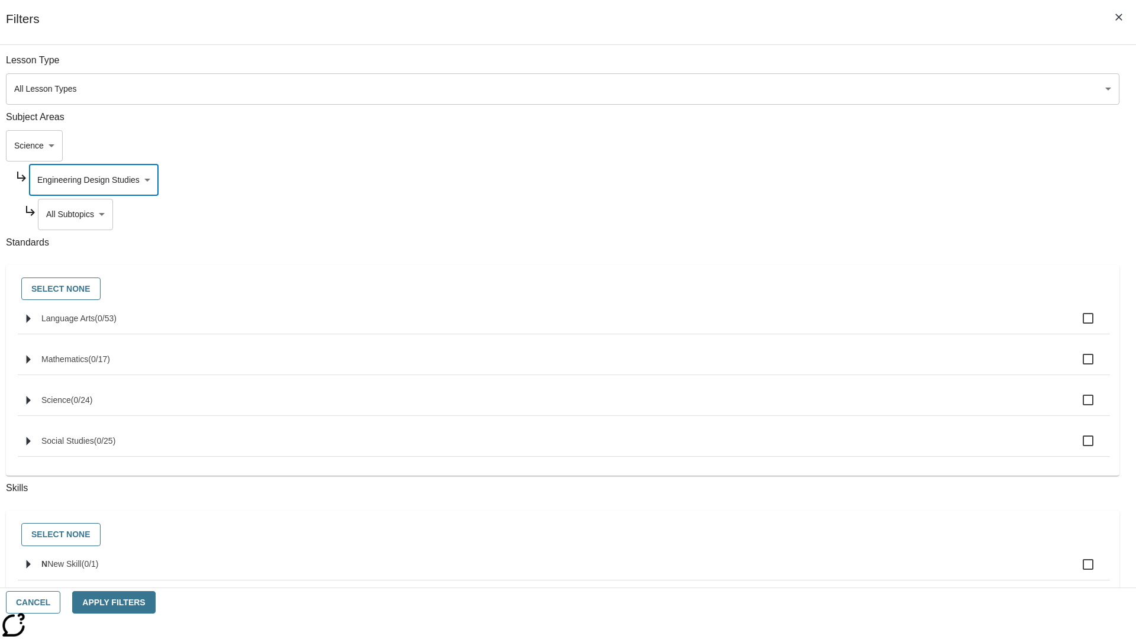
click at [867, 66] on body "Skip to main content [GEOGRAPHIC_DATA] Edition EN Grade 3 2025 Auto Grade 3 Sea…" at bounding box center [568, 366] width 1126 height 652
click at [862, 180] on body "Skip to main content [GEOGRAPHIC_DATA] Edition EN Grade 3 2025 Auto Grade 3 Sea…" at bounding box center [568, 366] width 1126 height 652
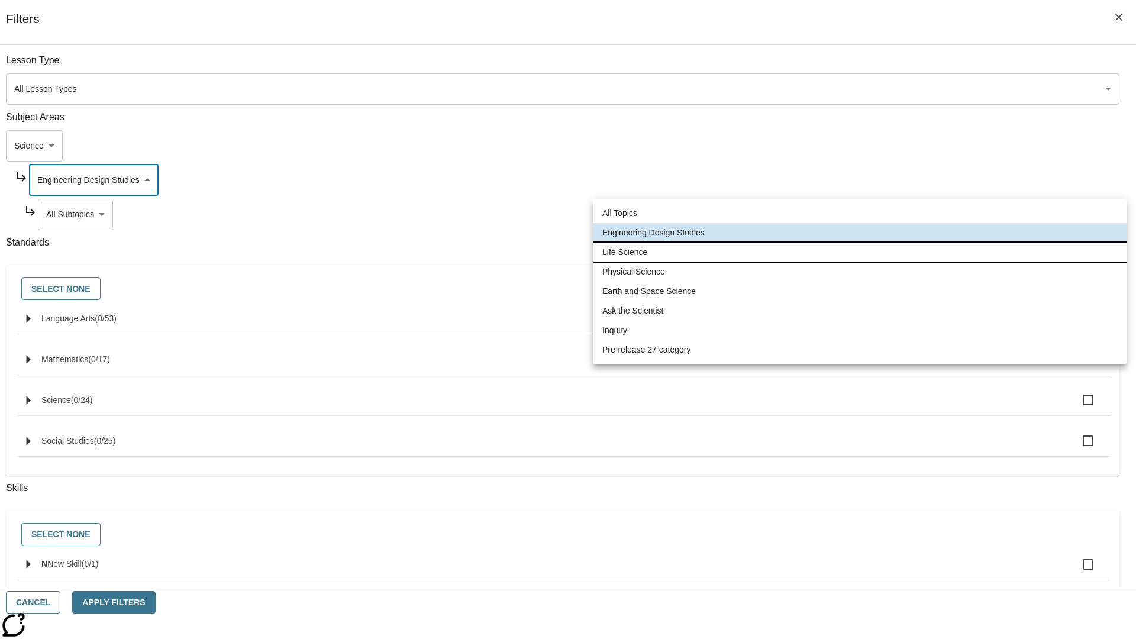
click at [859, 252] on li "Life Science" at bounding box center [859, 252] width 533 height 20
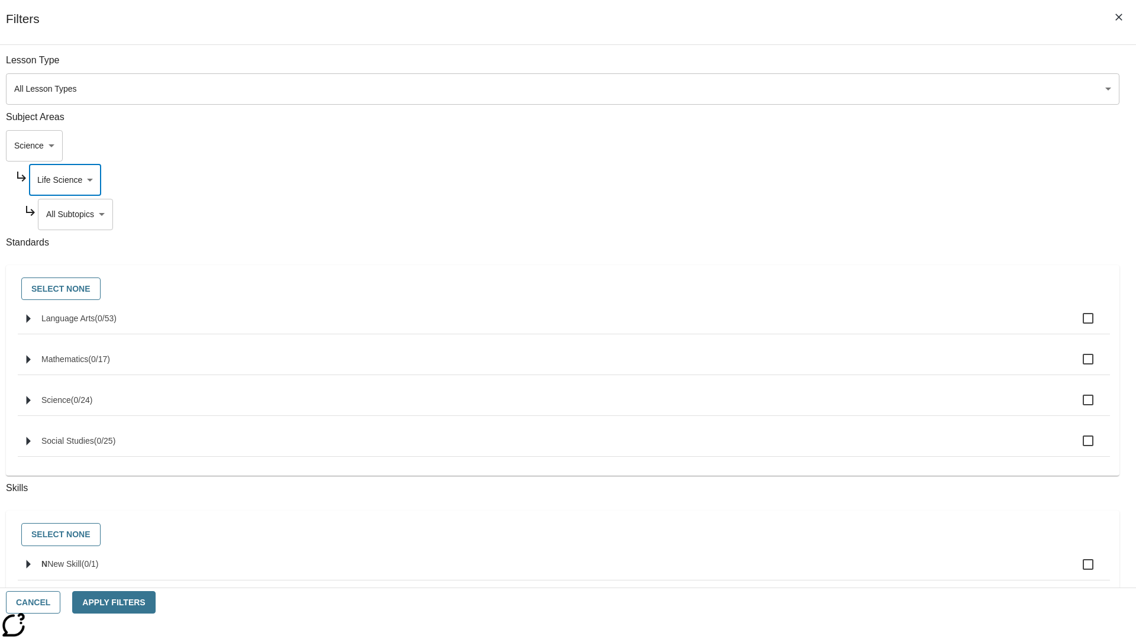
click at [867, 66] on body "Skip to main content [GEOGRAPHIC_DATA] Edition EN Grade 3 2025 Auto Grade 3 Sea…" at bounding box center [568, 366] width 1126 height 652
click at [863, 180] on body "Skip to main content [GEOGRAPHIC_DATA] Edition EN Grade 3 2025 Auto Grade 3 Sea…" at bounding box center [568, 366] width 1126 height 652
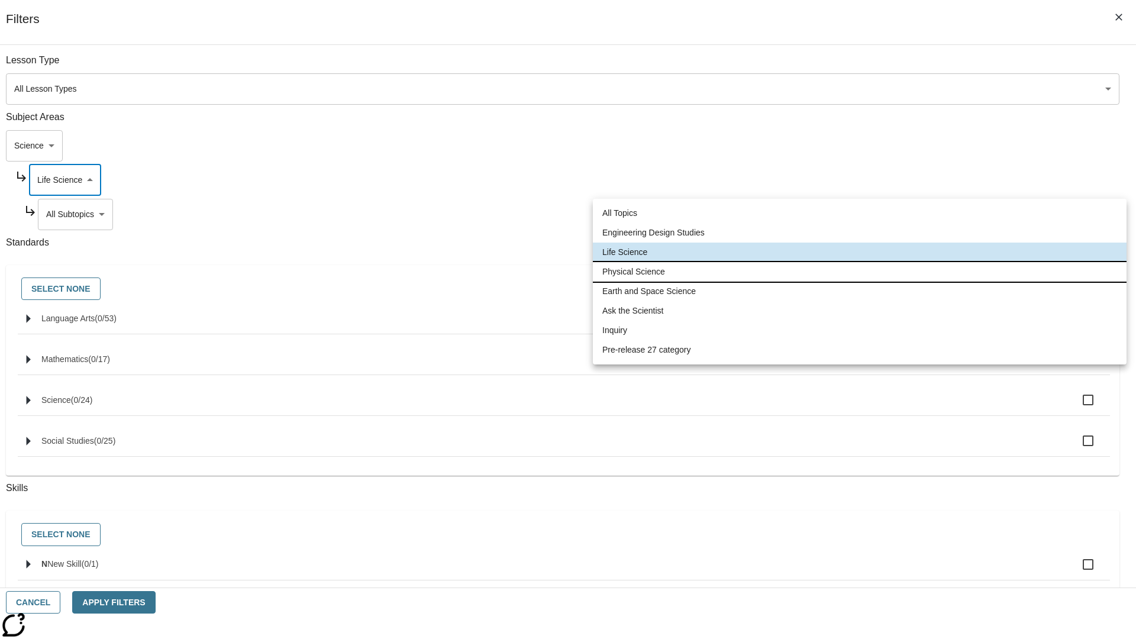
click at [859, 271] on li "Physical Science" at bounding box center [859, 272] width 533 height 20
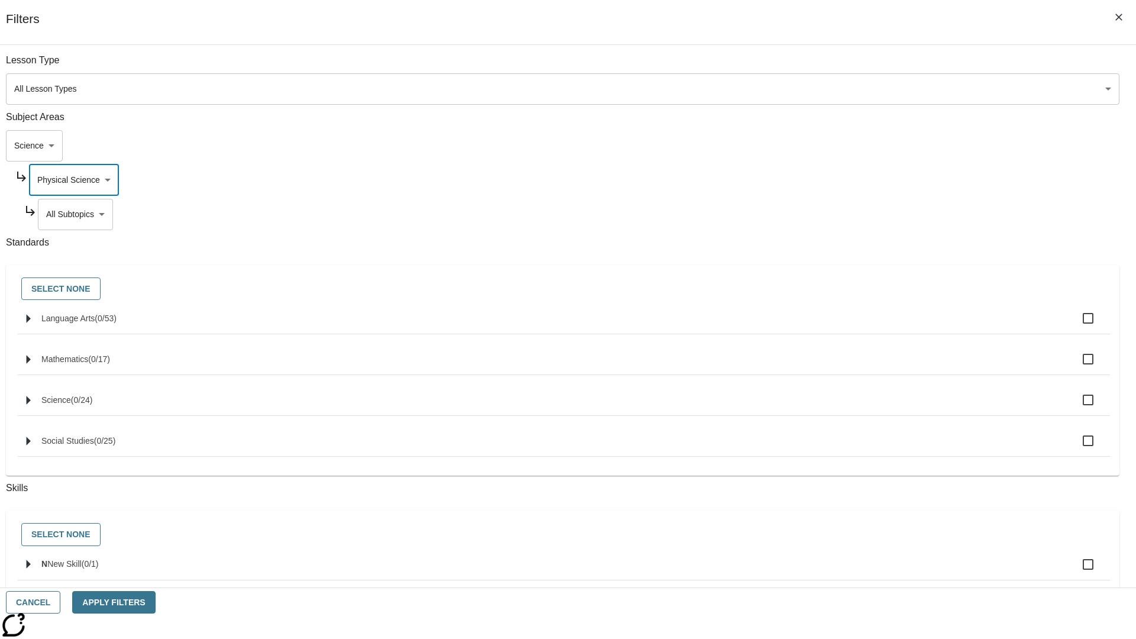
click at [867, 66] on body "Skip to main content [GEOGRAPHIC_DATA] Edition EN Grade 3 2025 Auto Grade 3 Sea…" at bounding box center [568, 366] width 1126 height 652
click at [862, 180] on body "Skip to main content [GEOGRAPHIC_DATA] Edition EN Grade 3 2025 Auto Grade 3 Sea…" at bounding box center [568, 366] width 1126 height 652
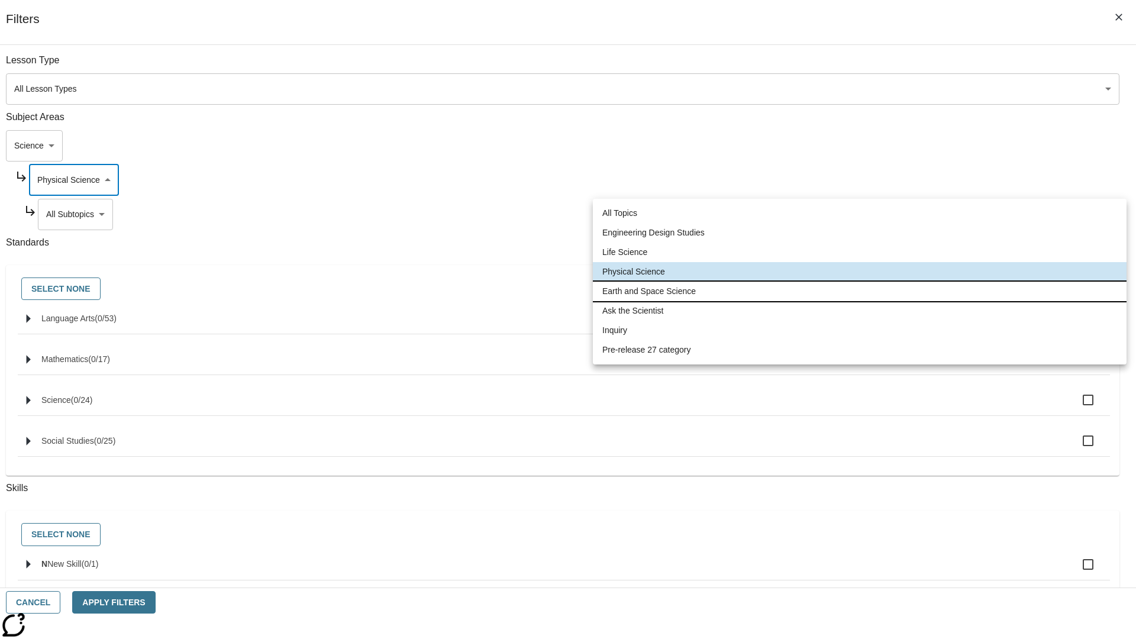
click at [859, 291] on li "Earth and Space Science" at bounding box center [859, 292] width 533 height 20
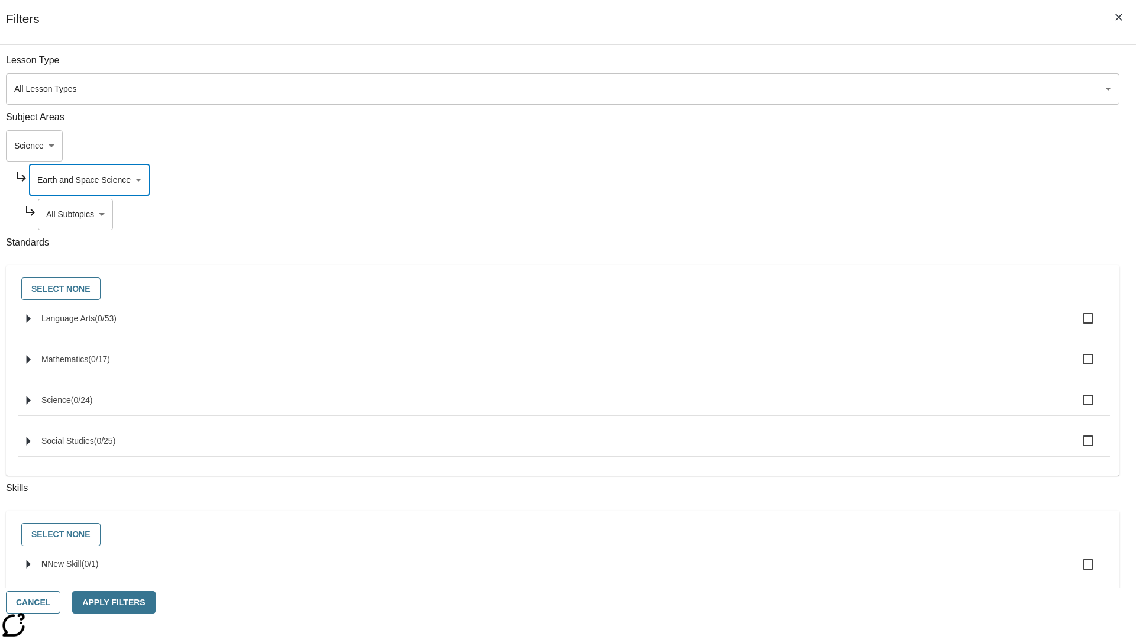
click at [867, 214] on body "Skip to main content [GEOGRAPHIC_DATA] Edition EN Grade 3 2025 Auto Grade 3 Sea…" at bounding box center [568, 366] width 1126 height 652
click at [862, 66] on body "Skip to main content [GEOGRAPHIC_DATA] Edition EN Grade 3 2025 Auto Grade 3 Sea…" at bounding box center [568, 366] width 1126 height 652
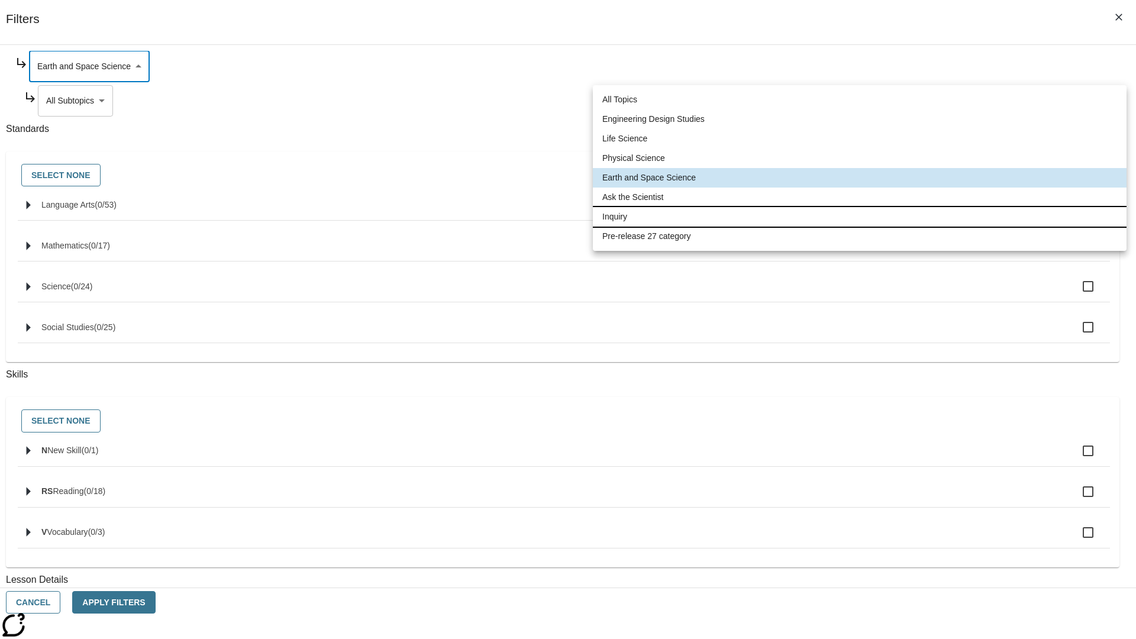
click at [859, 216] on li "Inquiry" at bounding box center [859, 217] width 533 height 20
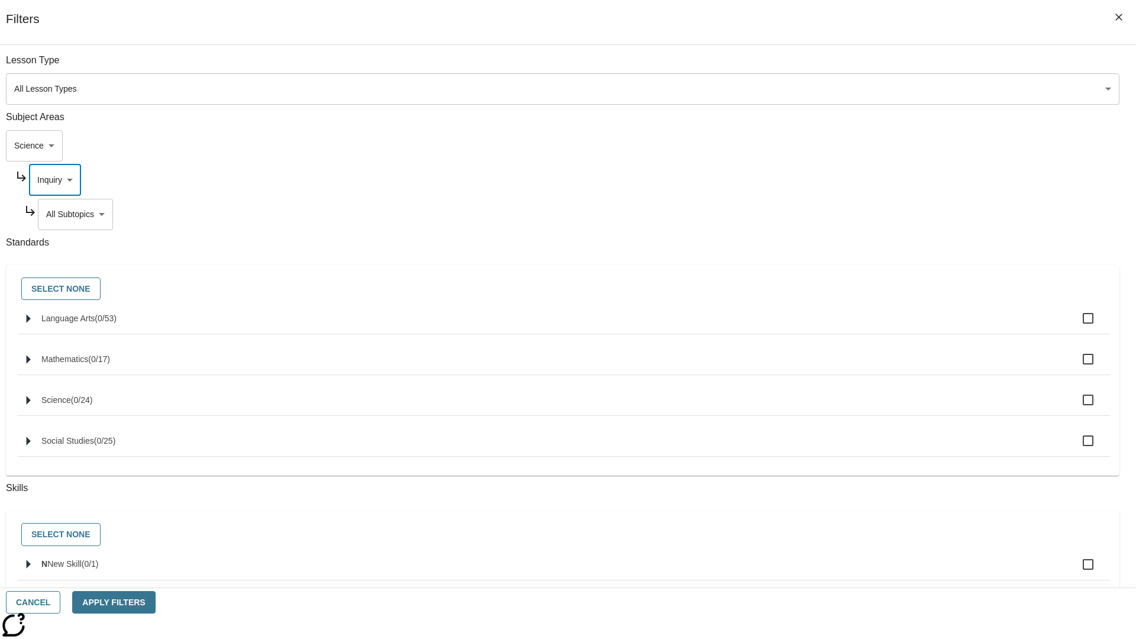
click at [867, 66] on body "Skip to main content [GEOGRAPHIC_DATA] Edition EN Grade 3 2025 Auto Grade 3 Sea…" at bounding box center [568, 366] width 1126 height 652
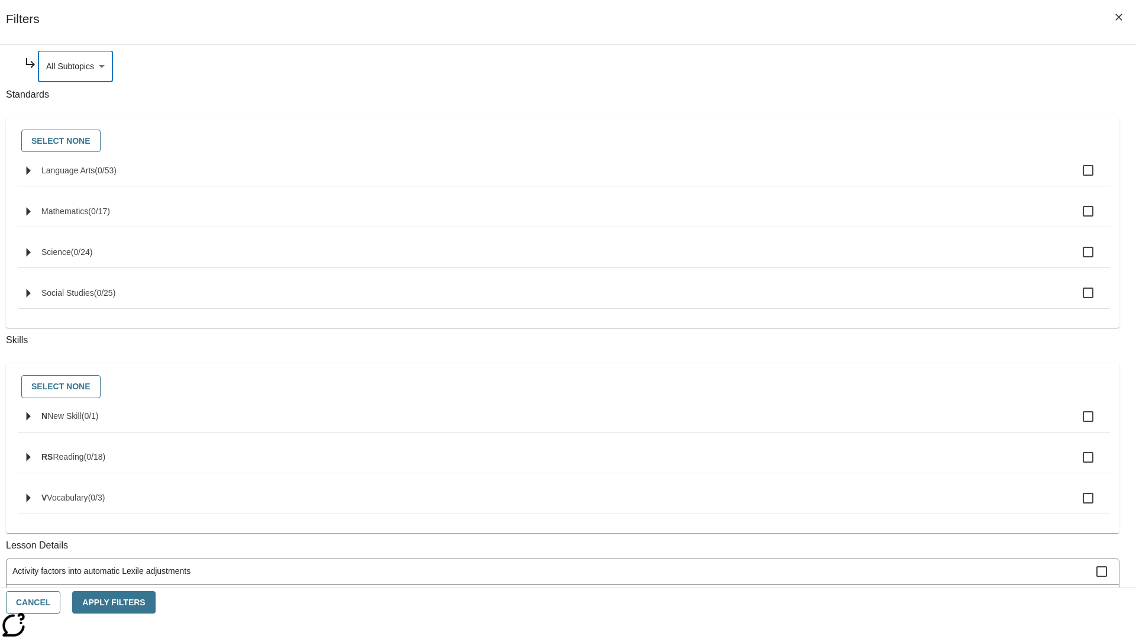
click at [863, 180] on body "Skip to main content [GEOGRAPHIC_DATA] Edition EN Grade 3 2025 Auto Grade 3 Sea…" at bounding box center [568, 366] width 1126 height 652
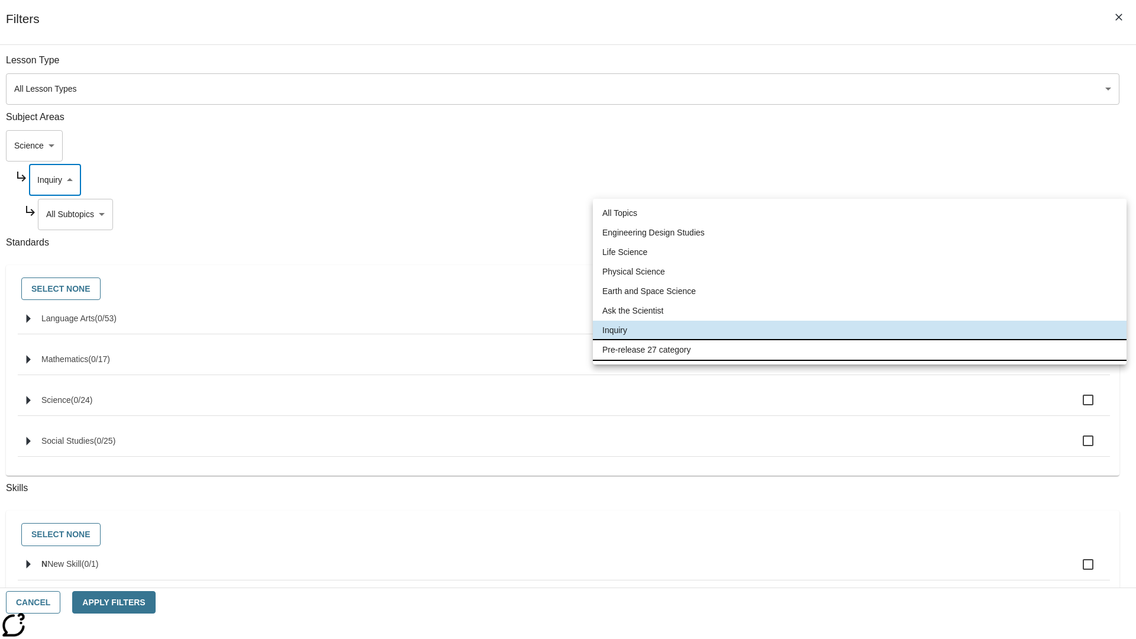
click at [859, 350] on li "Pre-release 27 category" at bounding box center [859, 350] width 533 height 20
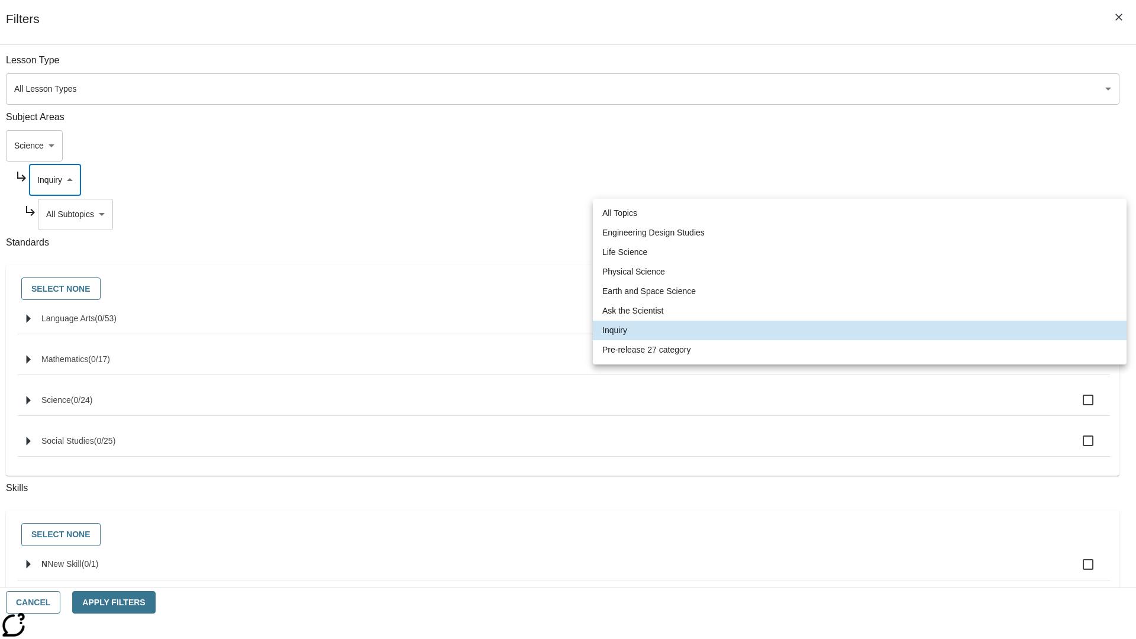
type input "271"
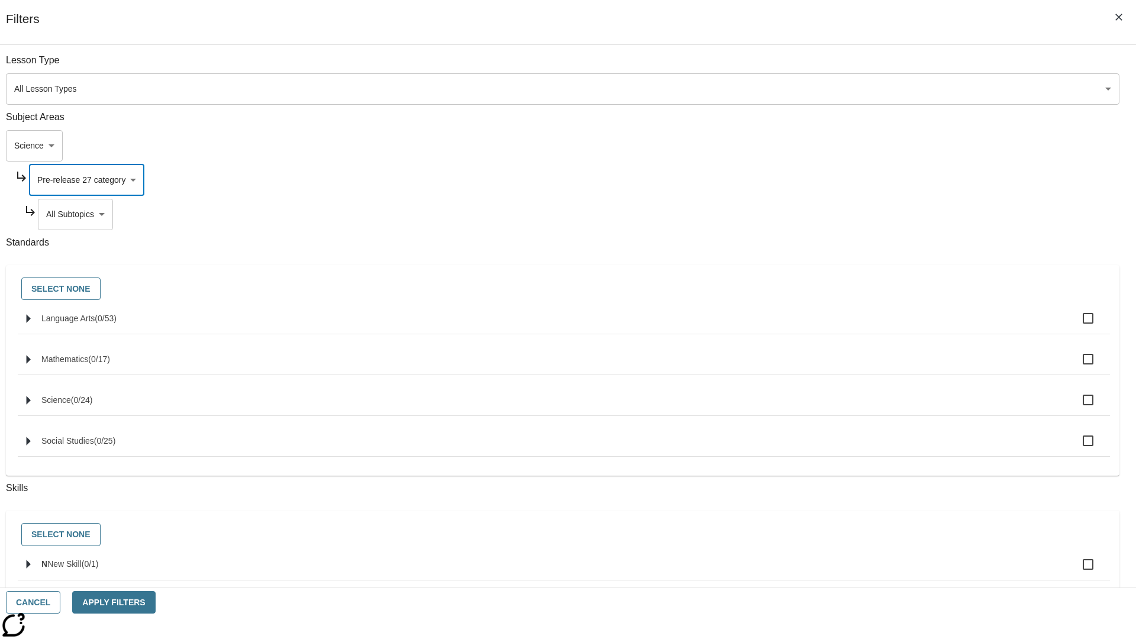
click at [867, 66] on body "Skip to main content [GEOGRAPHIC_DATA] Edition EN Grade 3 2025 Auto Grade 3 Sea…" at bounding box center [568, 366] width 1126 height 652
click at [851, 66] on body "Skip to main content [GEOGRAPHIC_DATA] Edition EN Grade 3 2025 Auto Grade 3 Sea…" at bounding box center [568, 366] width 1126 height 652
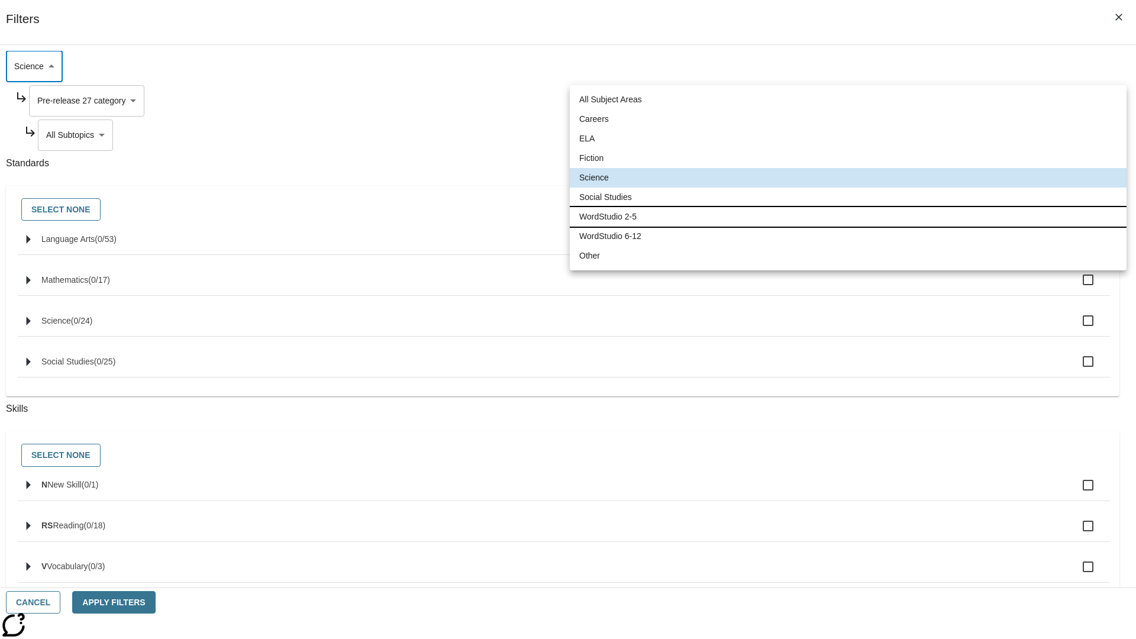
click at [848, 216] on li "WordStudio 2-5" at bounding box center [848, 217] width 557 height 20
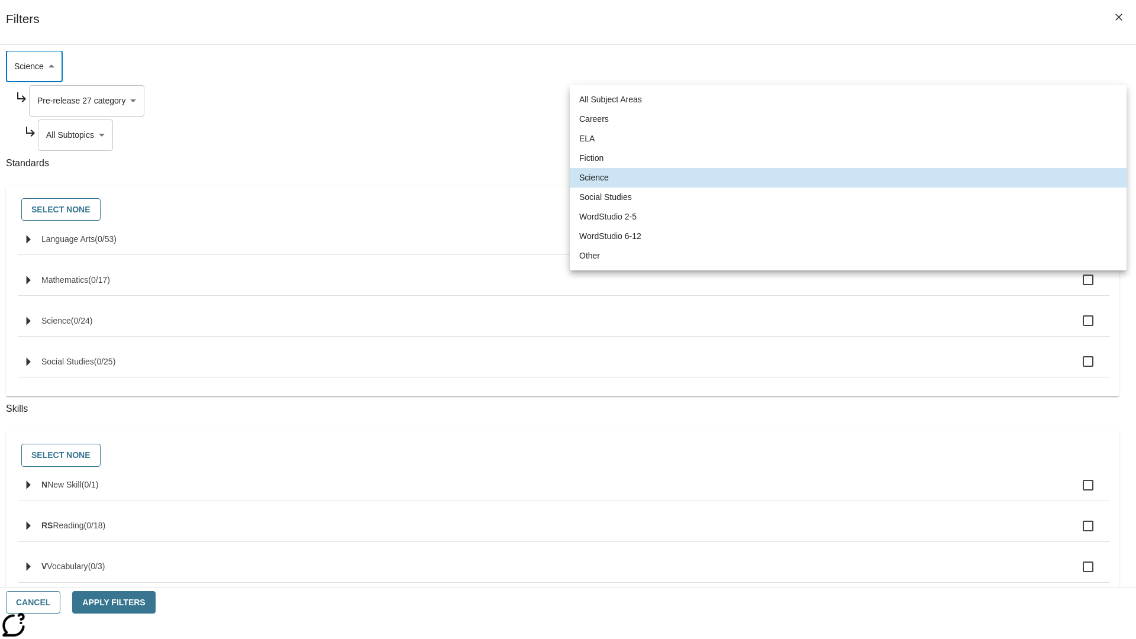
type input "6"
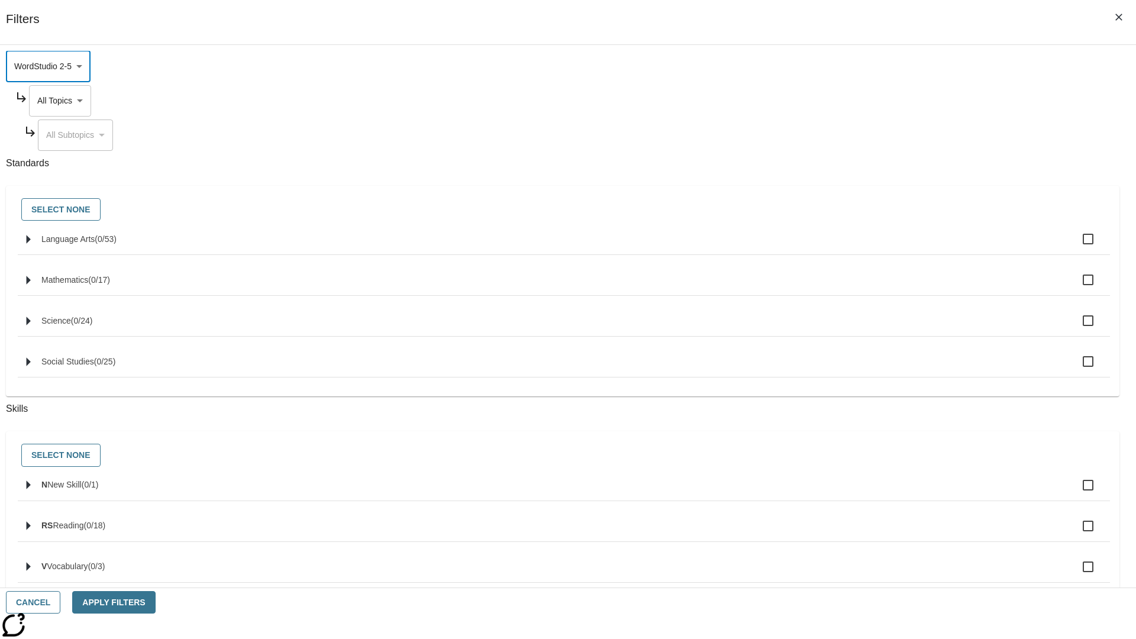
click at [862, 101] on body "Skip to main content [GEOGRAPHIC_DATA] Edition EN Grade 3 2025 Auto Grade 3 Sea…" at bounding box center [568, 366] width 1126 height 652
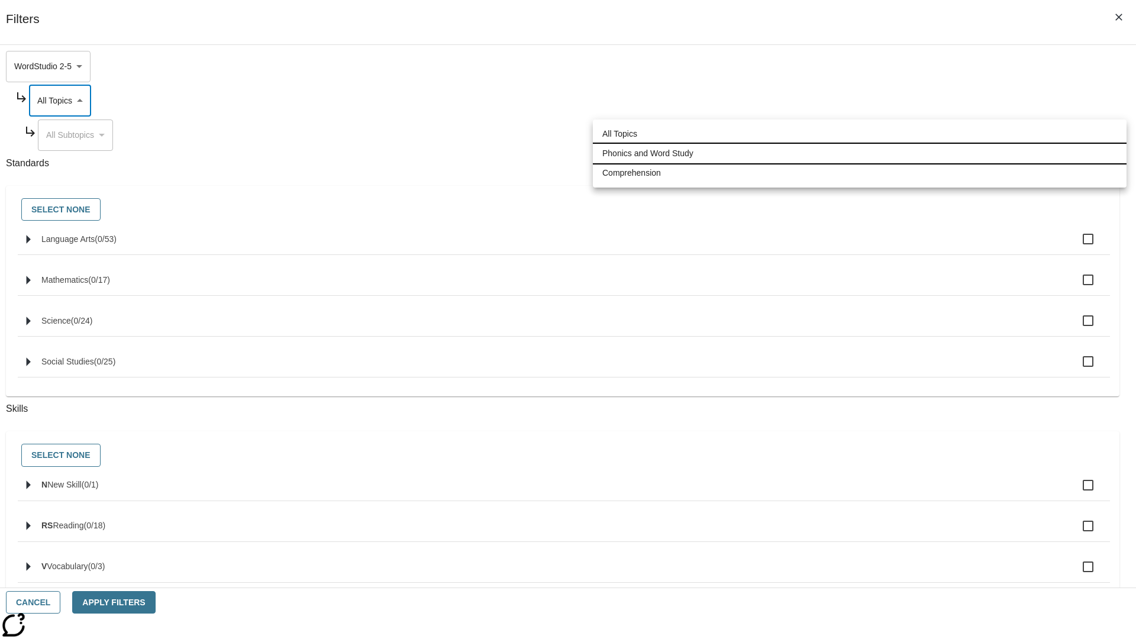
click at [859, 153] on li "Phonics and Word Study" at bounding box center [859, 154] width 533 height 20
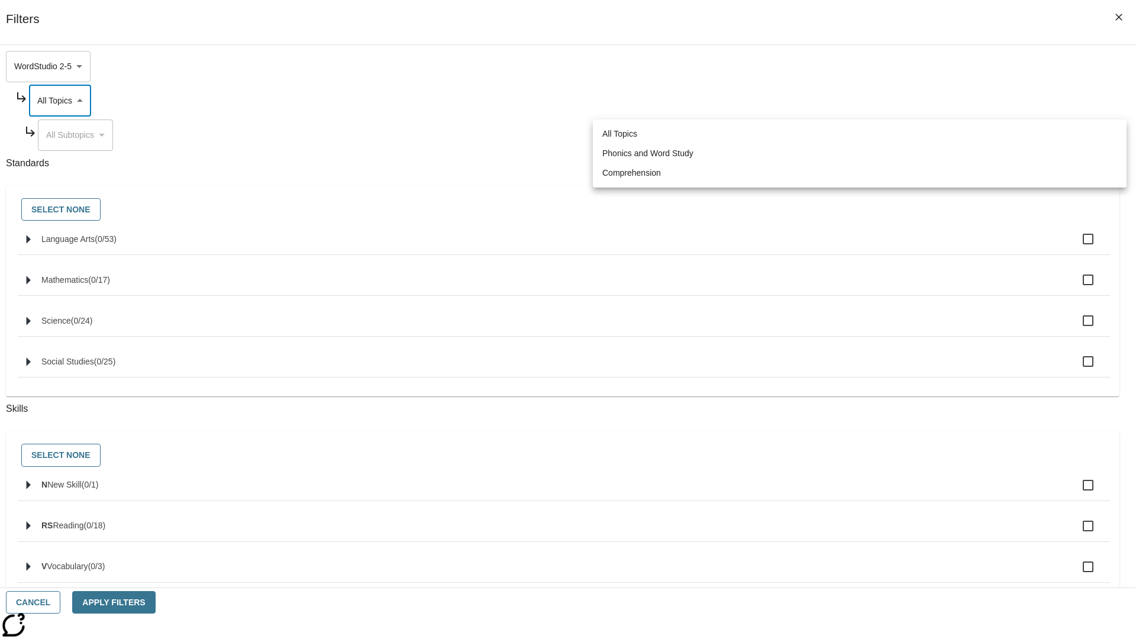
type input "249"
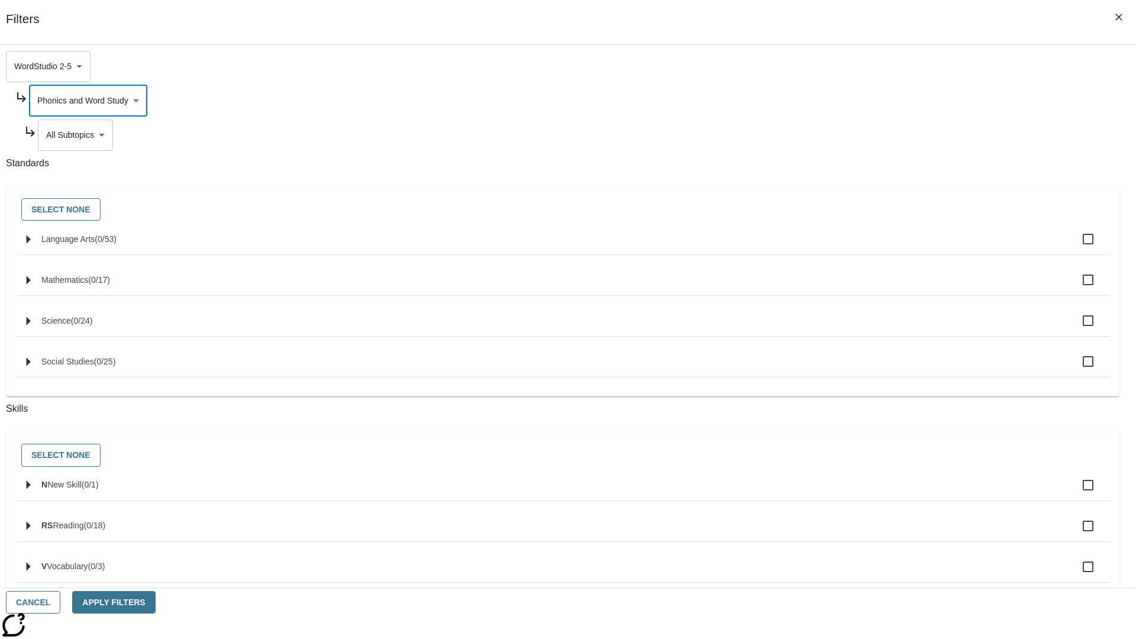
click at [868, 214] on body "Skip to main content [GEOGRAPHIC_DATA] Edition EN Grade 3 2025 Auto Grade 3 Sea…" at bounding box center [568, 366] width 1126 height 652
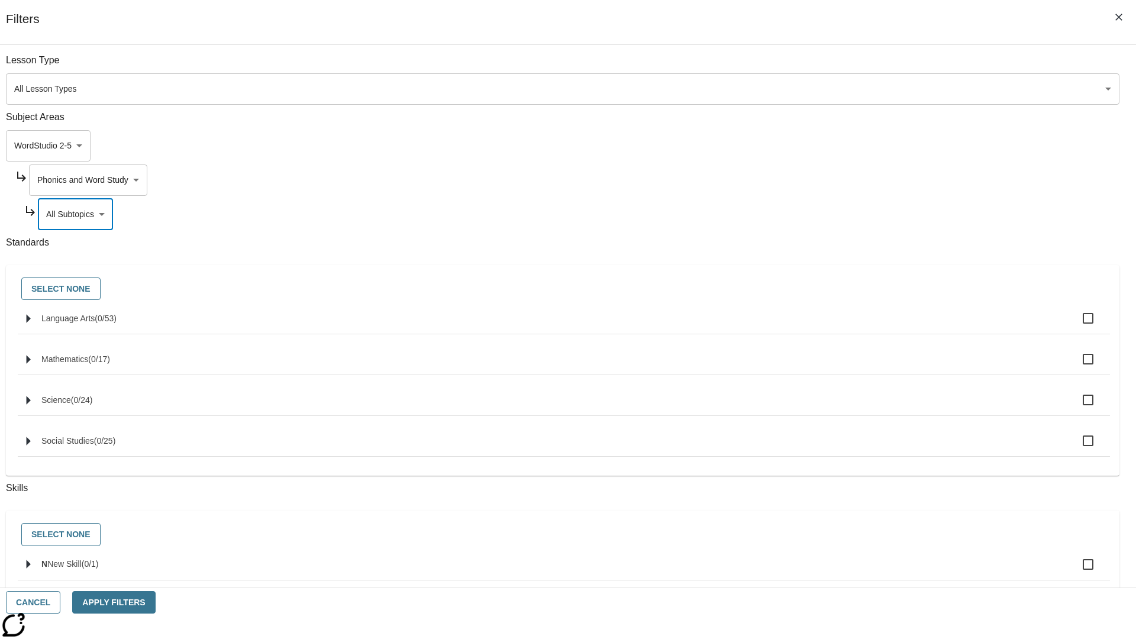
click at [862, 66] on body "Skip to main content [GEOGRAPHIC_DATA] Edition EN Grade 3 2025 Auto Grade 3 Sea…" at bounding box center [568, 366] width 1126 height 652
